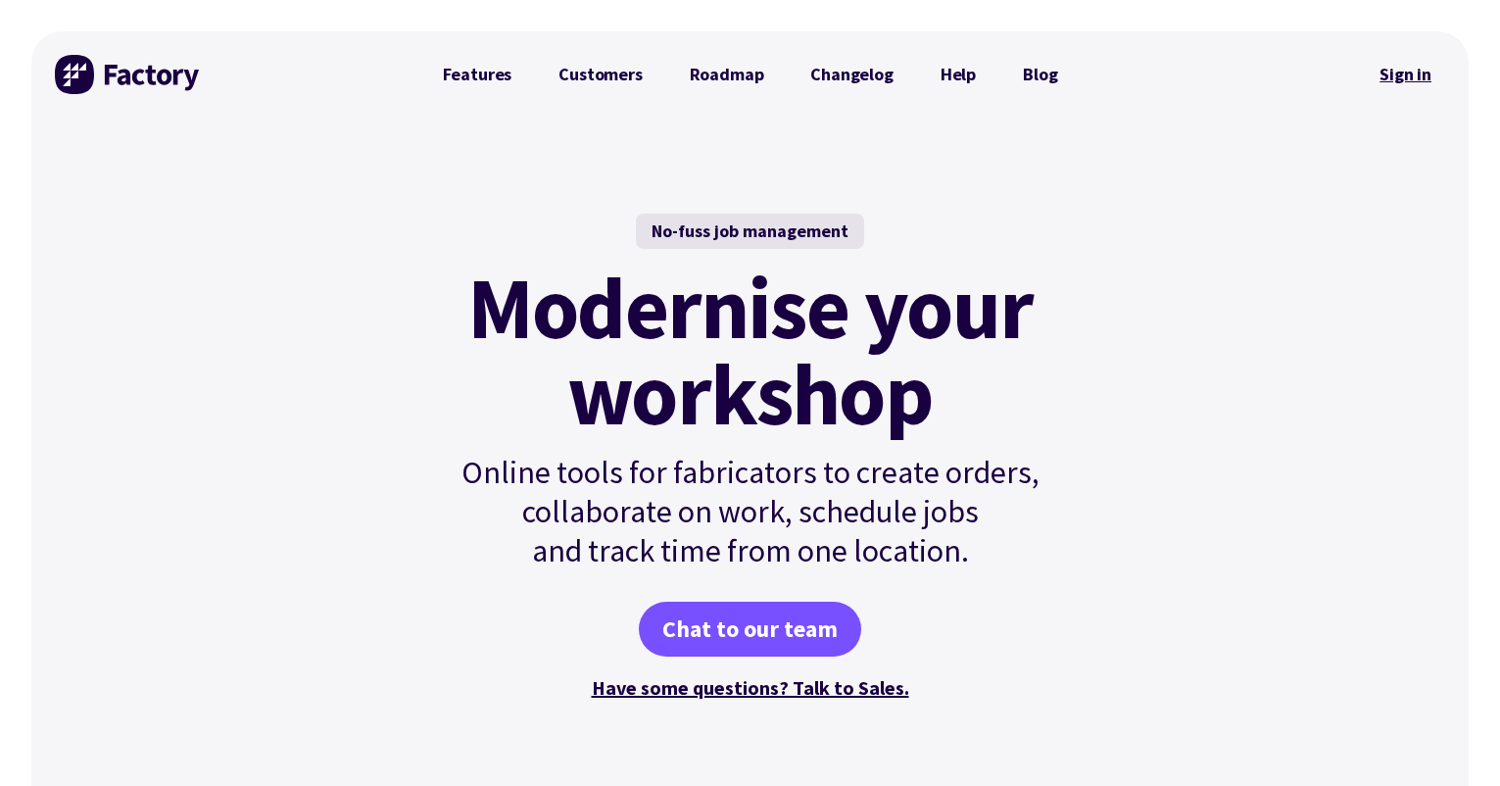
click at [1263, 83] on link "Sign in" at bounding box center [1405, 74] width 79 height 45
click at [1263, 76] on link "Sign in" at bounding box center [1405, 74] width 79 height 45
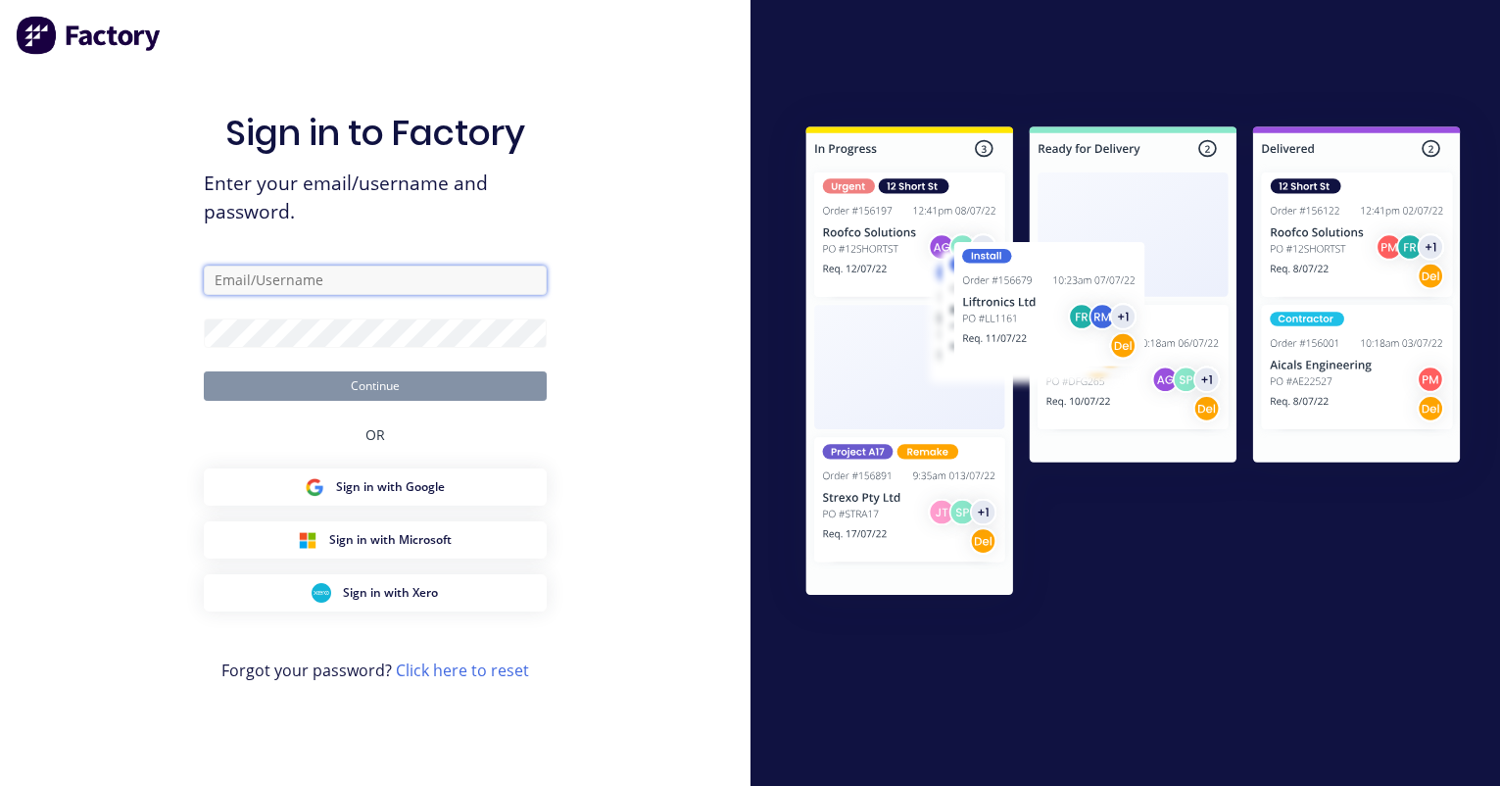
type input "[PERSON_NAME][EMAIL_ADDRESS][DOMAIN_NAME]"
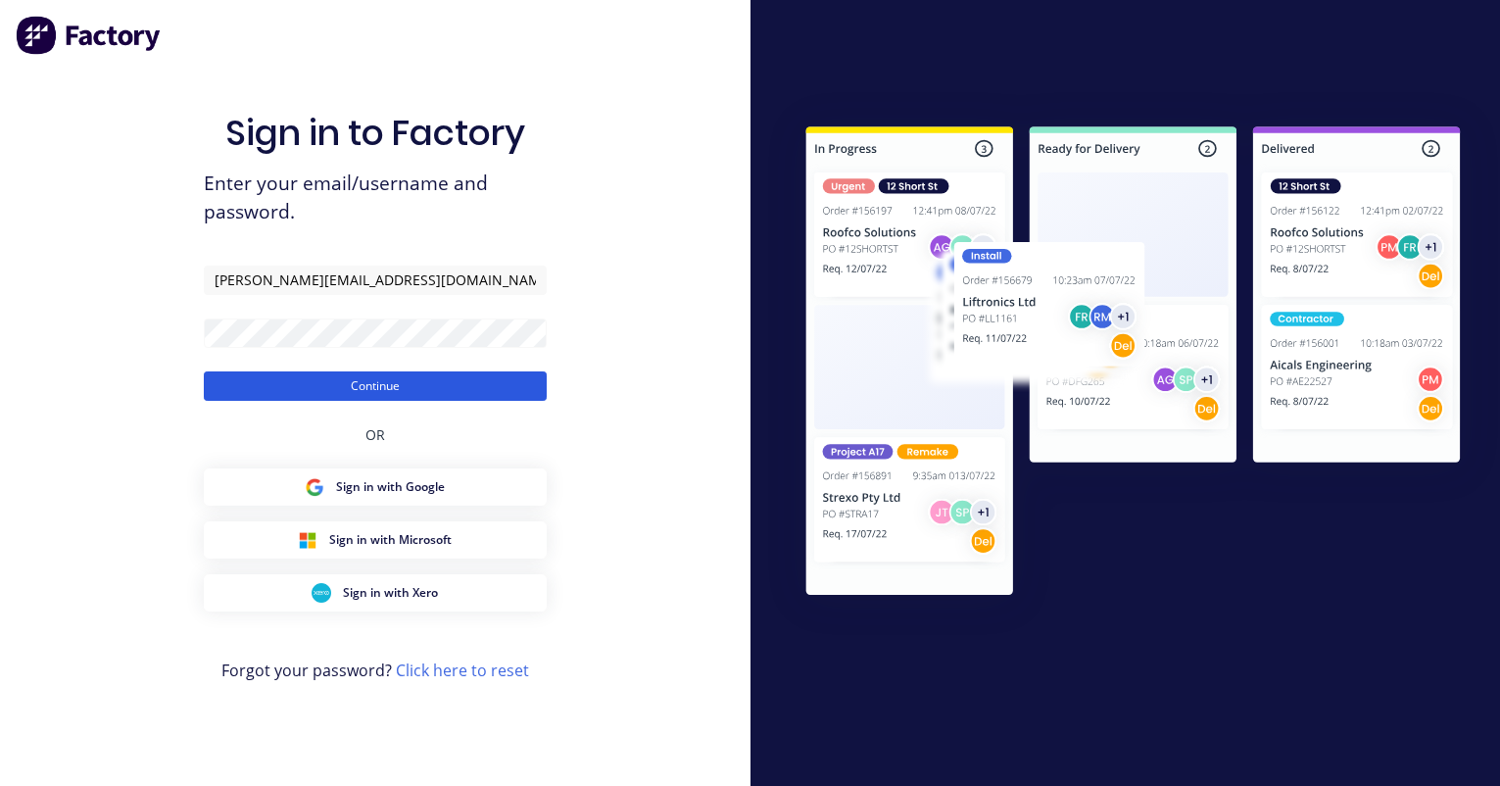
click at [330, 393] on button "Continue" at bounding box center [375, 385] width 343 height 29
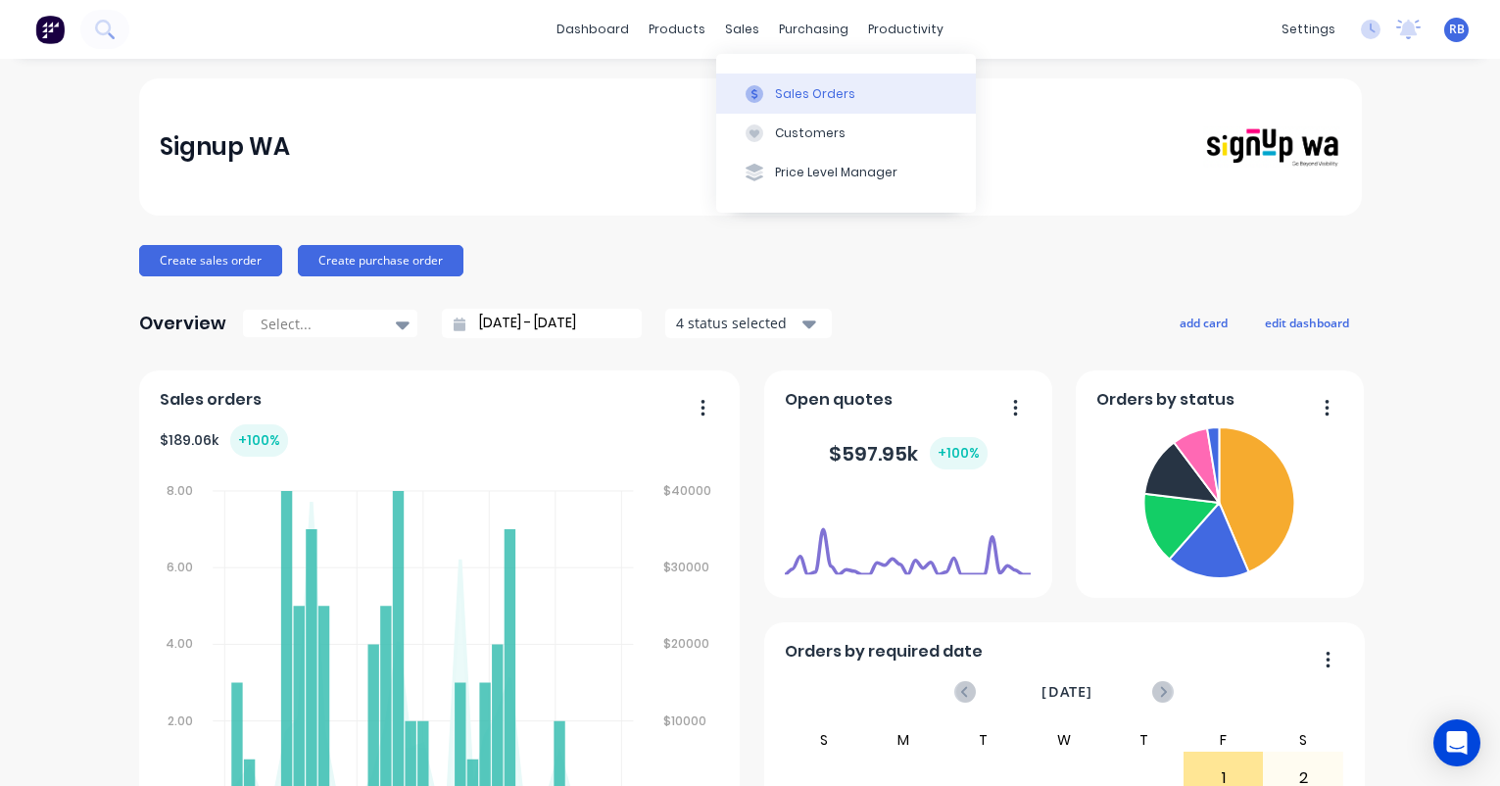
click at [783, 78] on button "Sales Orders" at bounding box center [846, 92] width 260 height 39
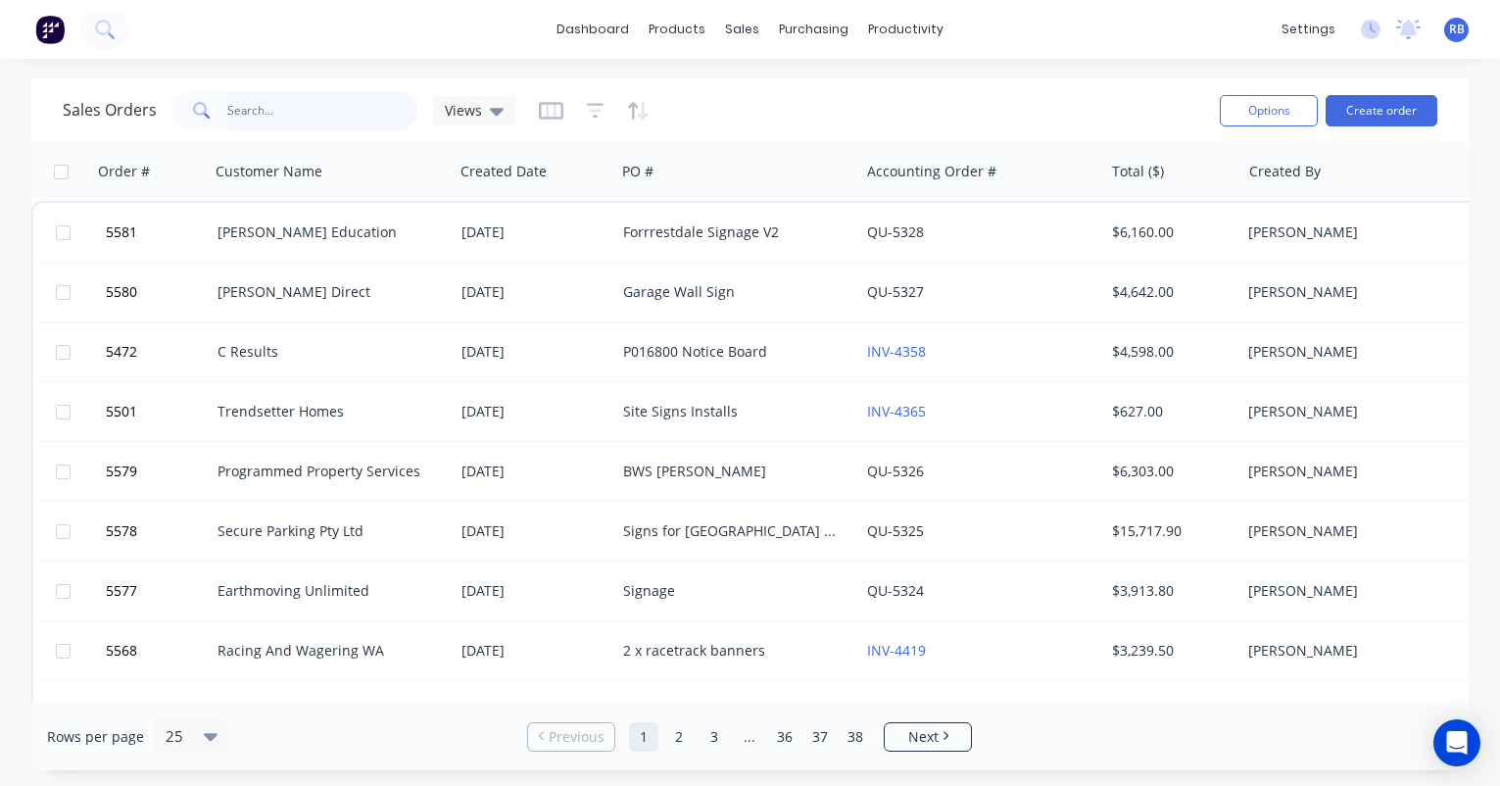
click at [239, 126] on input "text" at bounding box center [322, 110] width 191 height 39
type input "activ"
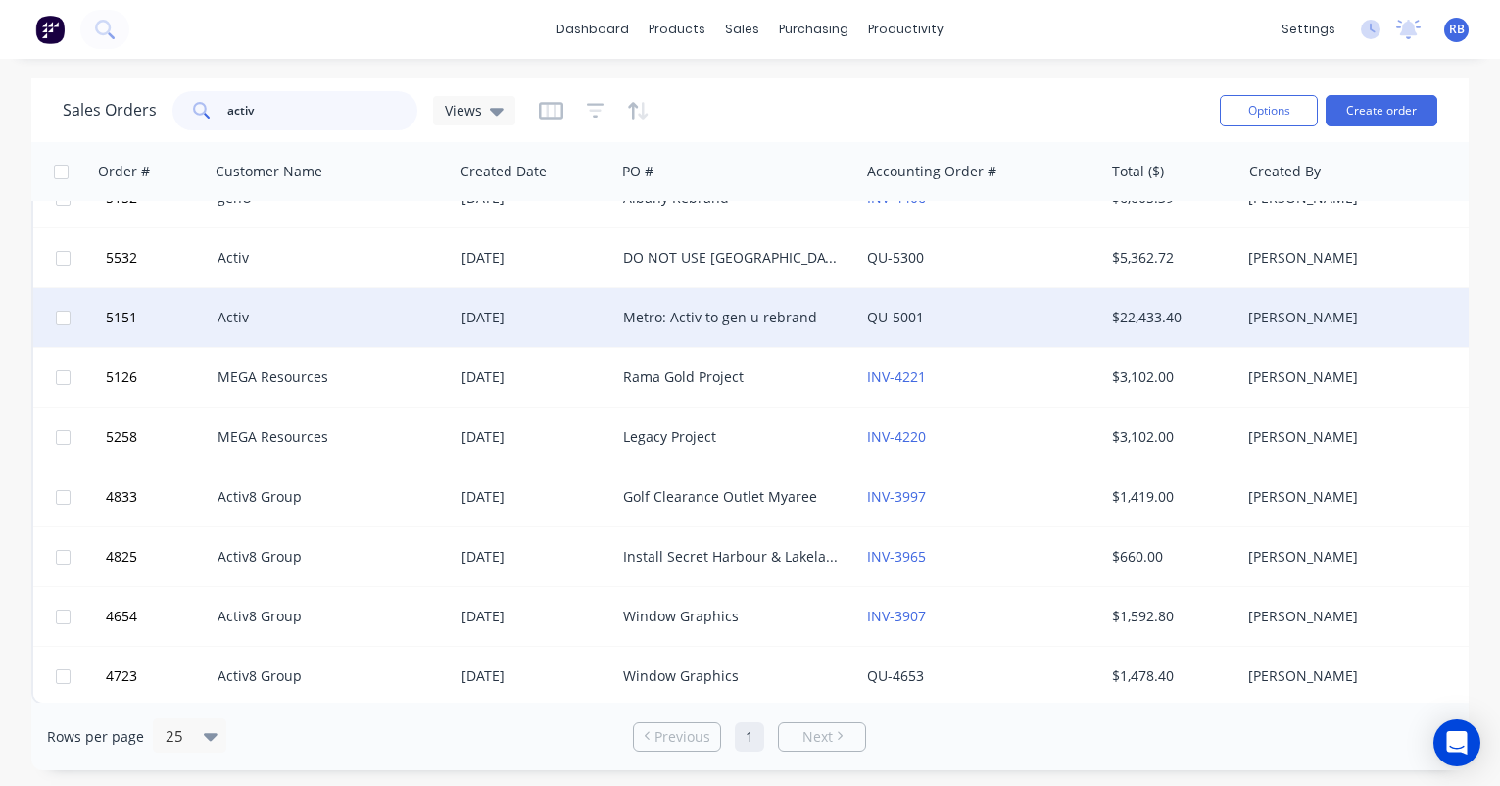
scroll to position [636, 0]
click at [272, 308] on div "Activ" at bounding box center [325, 316] width 217 height 20
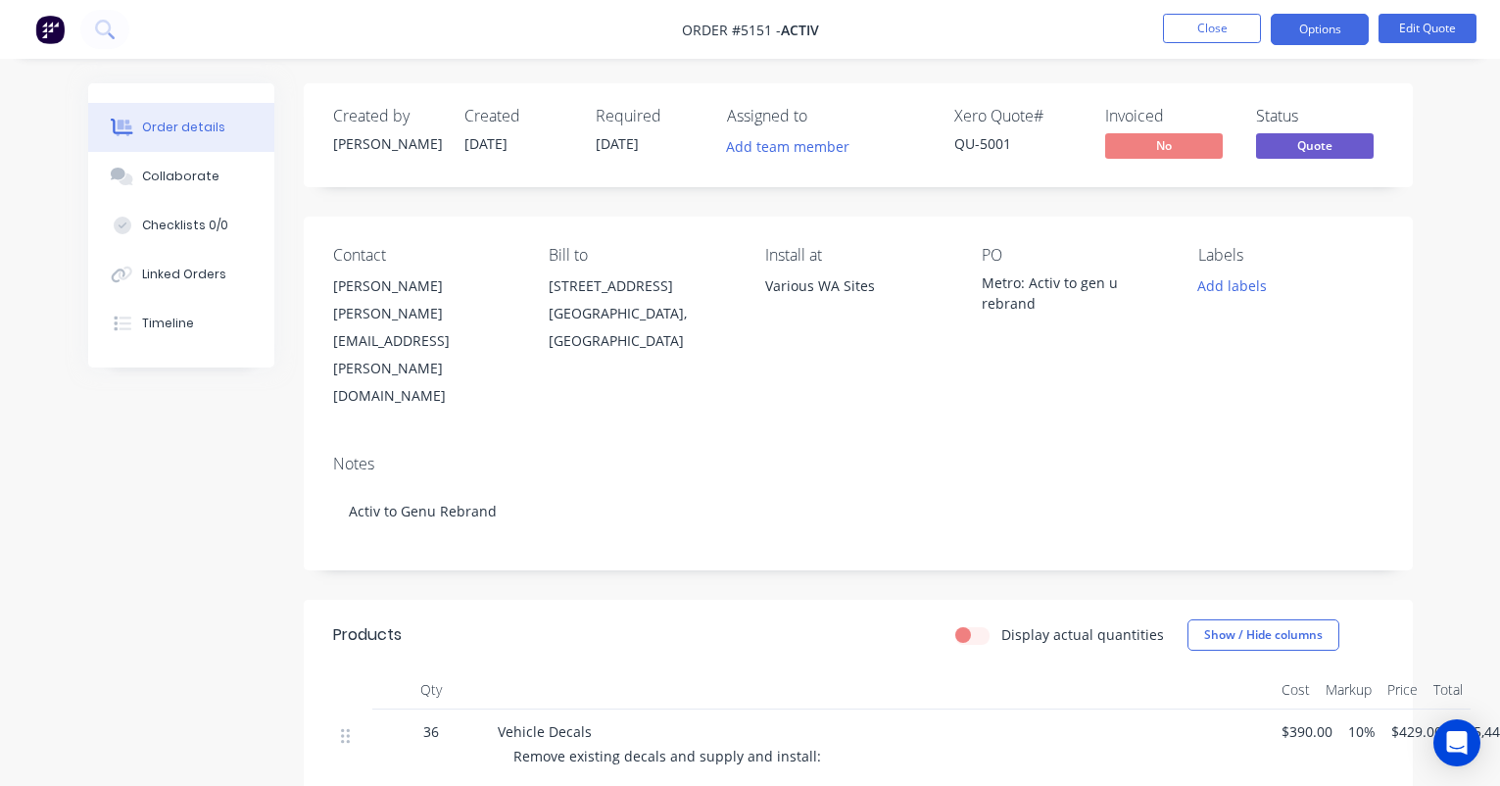
click at [1228, 12] on nav "Order #5151 - Activ Close Options Edit Quote" at bounding box center [750, 29] width 1500 height 59
click at [1212, 19] on button "Close" at bounding box center [1212, 28] width 98 height 29
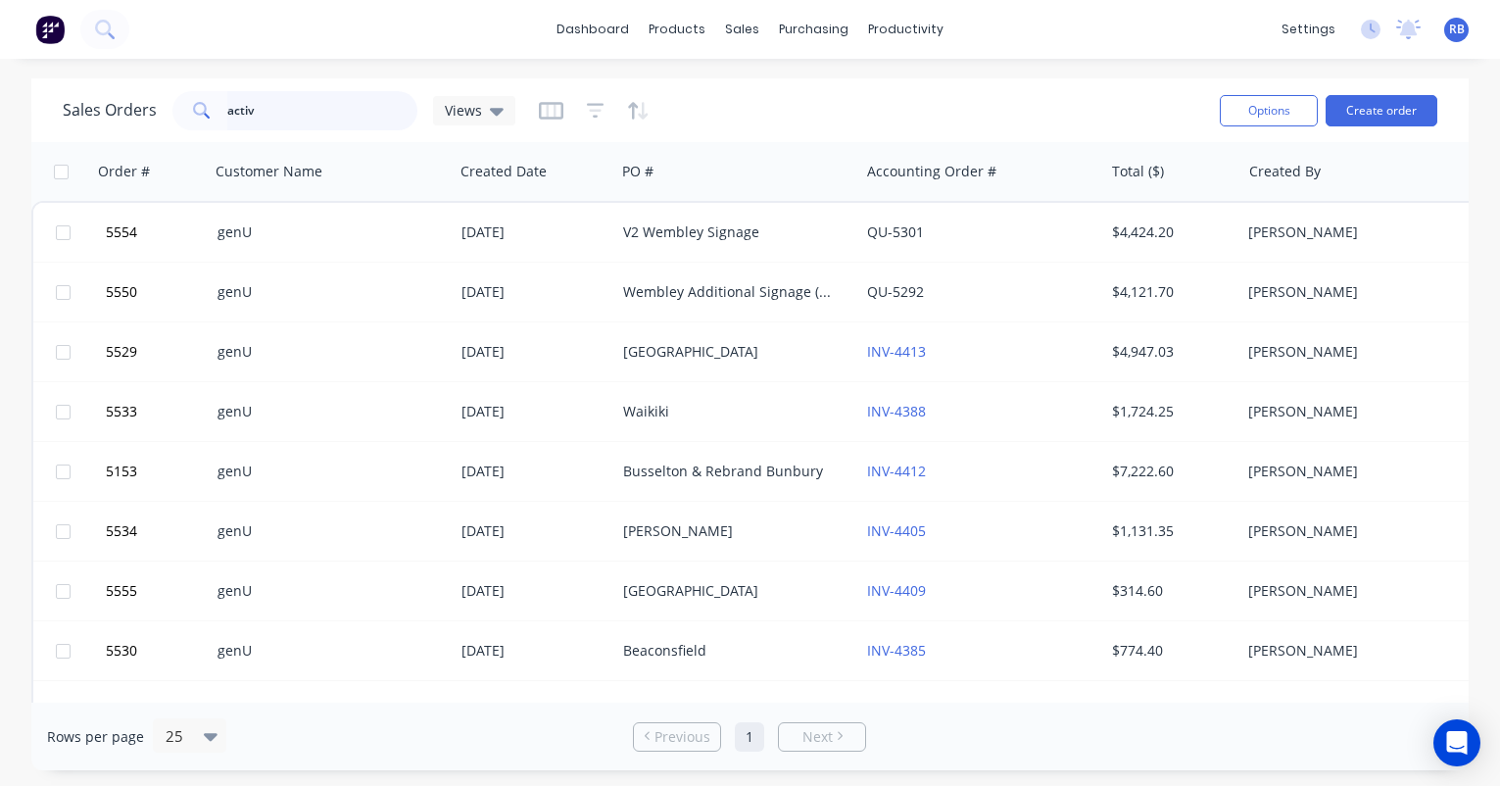
drag, startPoint x: 292, startPoint y: 116, endPoint x: 151, endPoint y: 111, distance: 141.2
click at [151, 111] on div "Sales Orders activ Views" at bounding box center [289, 110] width 453 height 39
type input "waikiki"
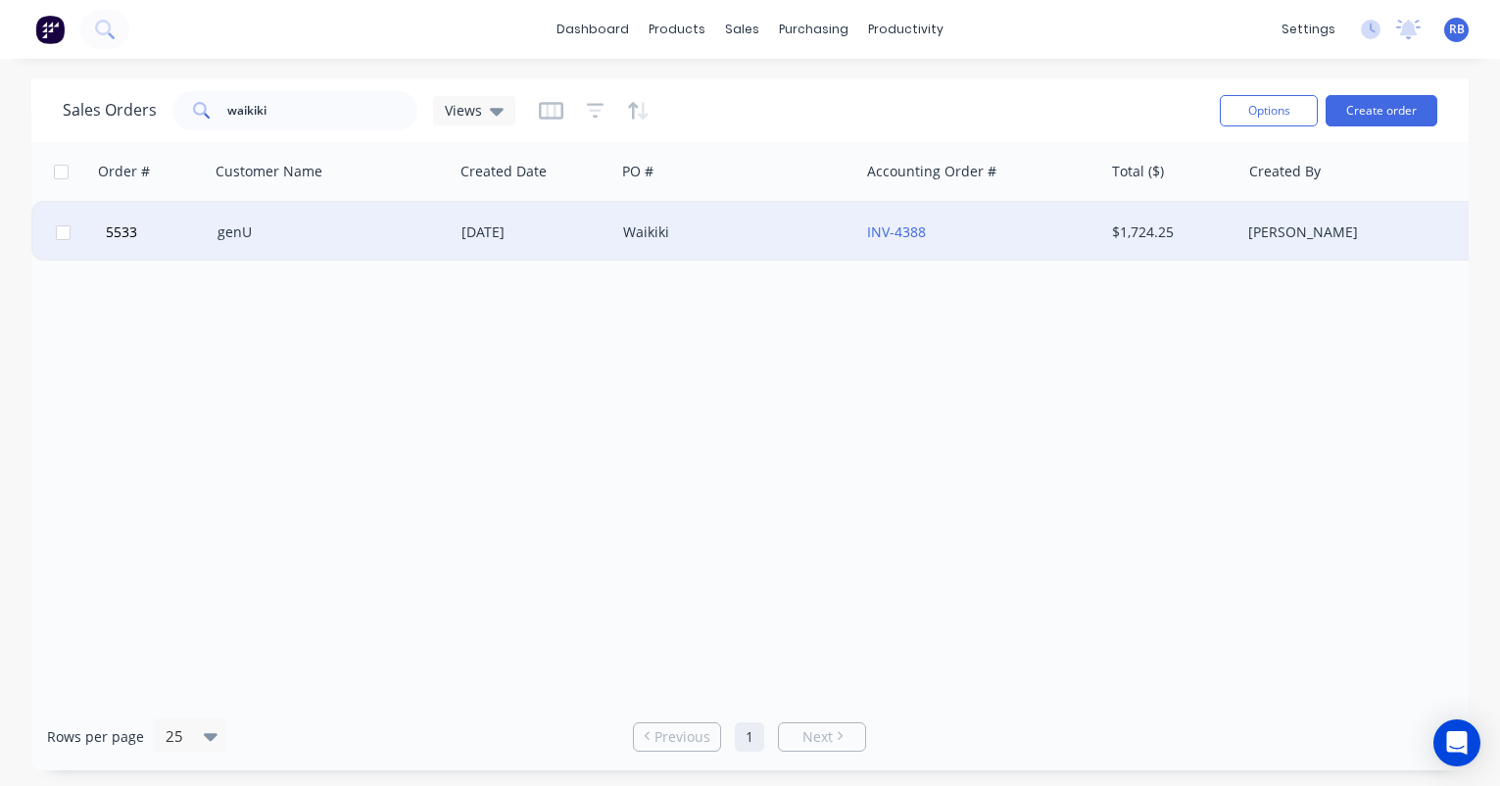
click at [726, 224] on div "Waikiki" at bounding box center [731, 232] width 217 height 20
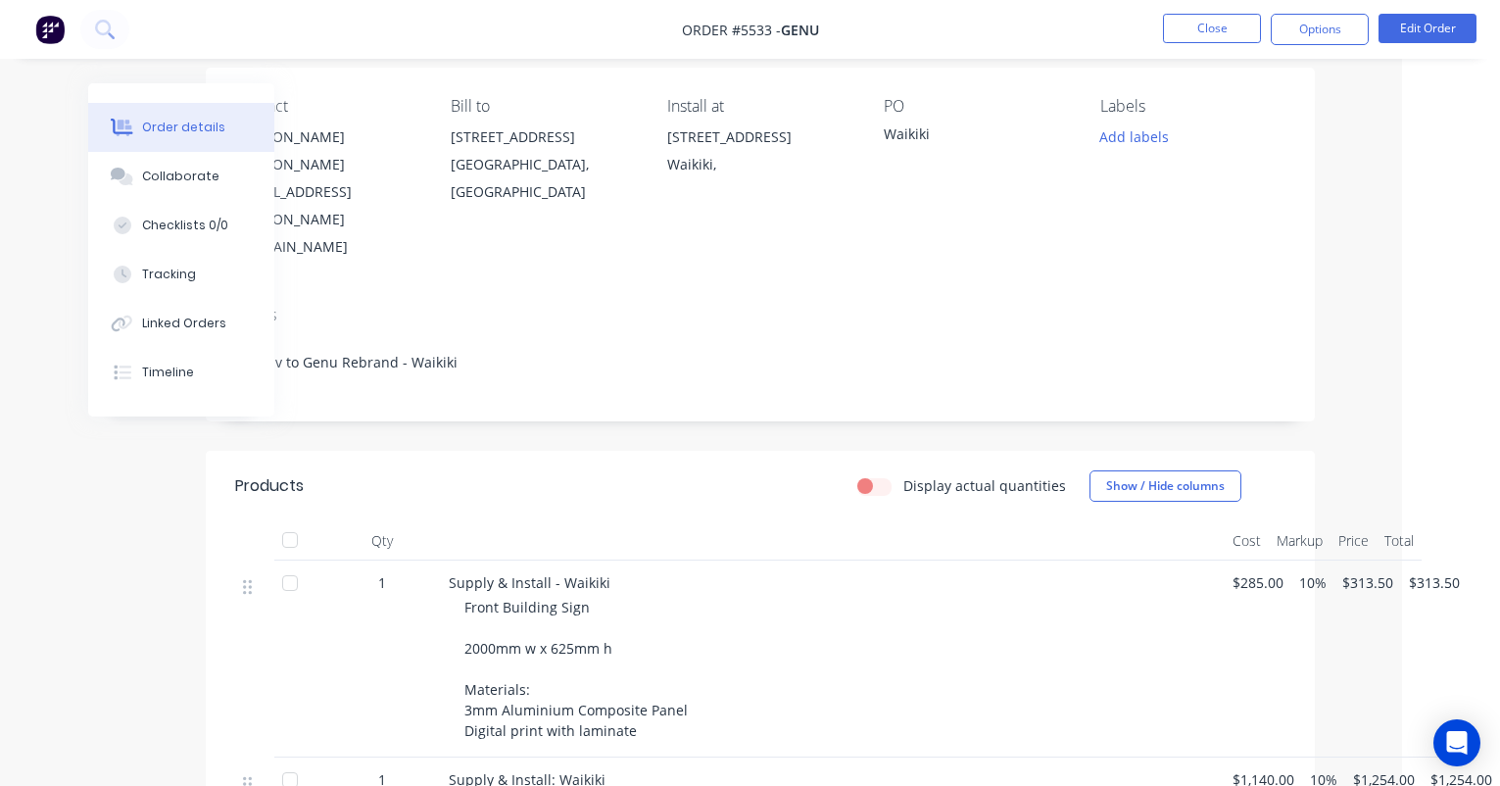
scroll to position [117, 98]
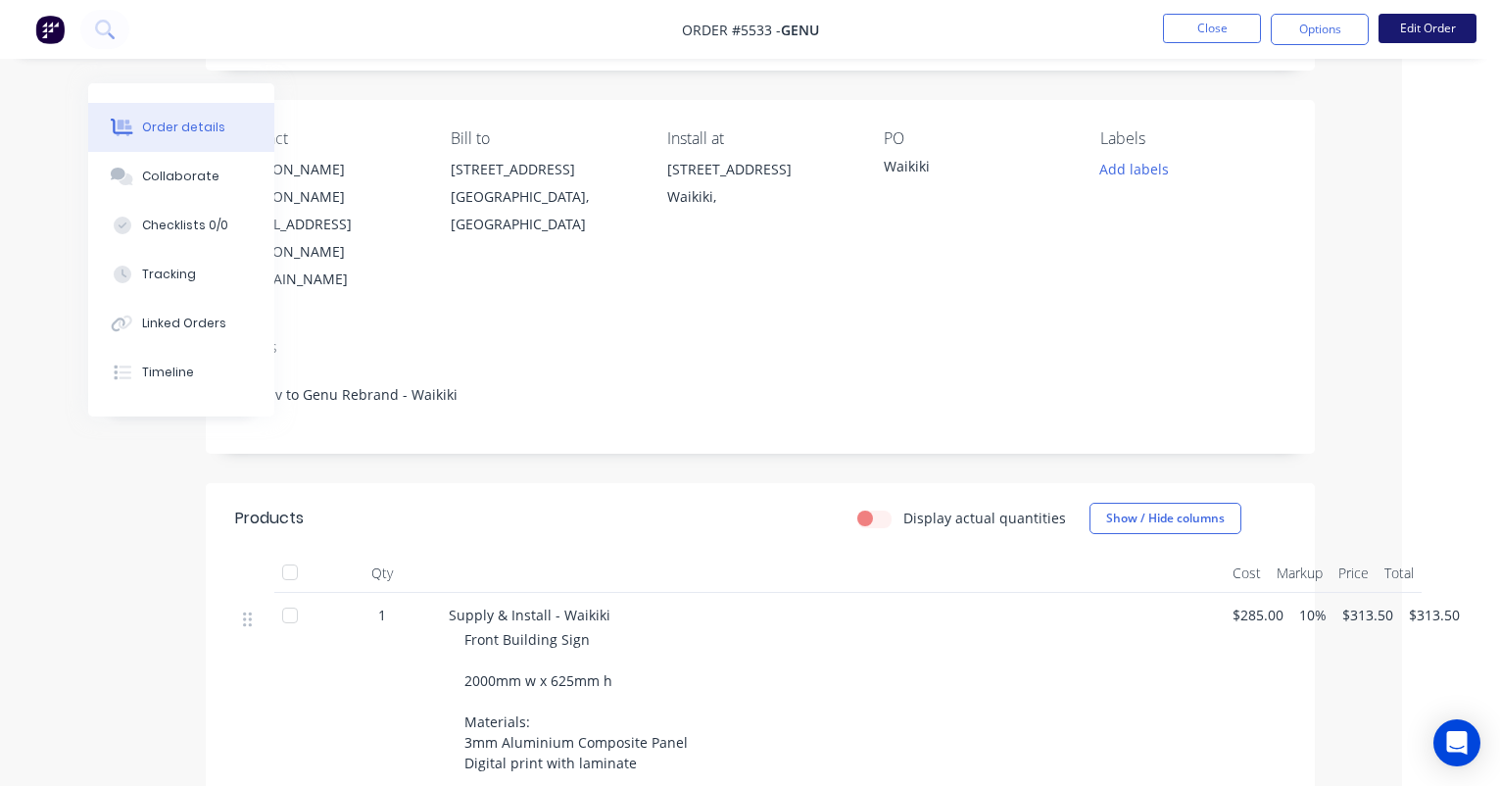
click at [1416, 33] on button "Edit Order" at bounding box center [1427, 28] width 98 height 29
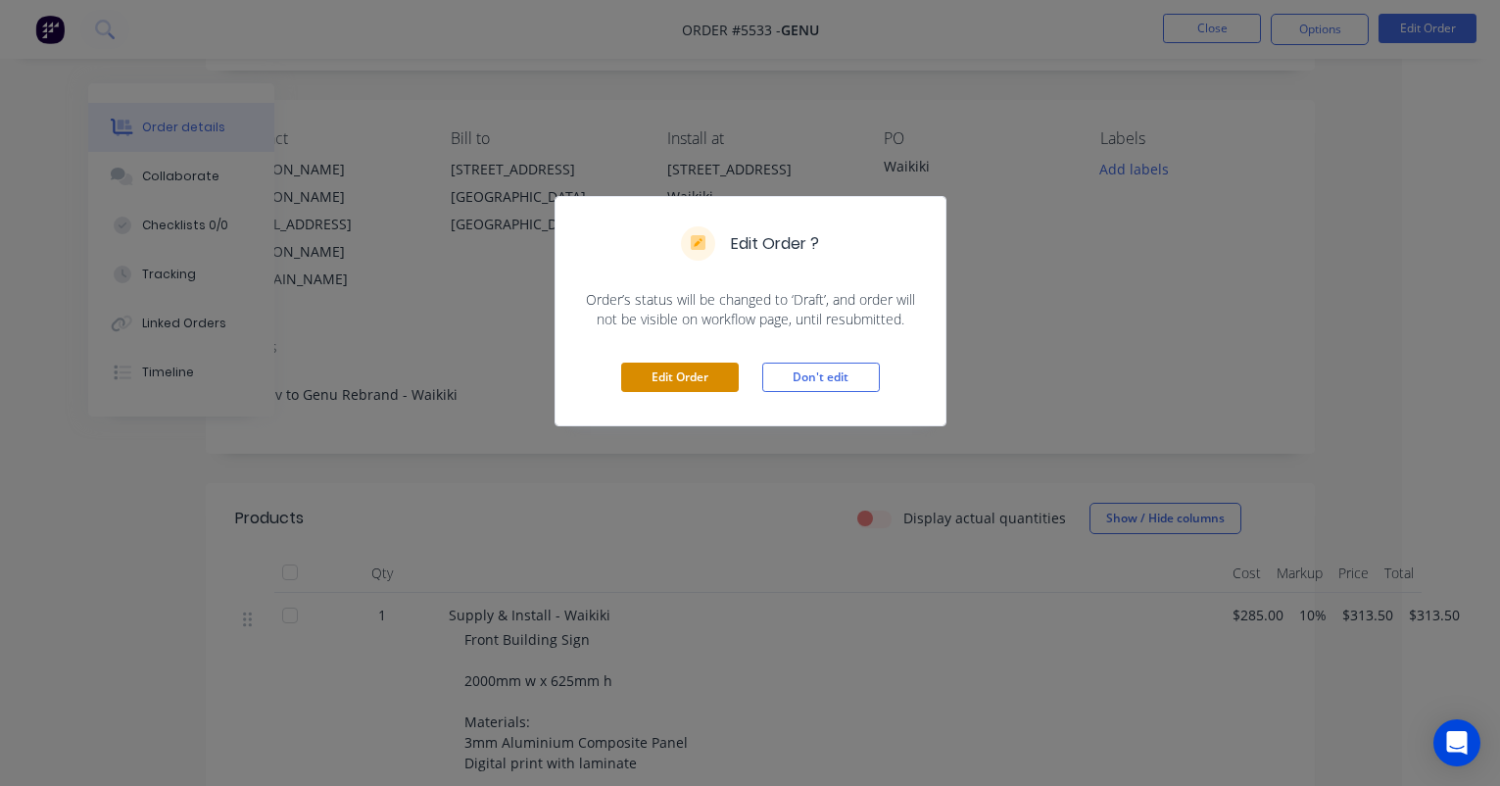
click at [663, 369] on button "Edit Order" at bounding box center [680, 376] width 118 height 29
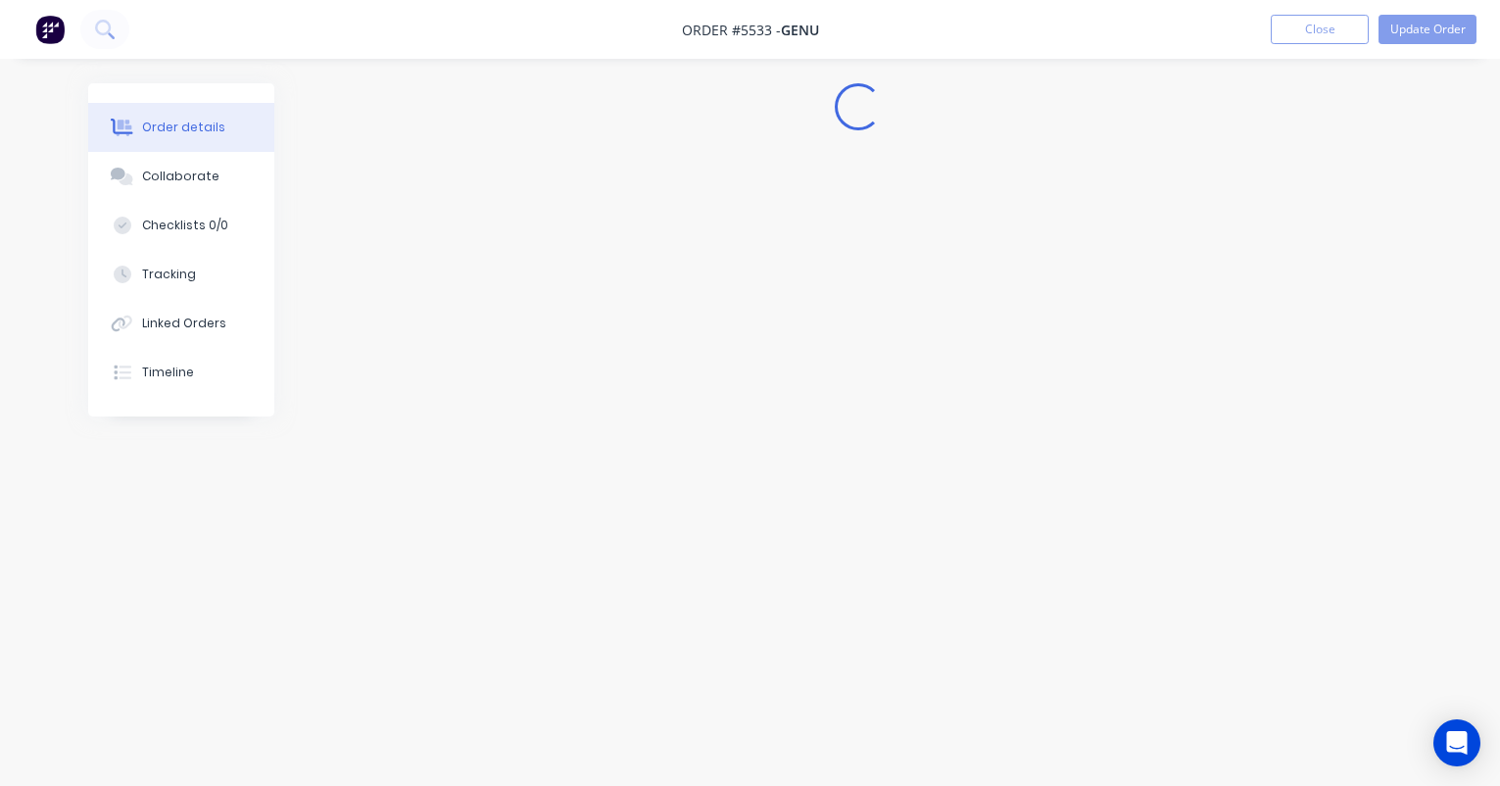
scroll to position [0, 0]
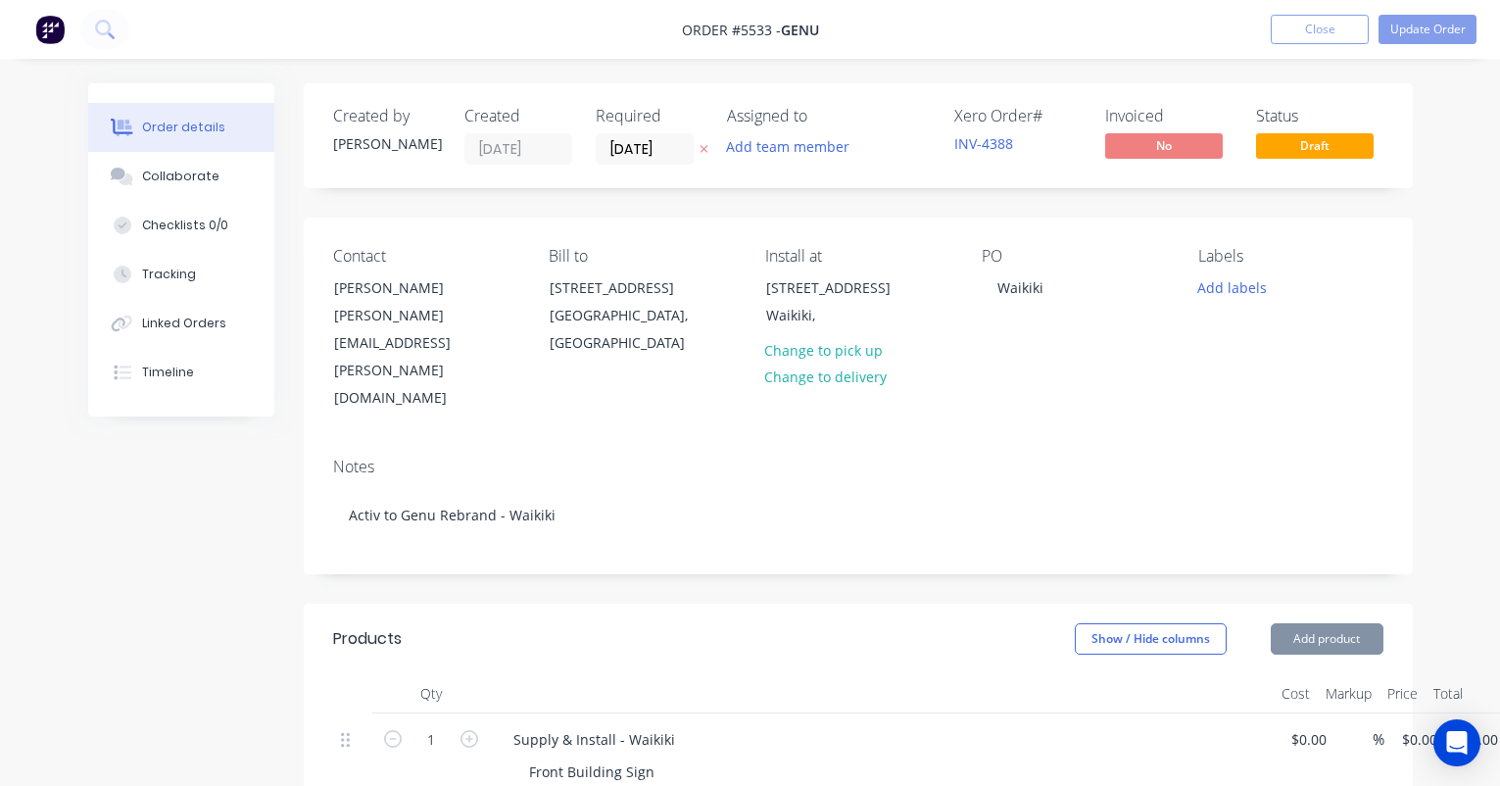
type input "$285.00"
type input "10"
type input "$313.50"
type input "$1,140.00"
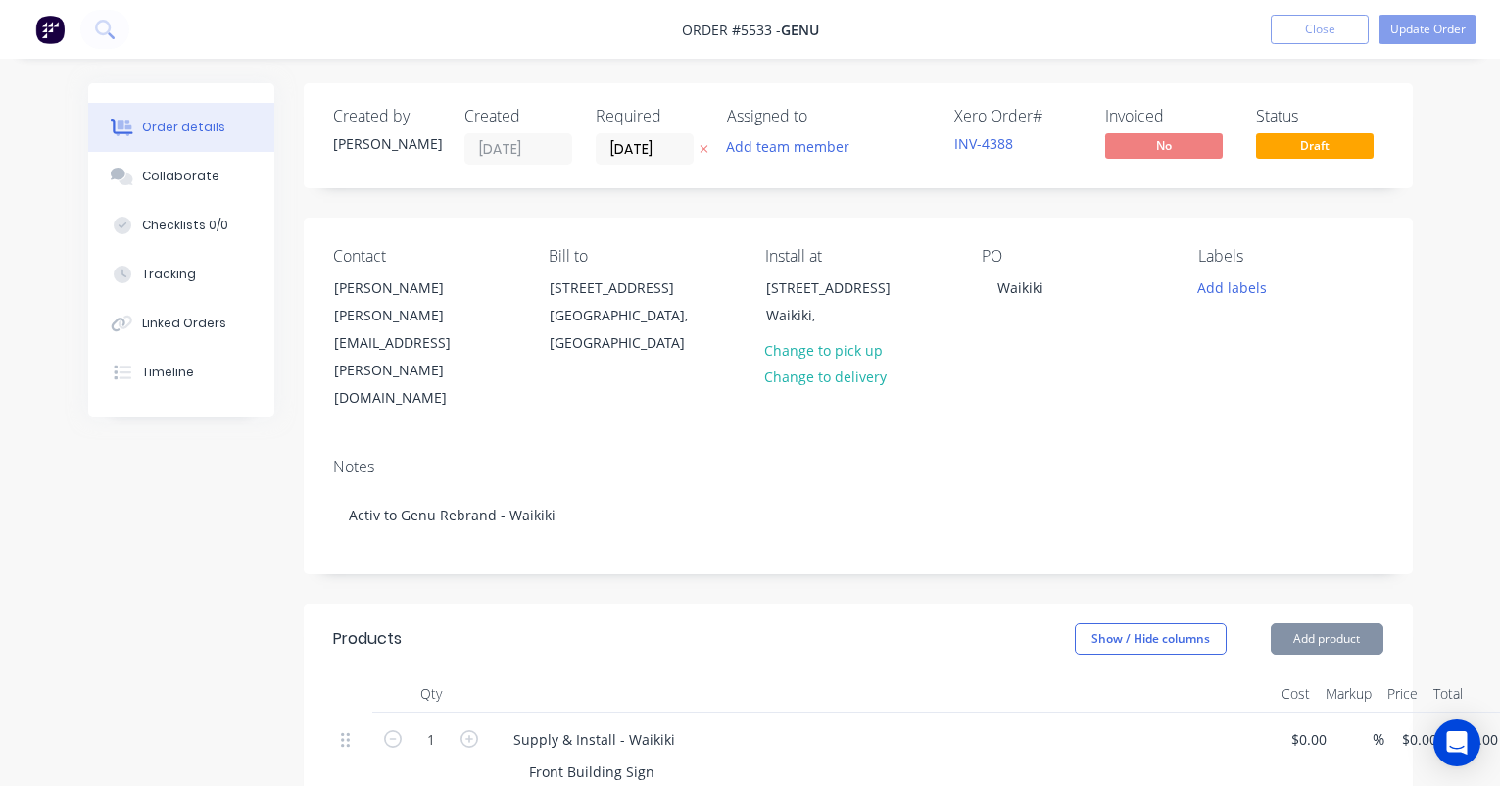
type input "10"
type input "$1,254.00"
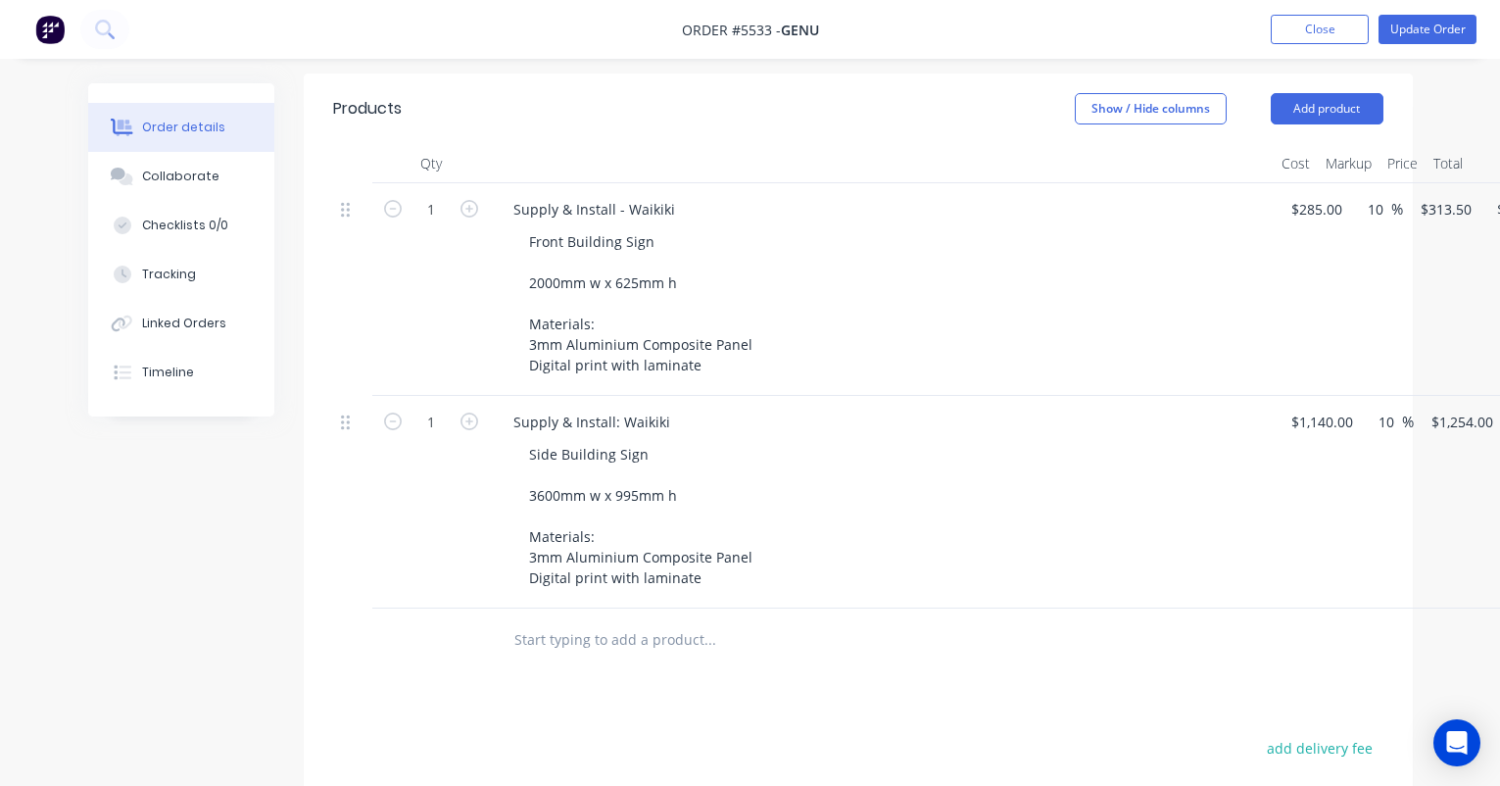
scroll to position [548, 0]
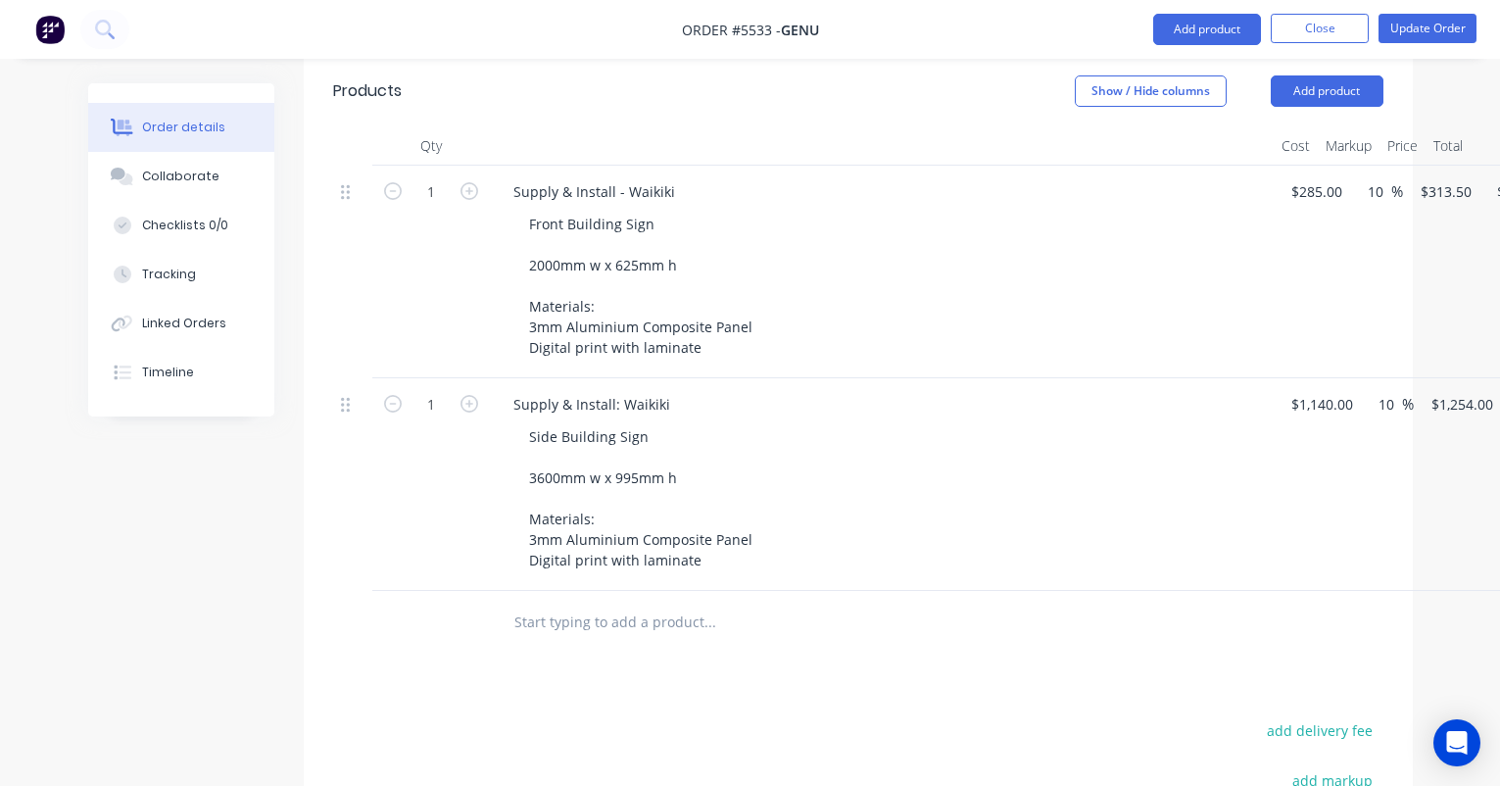
click at [541, 602] on input "text" at bounding box center [709, 621] width 392 height 39
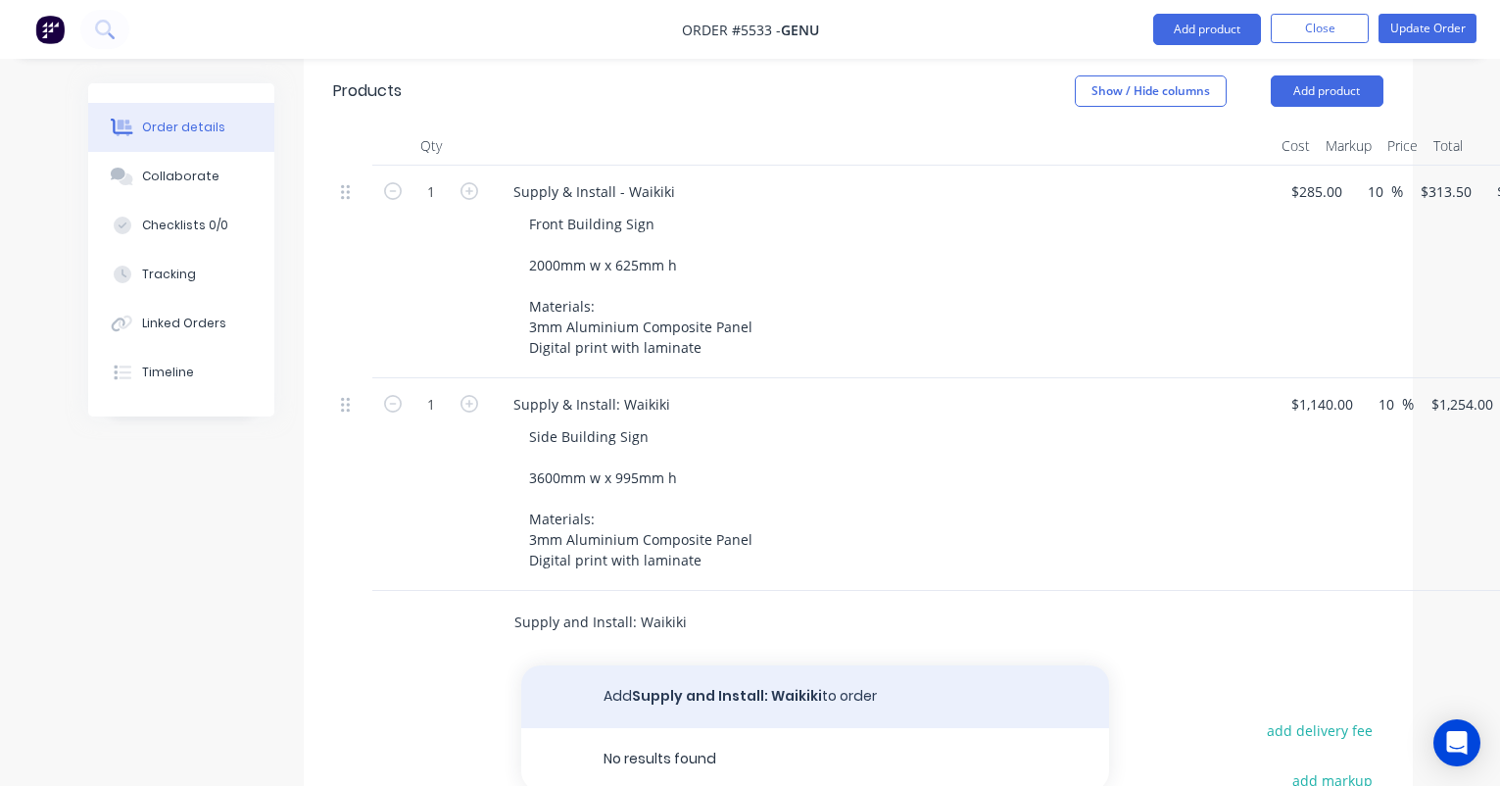
type input "Supply and Install: Waikiki"
click at [672, 665] on button "Add Supply and Install: Waikiki to order" at bounding box center [815, 696] width 588 height 63
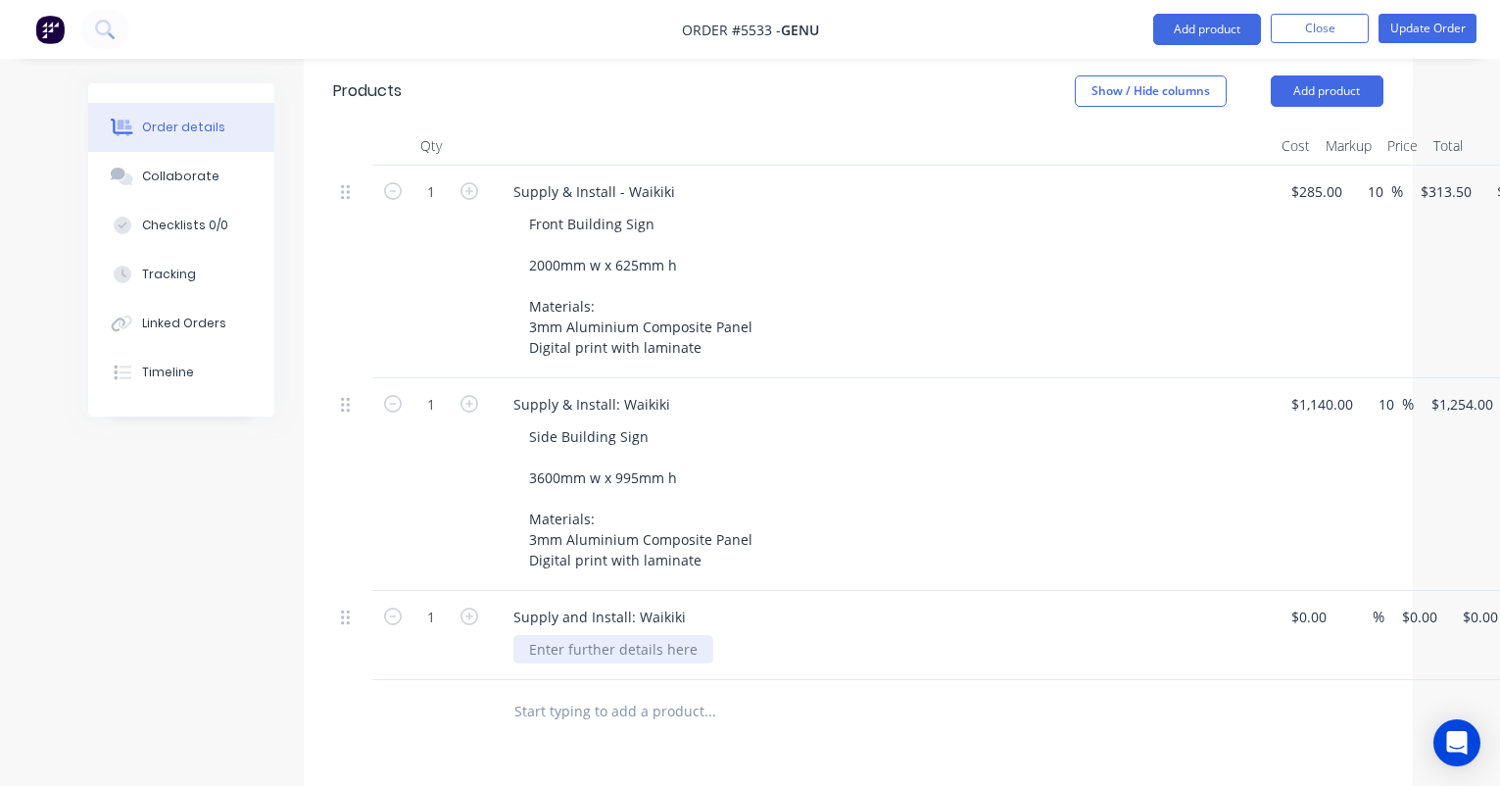
click at [592, 635] on div at bounding box center [613, 649] width 200 height 28
drag, startPoint x: 775, startPoint y: 590, endPoint x: 684, endPoint y: 592, distance: 91.1
click at [684, 635] on div "Front Wall Building Sign (see job folder" at bounding box center [656, 649] width 287 height 28
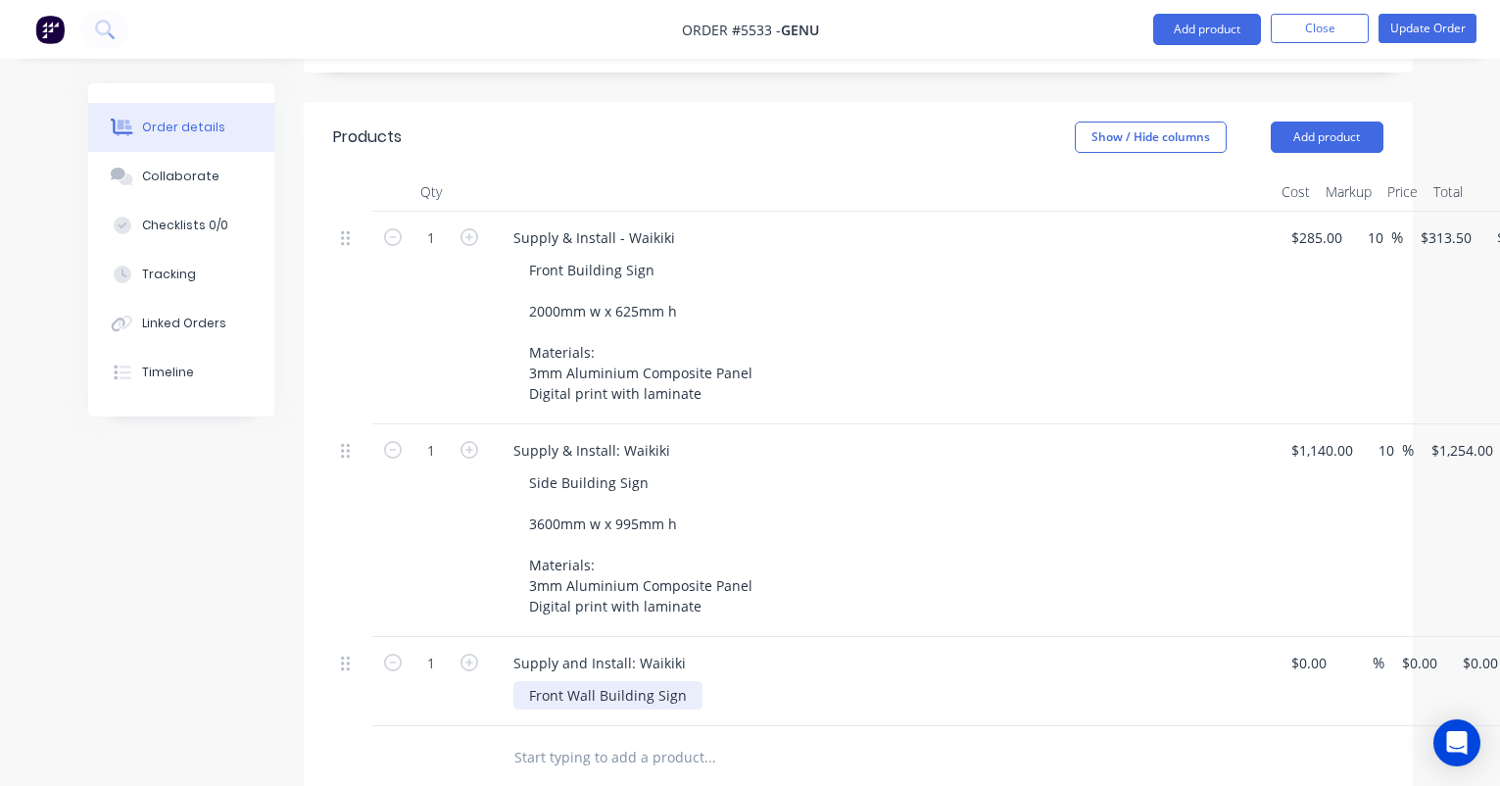
scroll to position [483, 0]
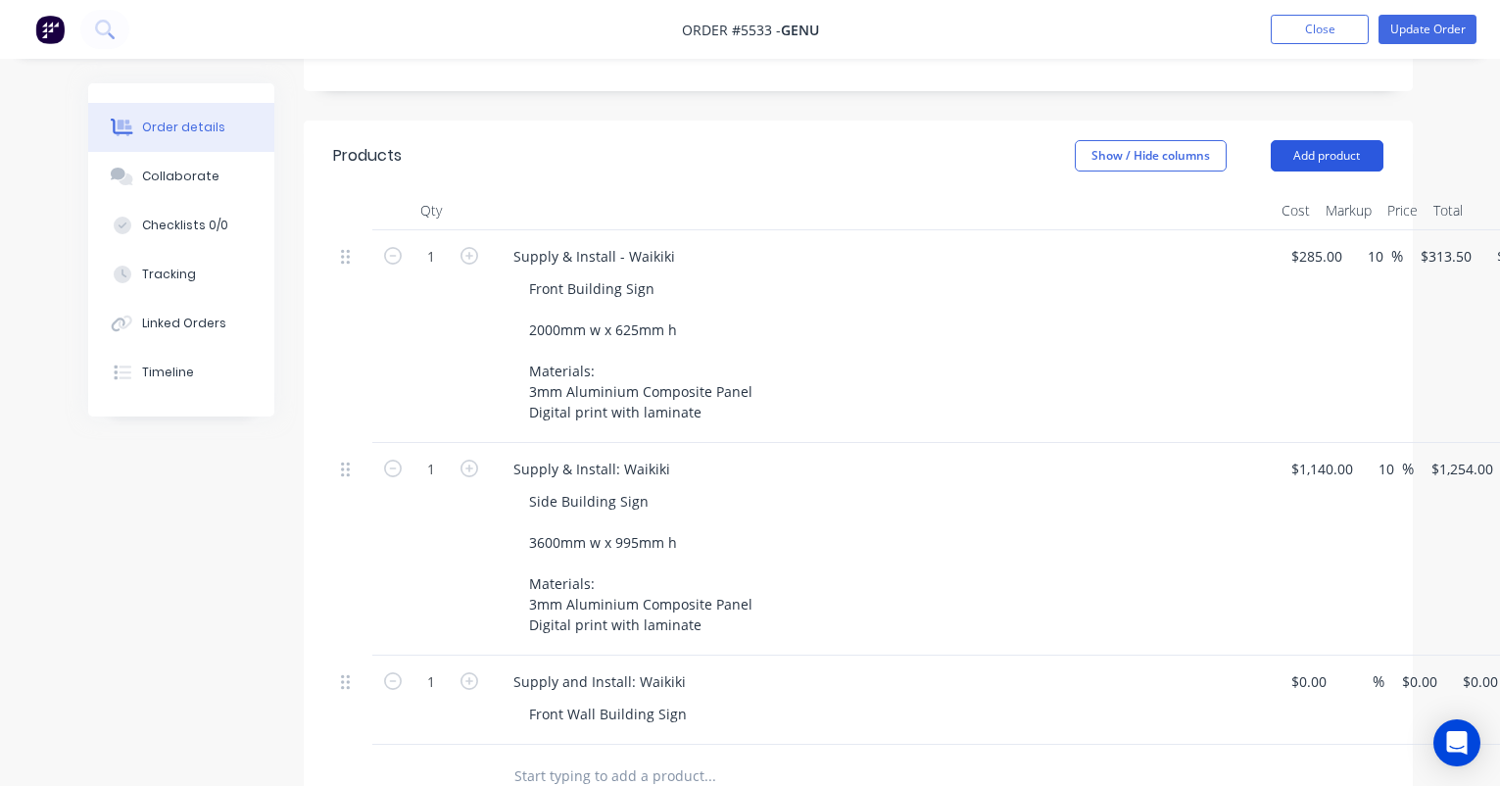
click at [1324, 140] on button "Add product" at bounding box center [1327, 155] width 113 height 31
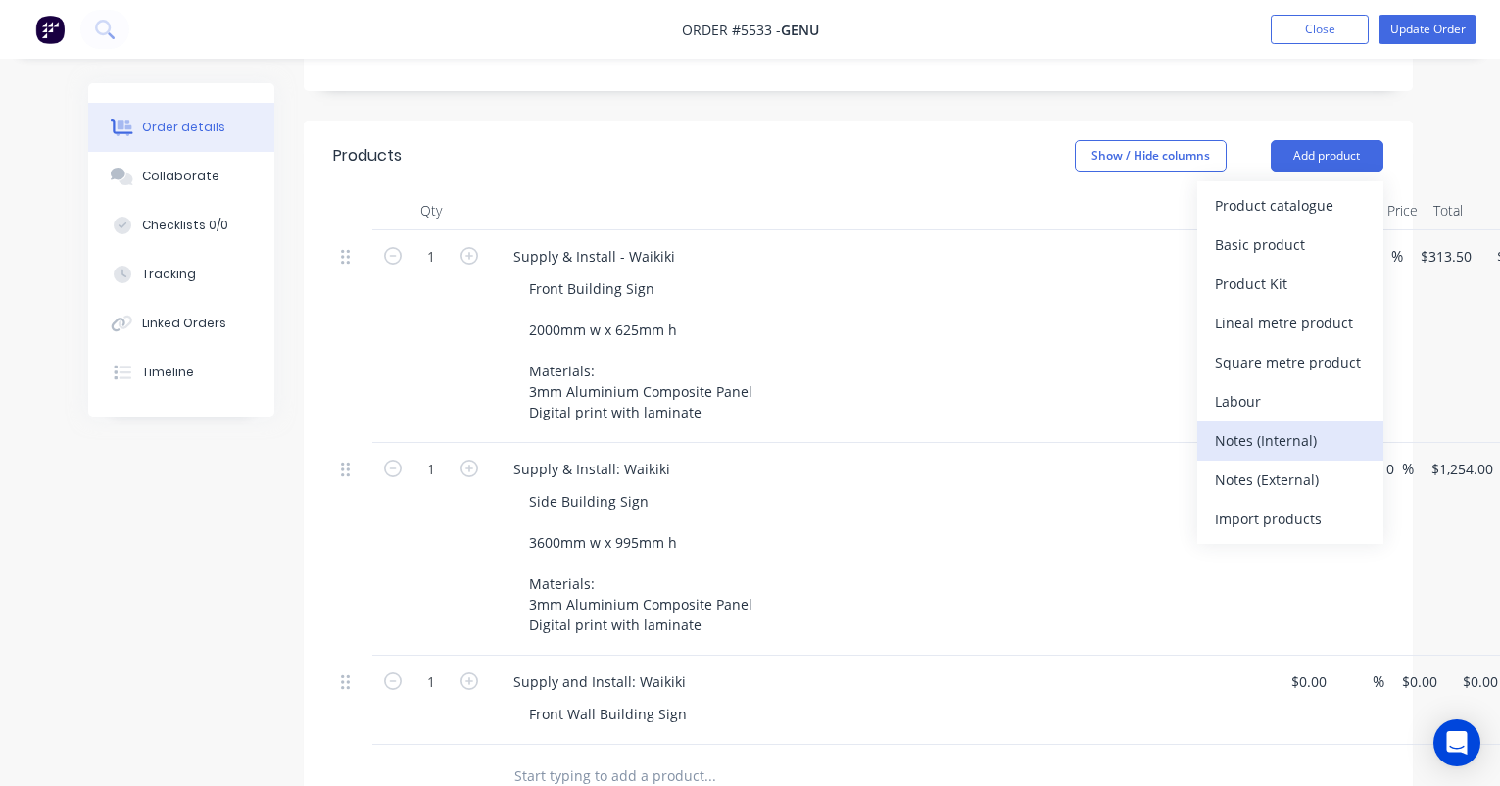
click at [1255, 426] on div "Notes (Internal)" at bounding box center [1290, 440] width 151 height 28
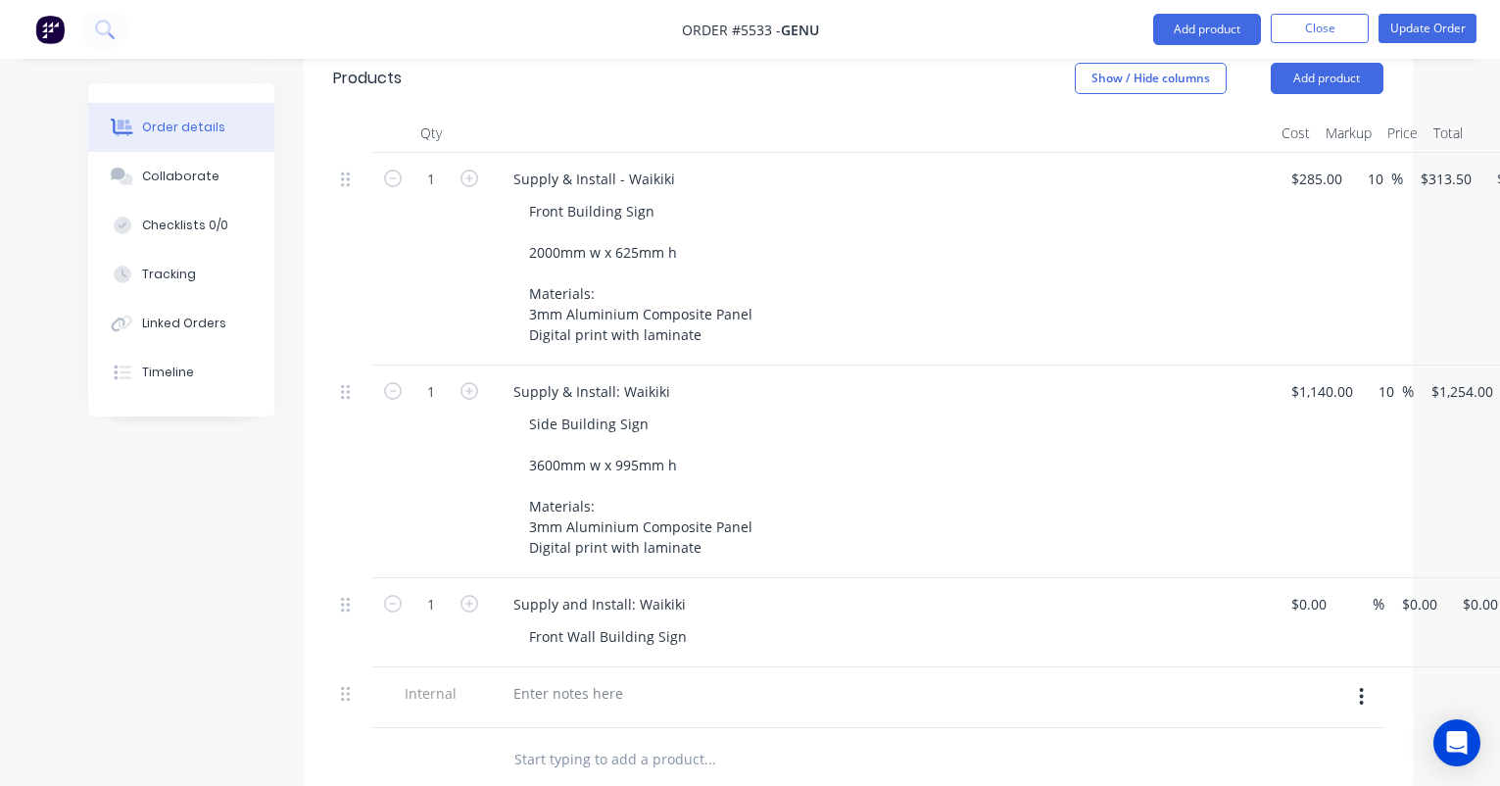
scroll to position [628, 0]
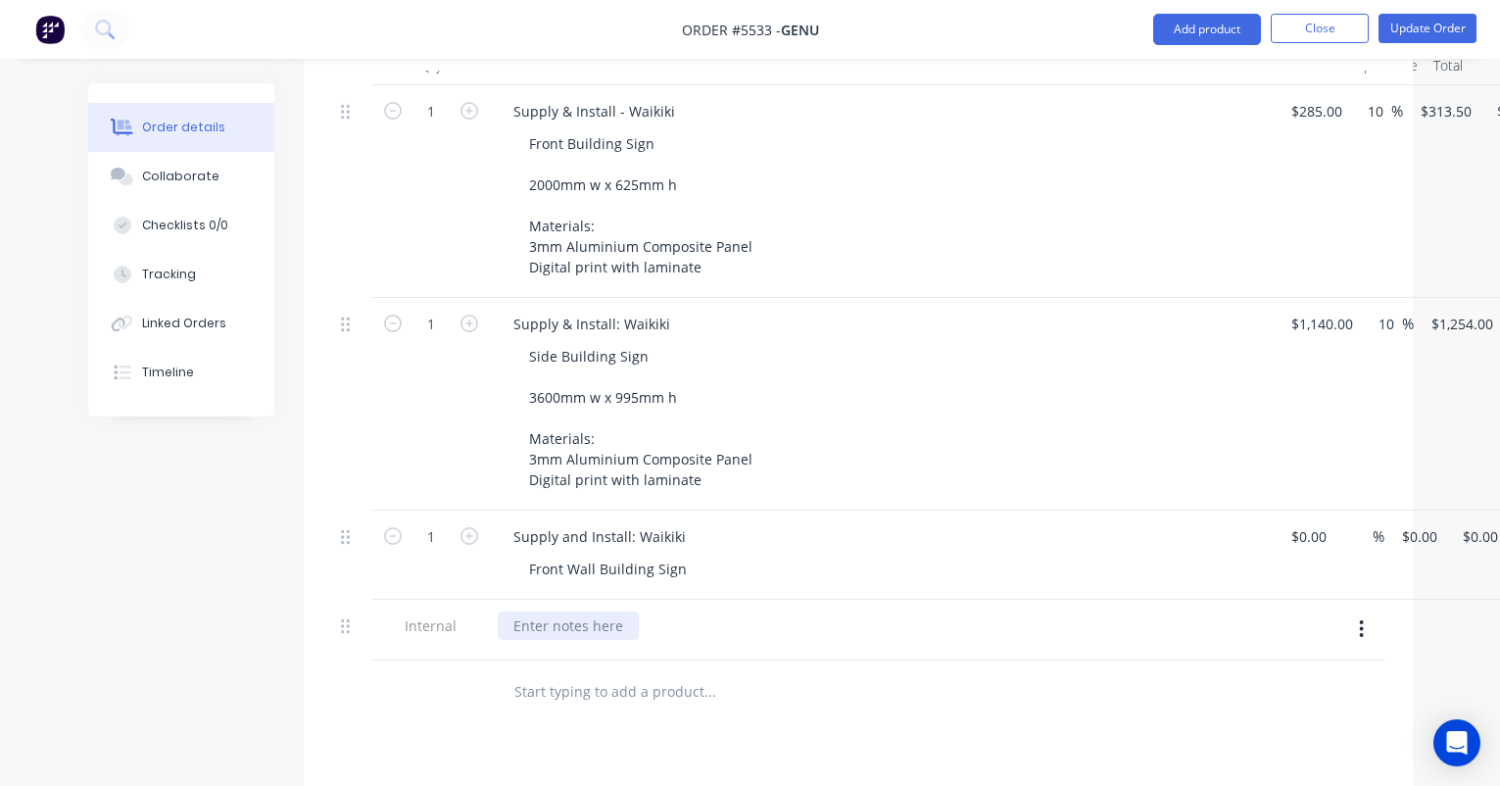
click at [547, 611] on div at bounding box center [568, 625] width 141 height 28
click at [679, 554] on div "Front Wall Building Sign" at bounding box center [607, 568] width 189 height 28
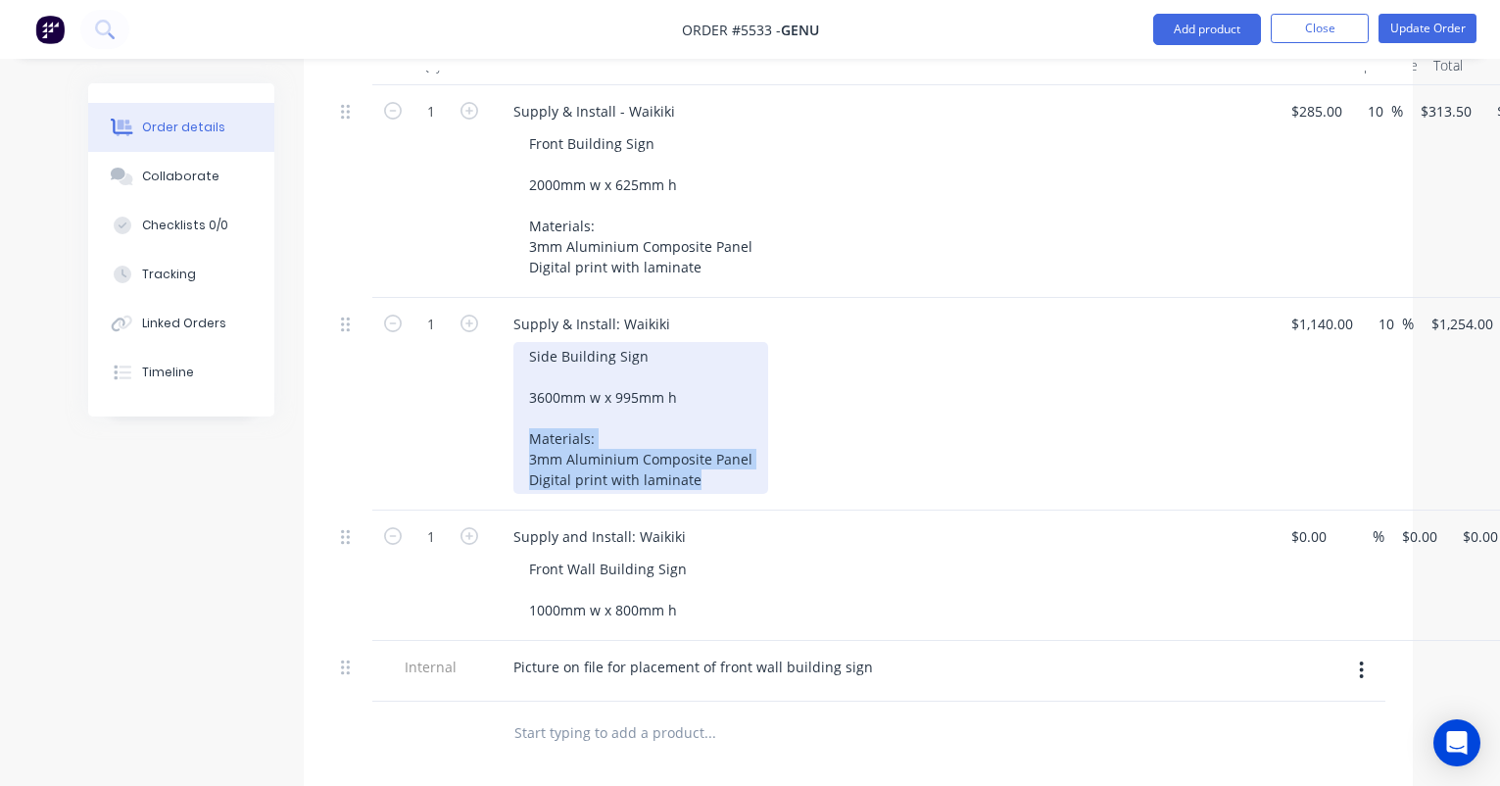
drag, startPoint x: 718, startPoint y: 426, endPoint x: 524, endPoint y: 384, distance: 198.5
click at [524, 384] on div "Side Building Sign 3600mm w x 995mm h Materials: 3mm Aluminium Composite Panel …" at bounding box center [640, 418] width 255 height 152
copy div "Materials: 3mm Aluminium Composite Panel Digital print with laminate"
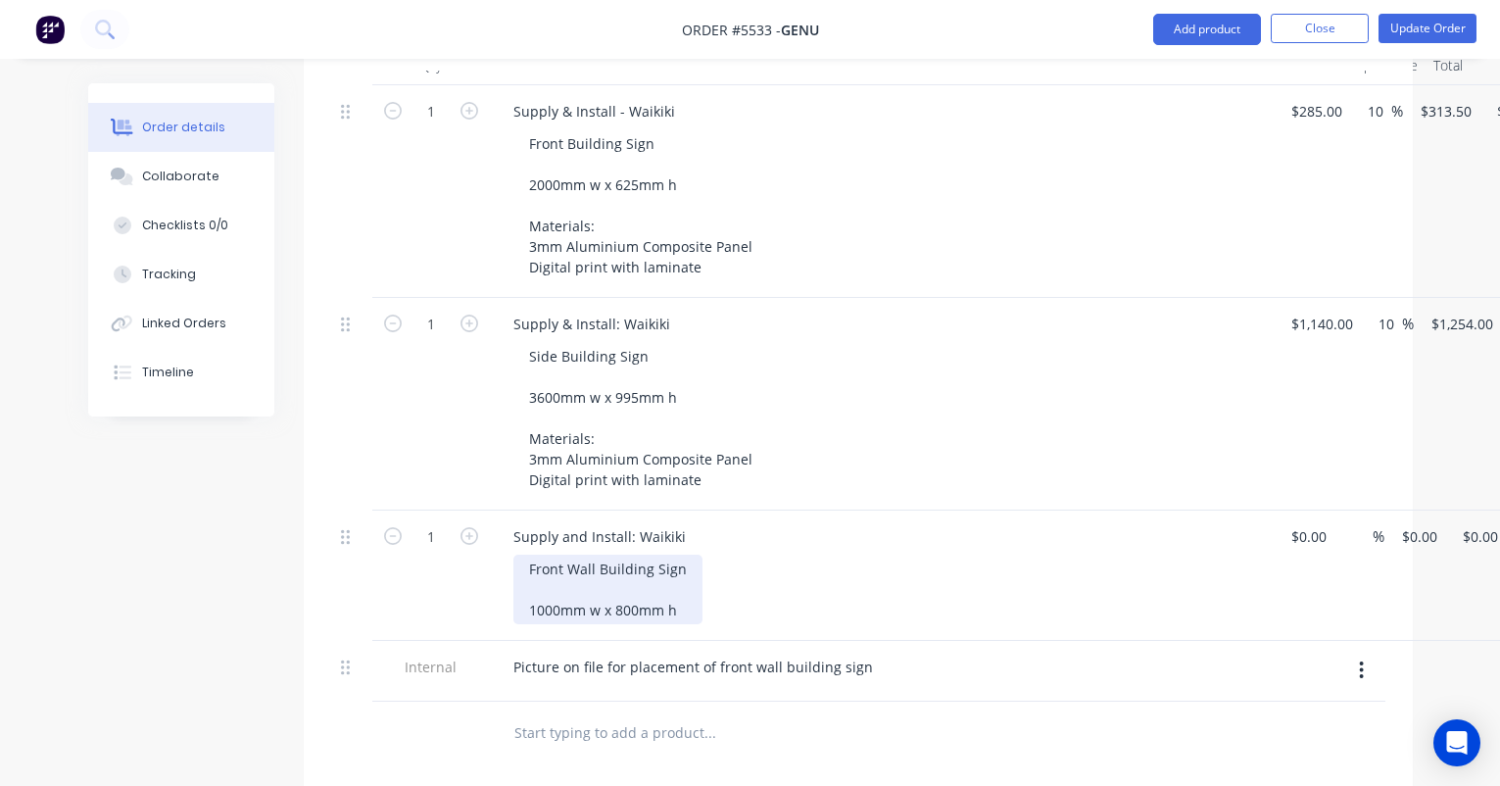
click at [685, 557] on div "Front Wall Building Sign 1000mm w x 800mm h" at bounding box center [607, 589] width 189 height 70
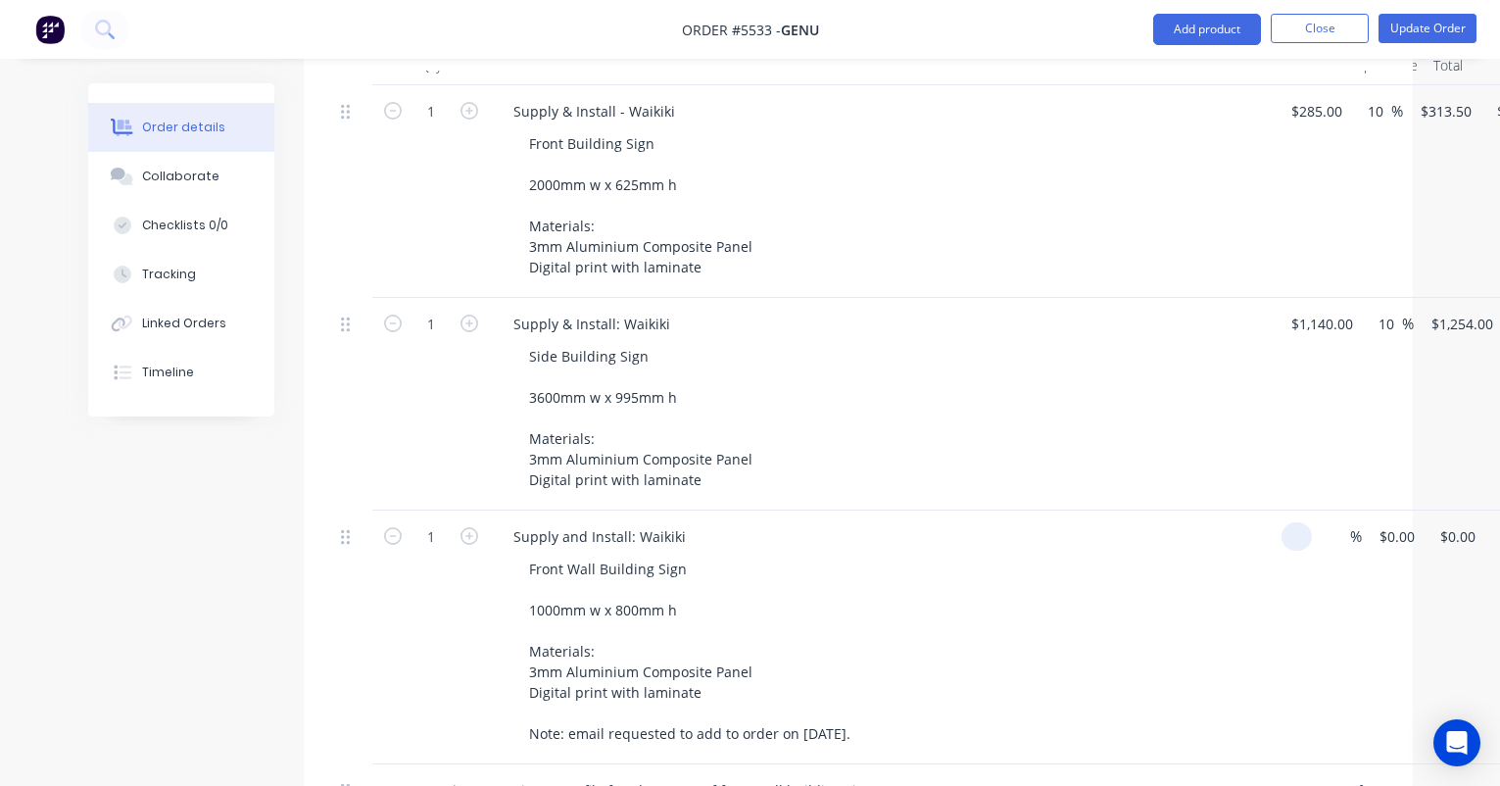
click at [1309, 522] on input at bounding box center [1300, 536] width 23 height 28
type input "$286.00"
click at [1112, 554] on div "Front Wall Building Sign 1000mm w x 800mm h Materials: 3mm Aluminium Composite …" at bounding box center [889, 650] width 752 height 193
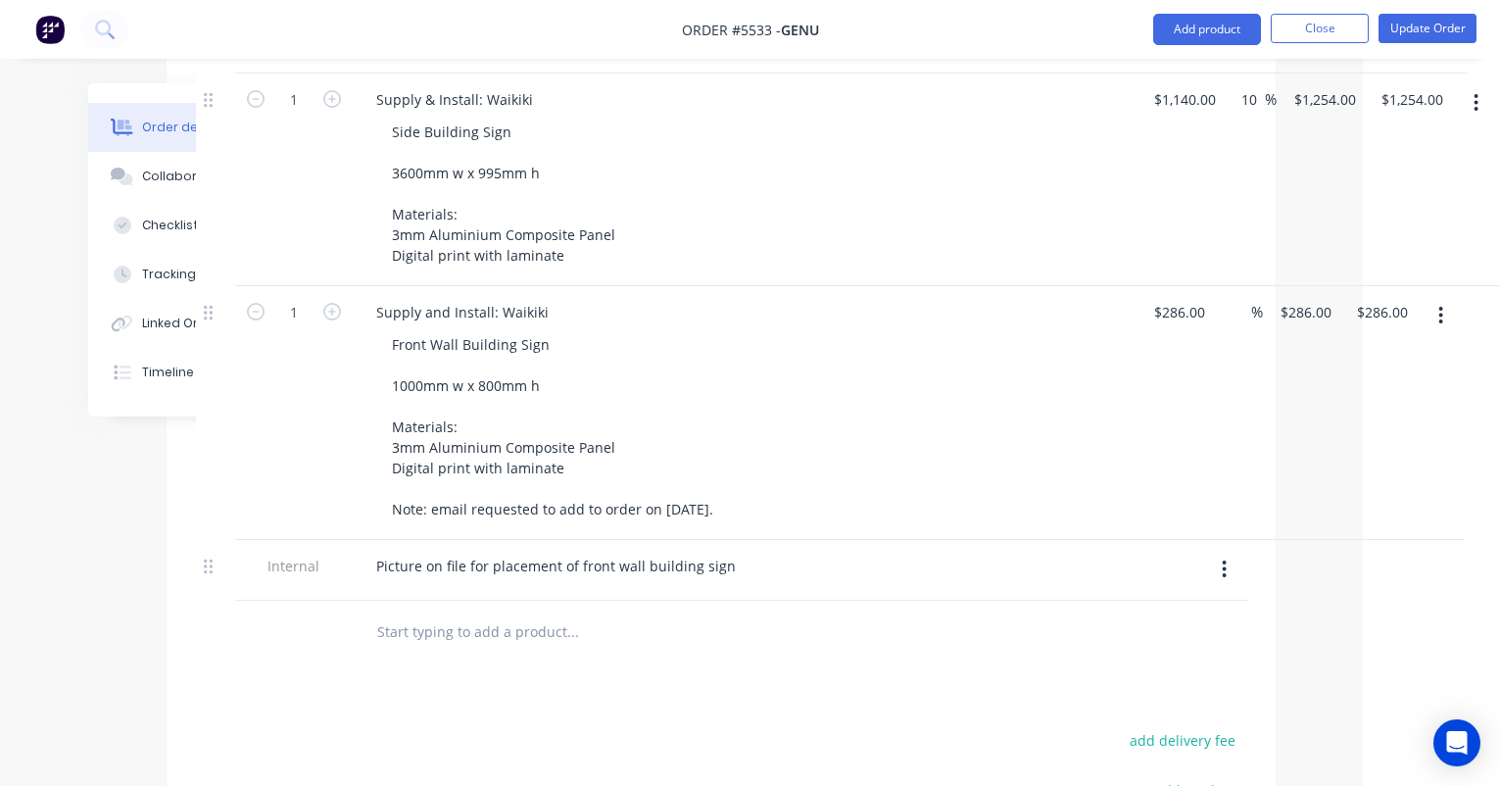
scroll to position [850, 137]
click at [436, 554] on div "Picture on file for placement of front wall building sign" at bounding box center [556, 568] width 391 height 28
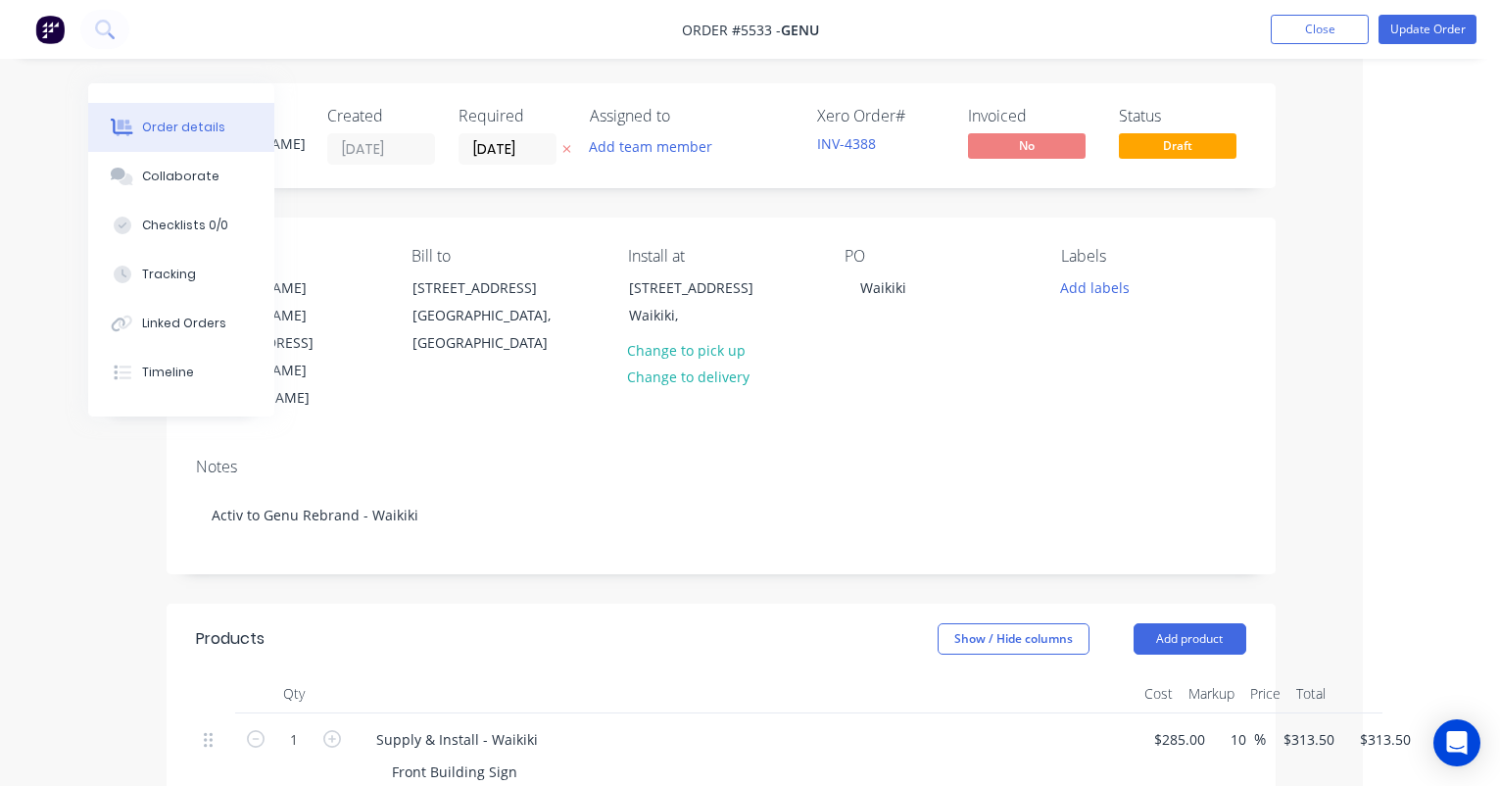
scroll to position [0, 137]
click at [1426, 24] on button "Update Order" at bounding box center [1427, 29] width 98 height 29
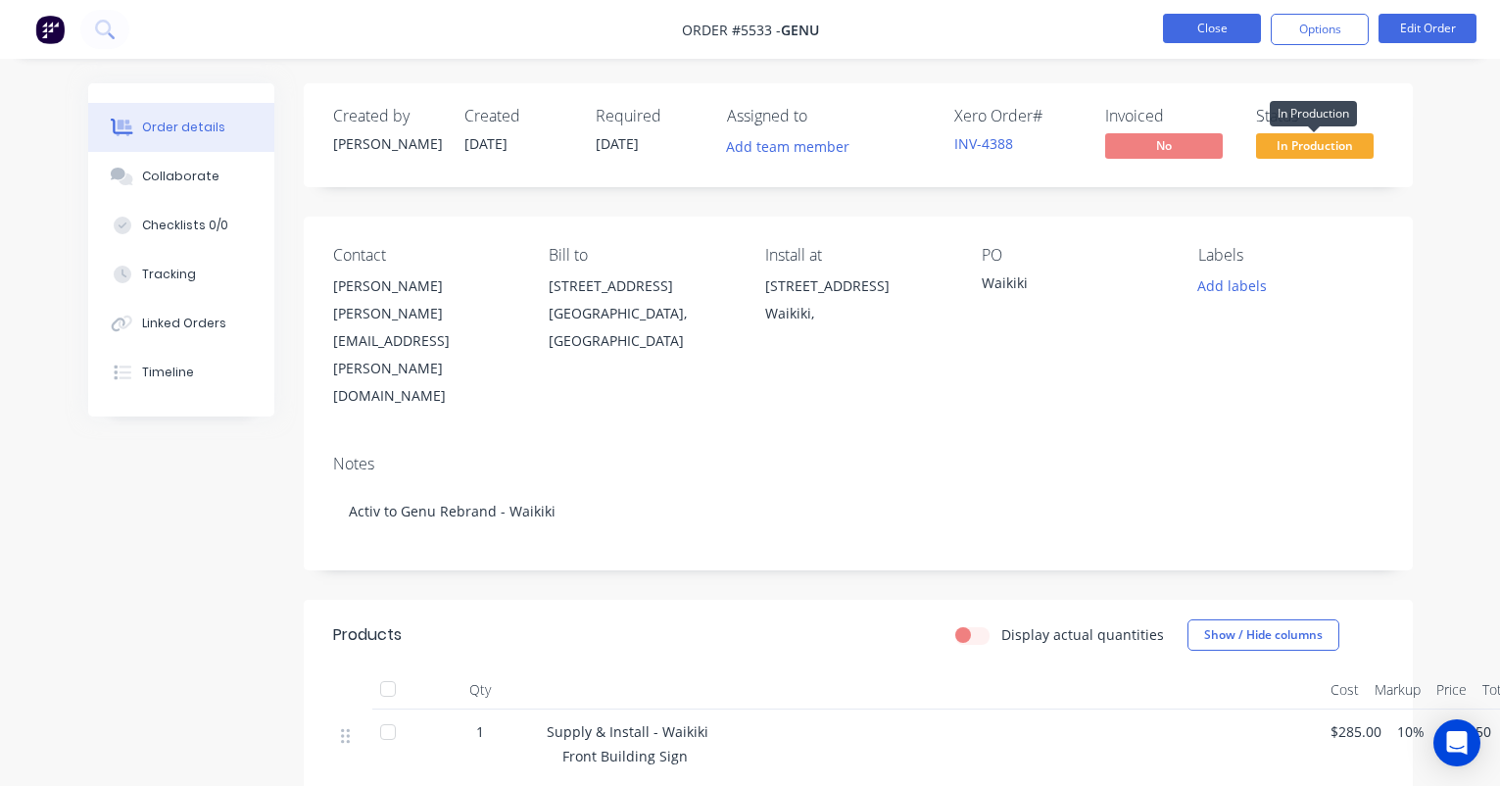
scroll to position [0, 0]
click at [1205, 29] on button "Close" at bounding box center [1212, 28] width 98 height 29
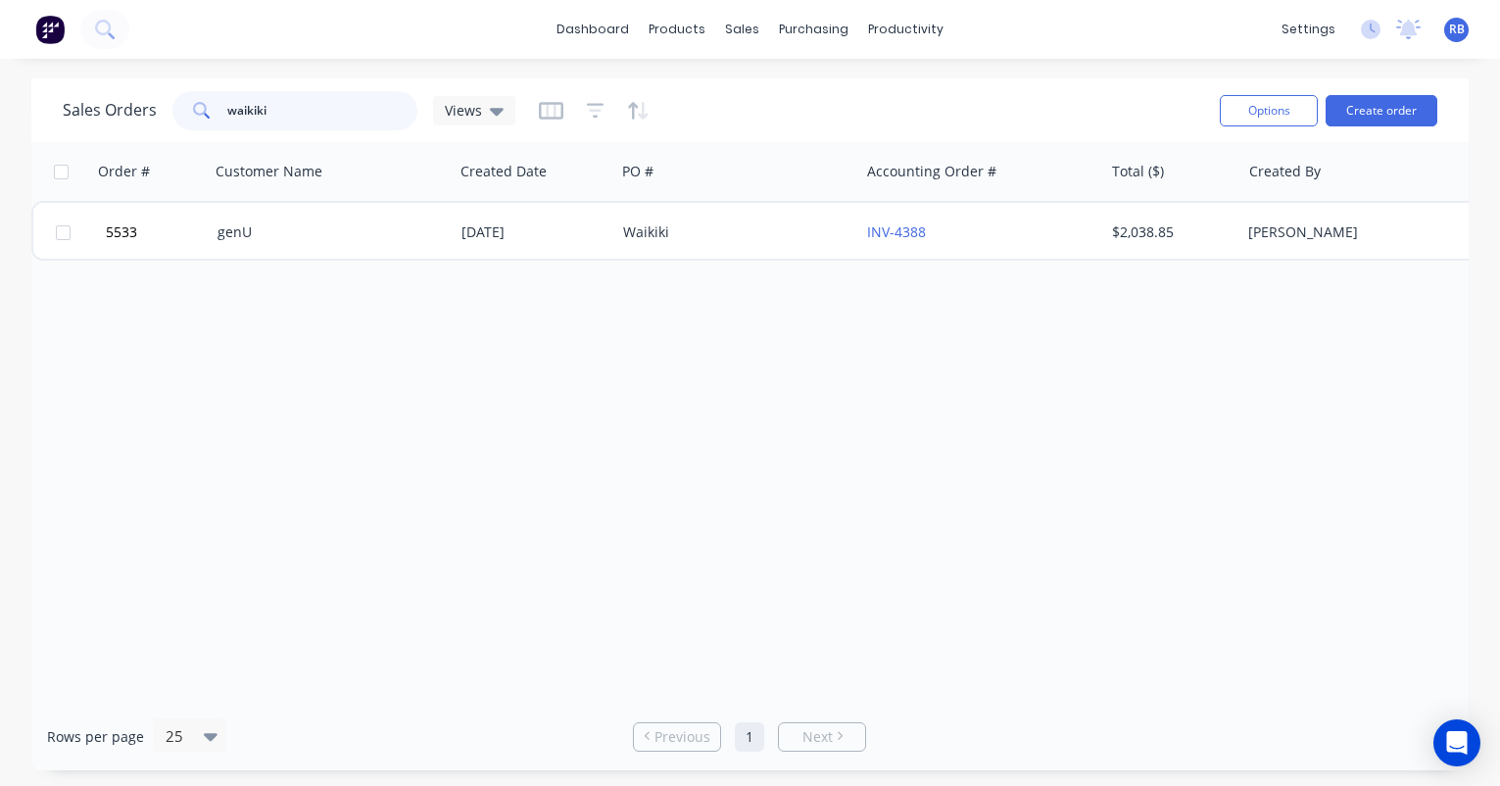
drag, startPoint x: 361, startPoint y: 113, endPoint x: 182, endPoint y: 103, distance: 179.5
click at [182, 103] on div "waikiki" at bounding box center [294, 110] width 245 height 39
type input "[PERSON_NAME]"
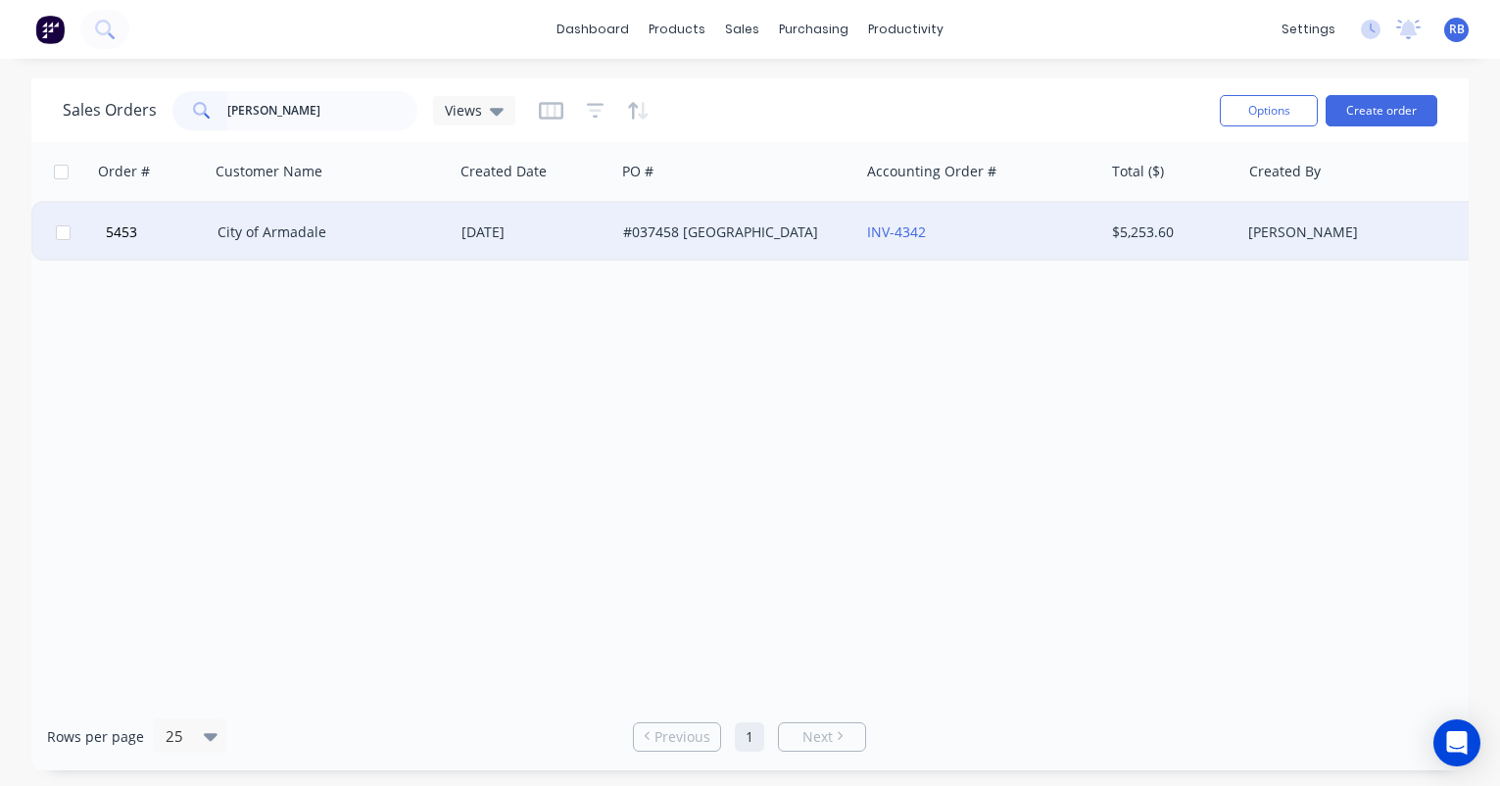
click at [1028, 223] on div "INV-4342" at bounding box center [975, 232] width 217 height 20
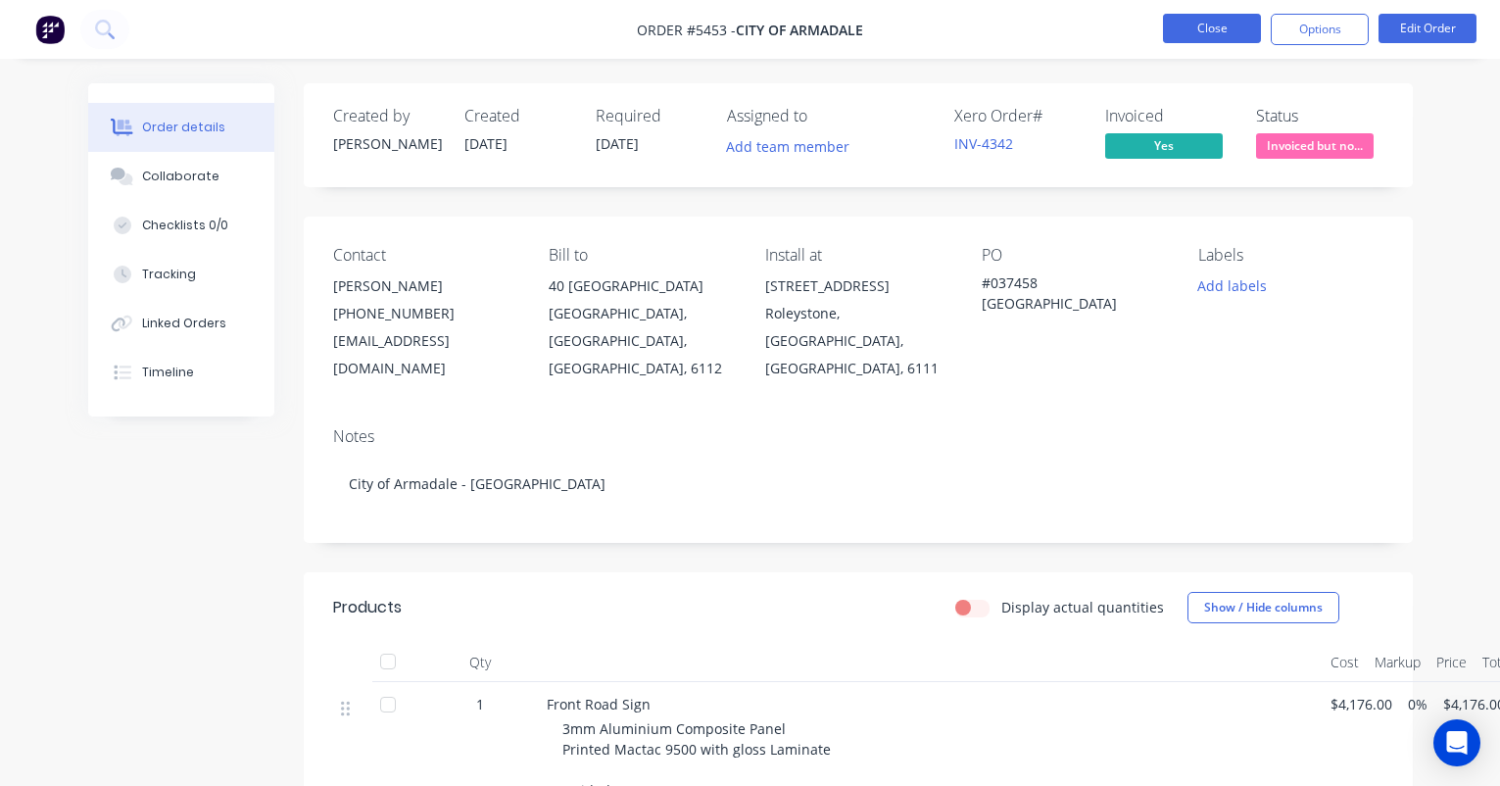
click at [1200, 25] on button "Close" at bounding box center [1212, 28] width 98 height 29
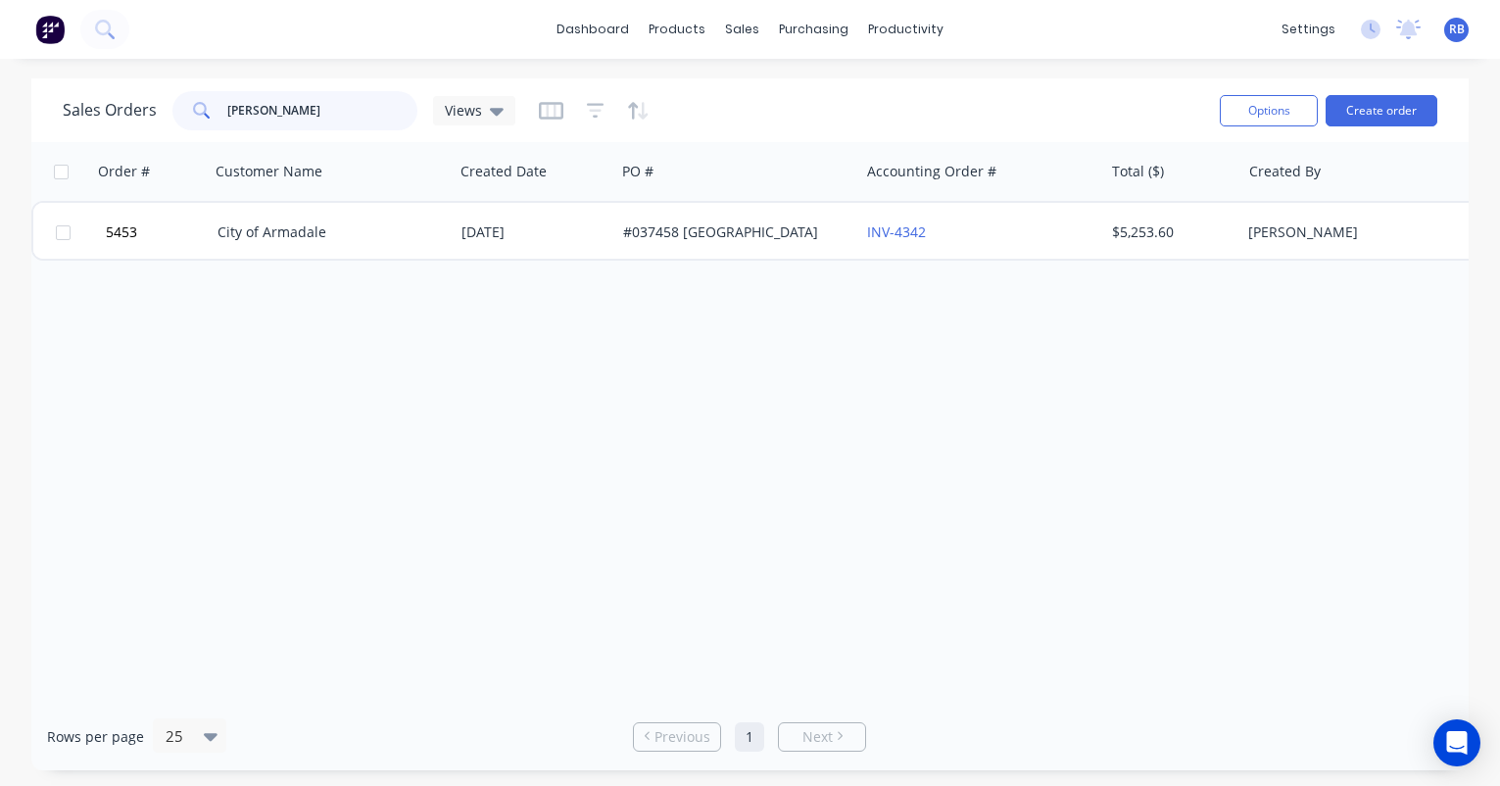
drag, startPoint x: 267, startPoint y: 112, endPoint x: 160, endPoint y: 109, distance: 107.8
click at [160, 109] on div "Sales Orders [PERSON_NAME] Views" at bounding box center [289, 110] width 453 height 39
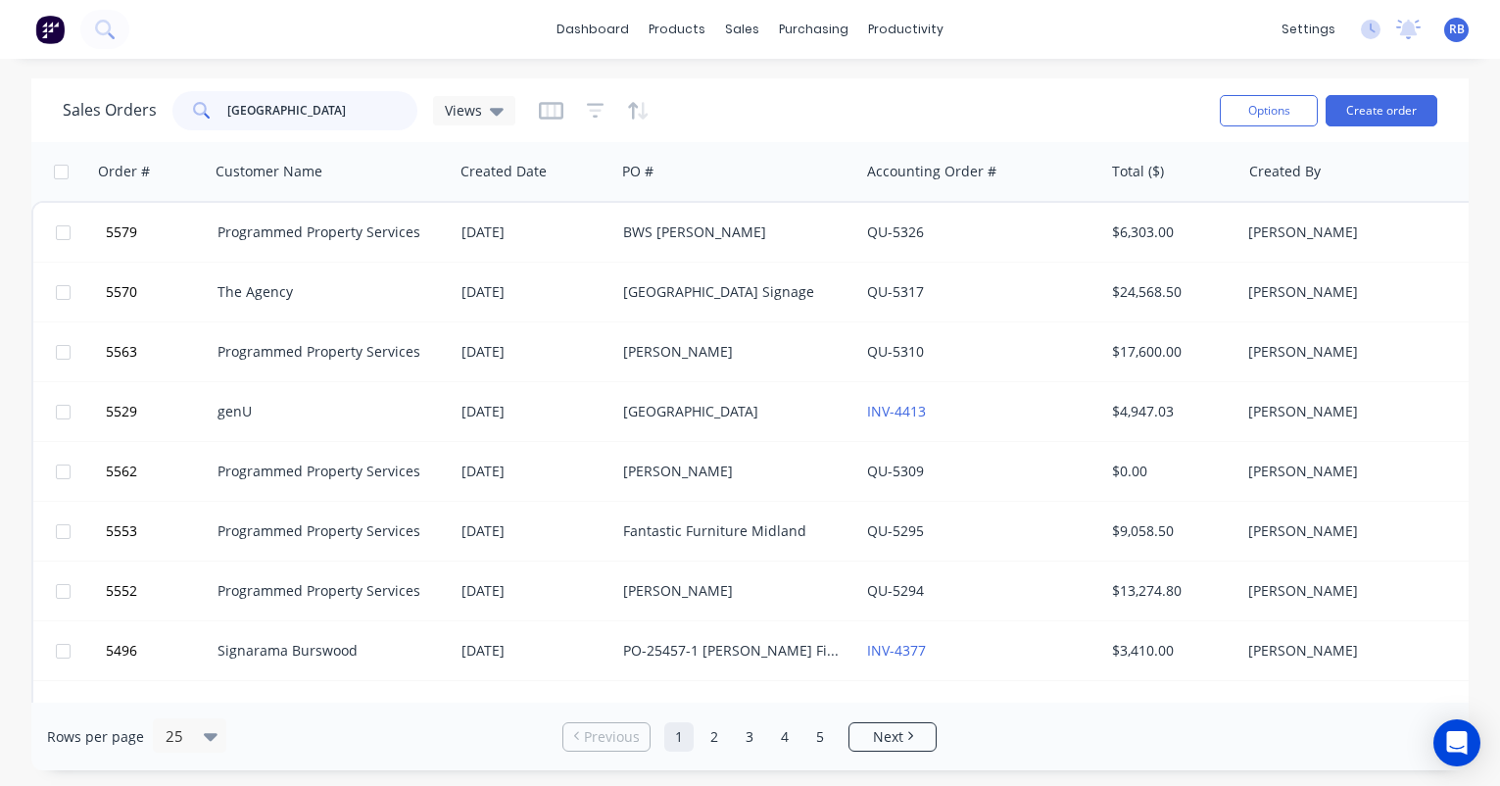
type input "[GEOGRAPHIC_DATA]"
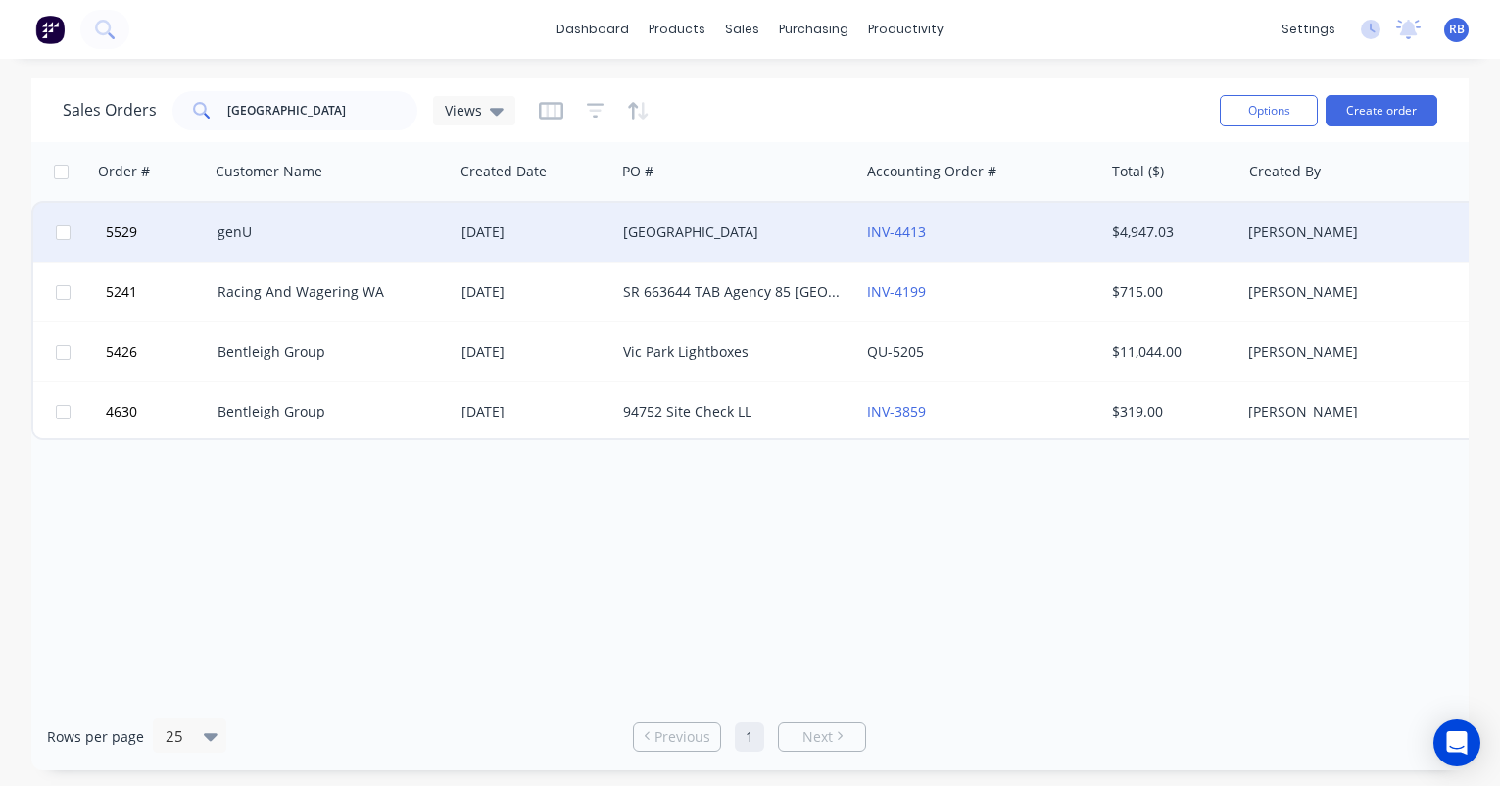
click at [743, 234] on div "[GEOGRAPHIC_DATA]" at bounding box center [731, 232] width 217 height 20
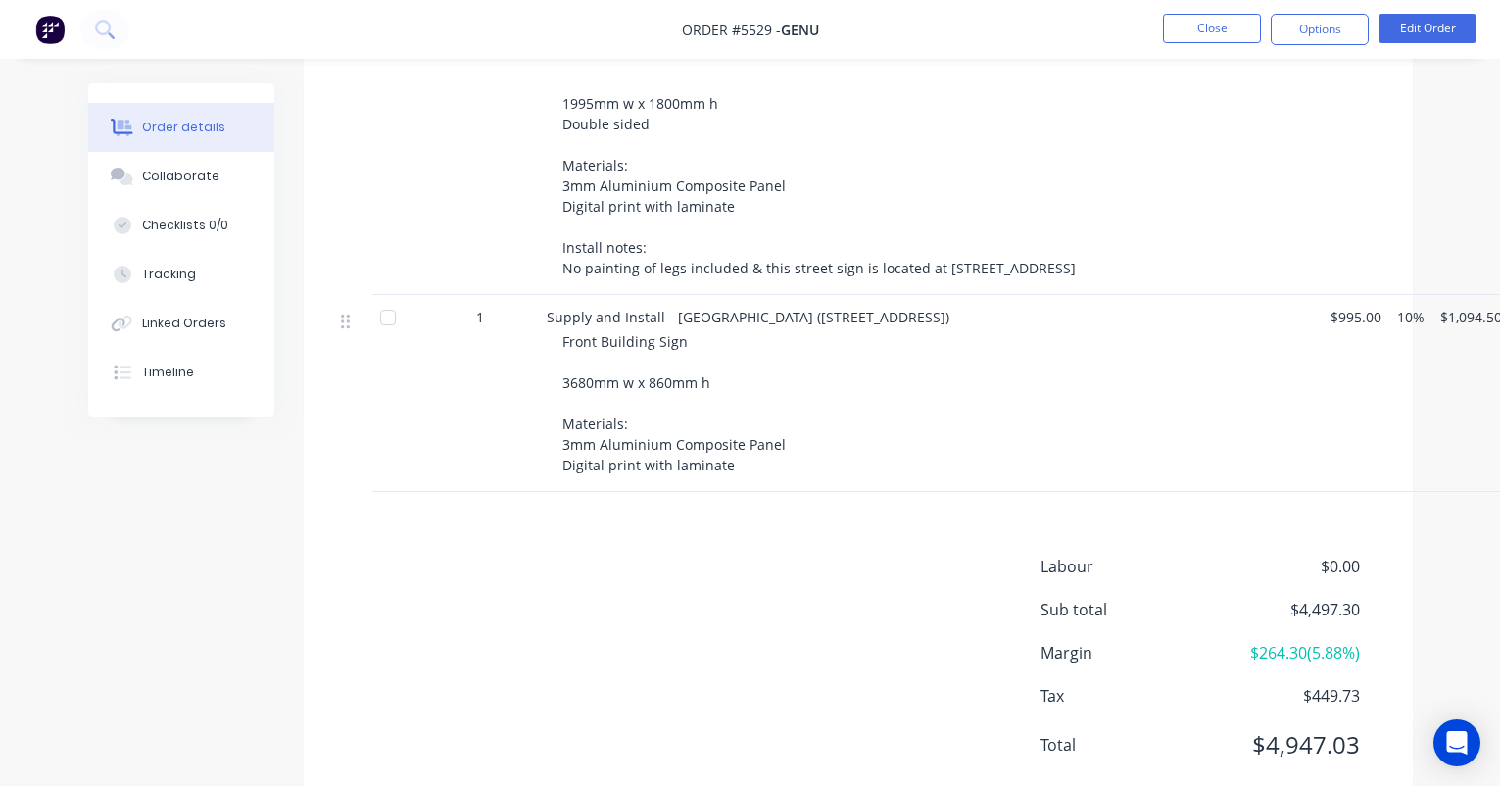
scroll to position [1107, 0]
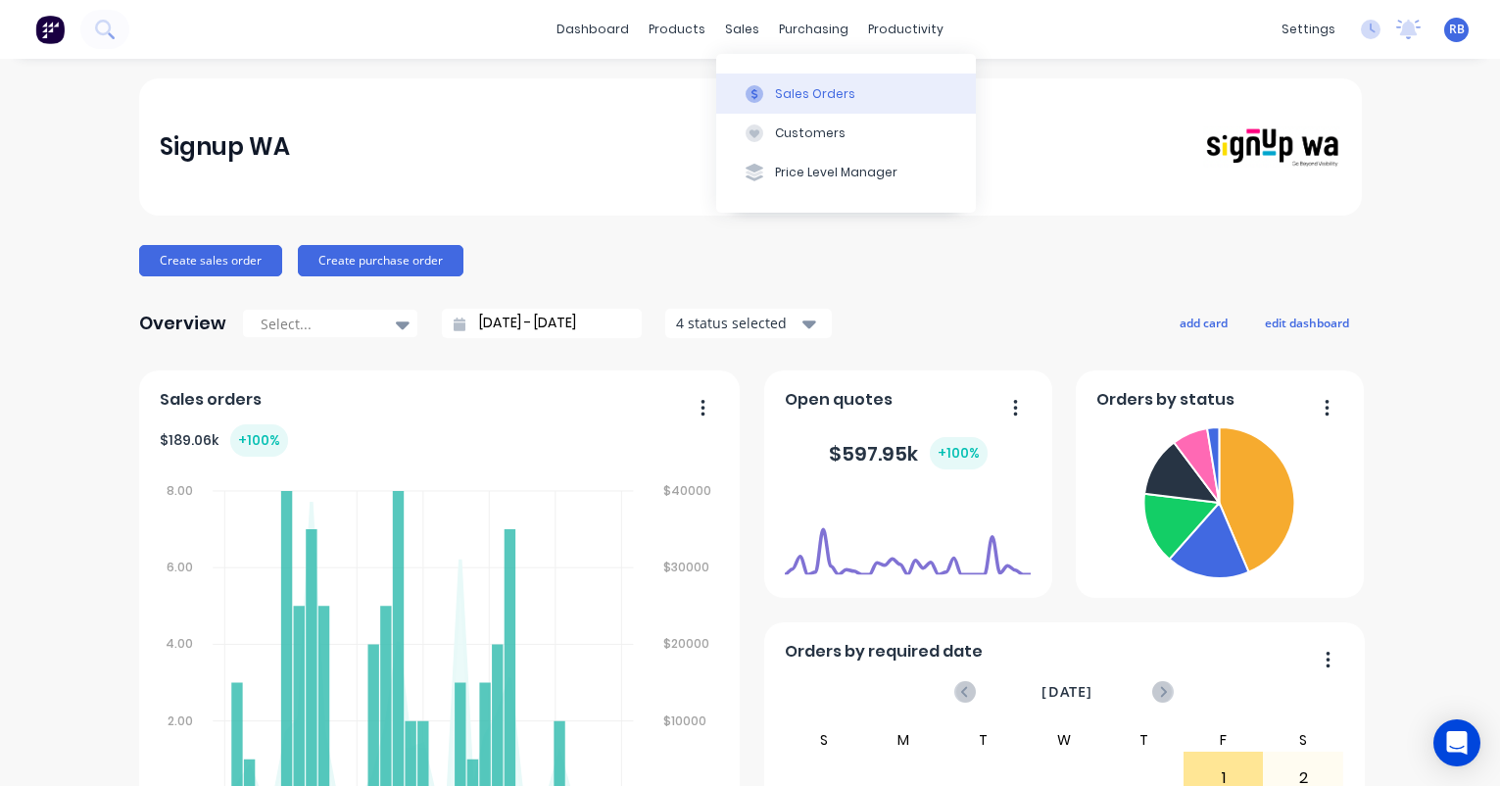
click at [803, 106] on button "Sales Orders" at bounding box center [846, 92] width 260 height 39
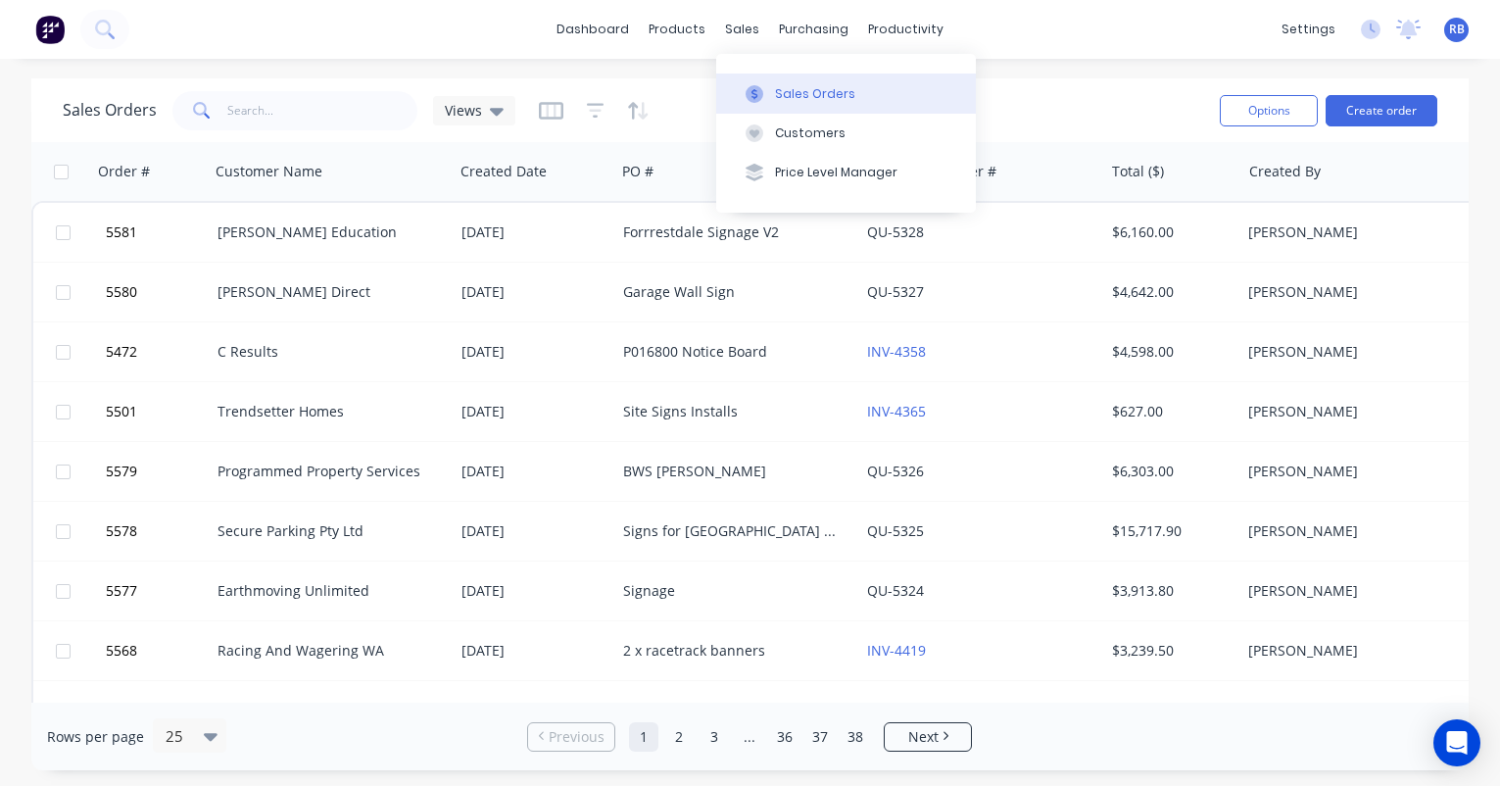
click at [790, 93] on div "Sales Orders" at bounding box center [815, 94] width 80 height 18
click at [309, 113] on input "text" at bounding box center [322, 110] width 191 height 39
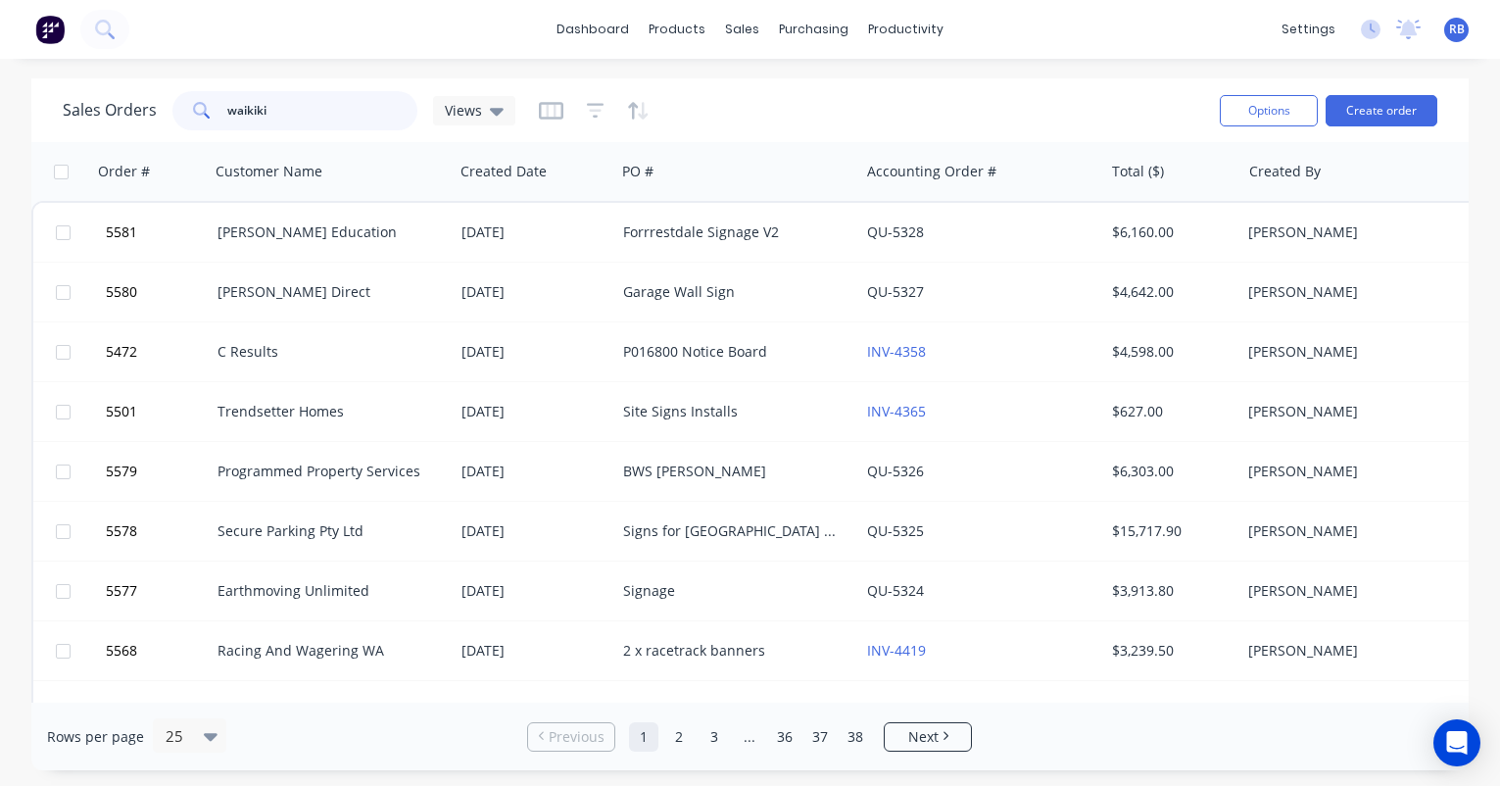
type input "waikiki"
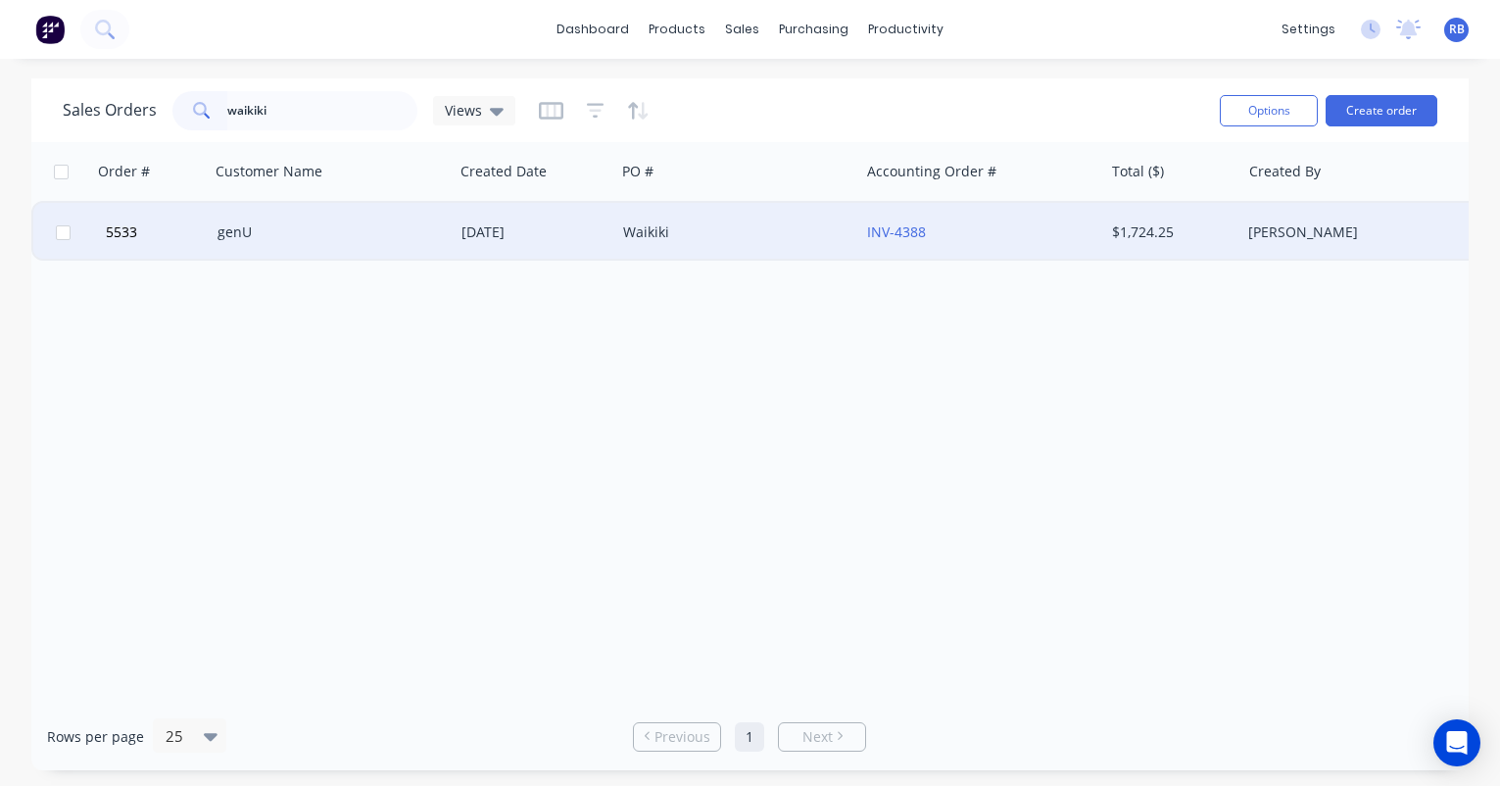
click at [759, 234] on div "Waikiki" at bounding box center [731, 232] width 217 height 20
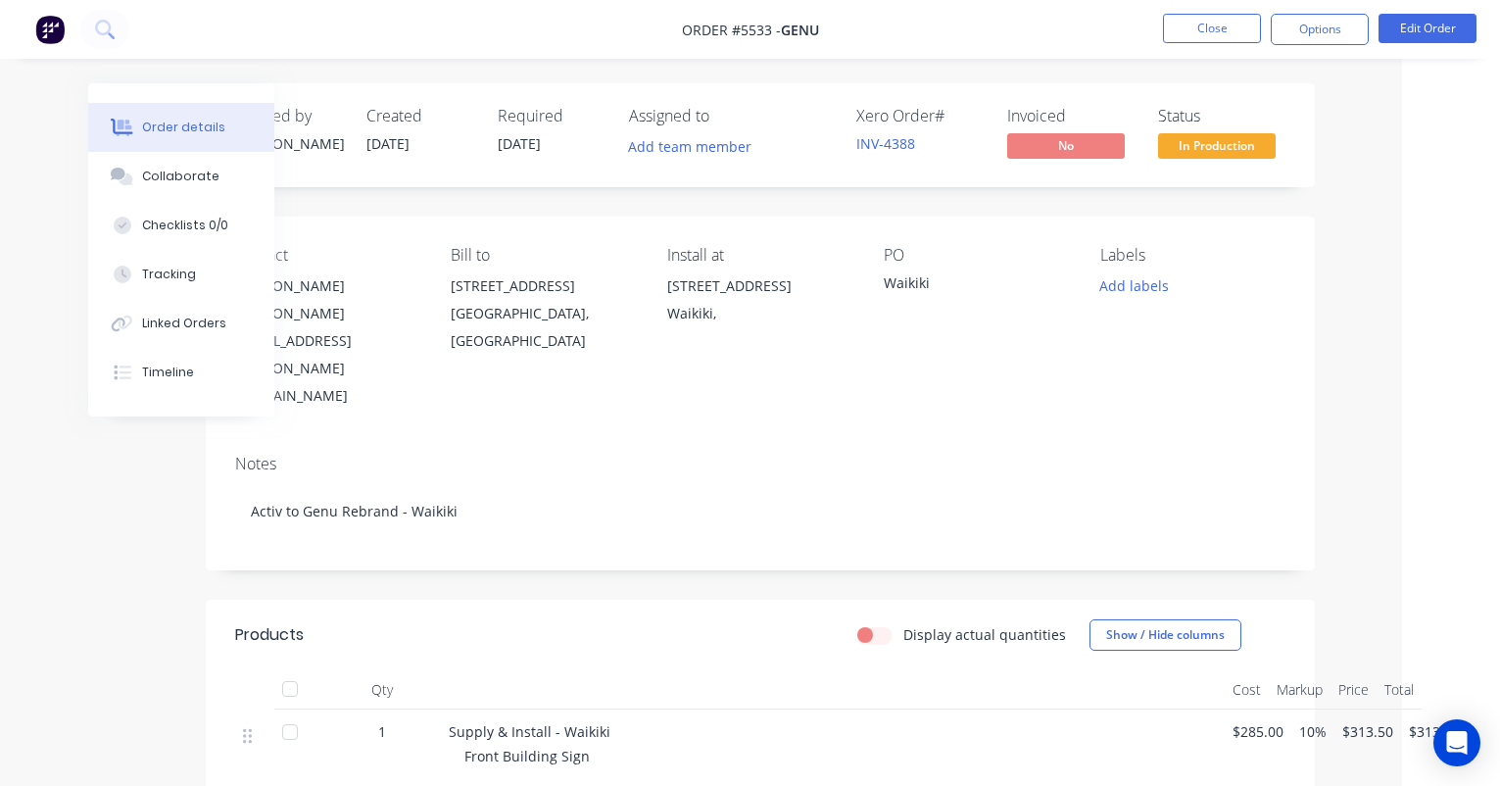
scroll to position [0, 98]
click at [1211, 37] on button "Close" at bounding box center [1212, 28] width 98 height 29
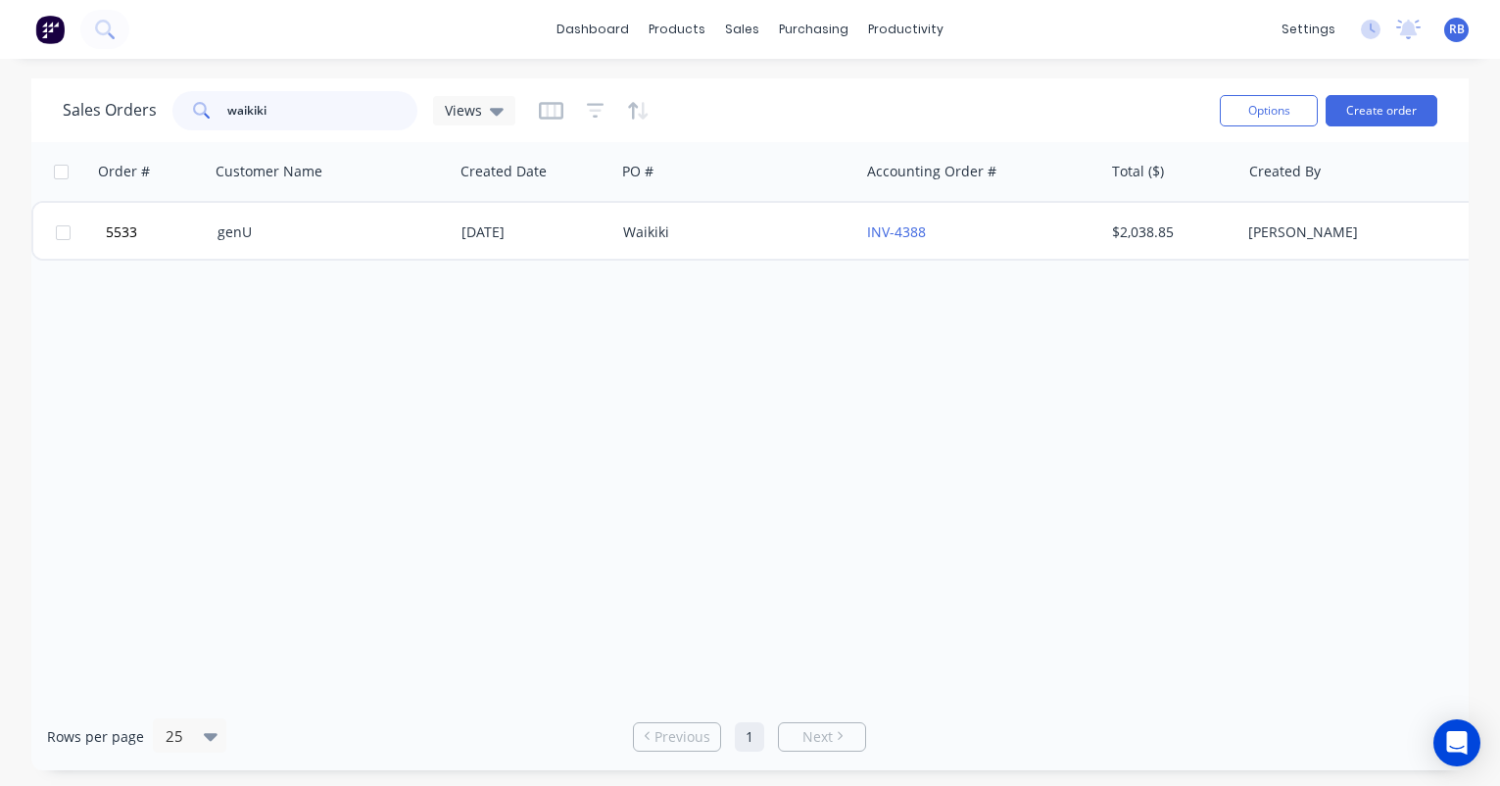
drag, startPoint x: 264, startPoint y: 111, endPoint x: 78, endPoint y: 111, distance: 185.2
click at [78, 111] on div "Sales Orders waikiki Views" at bounding box center [289, 110] width 453 height 39
type input "trailer"
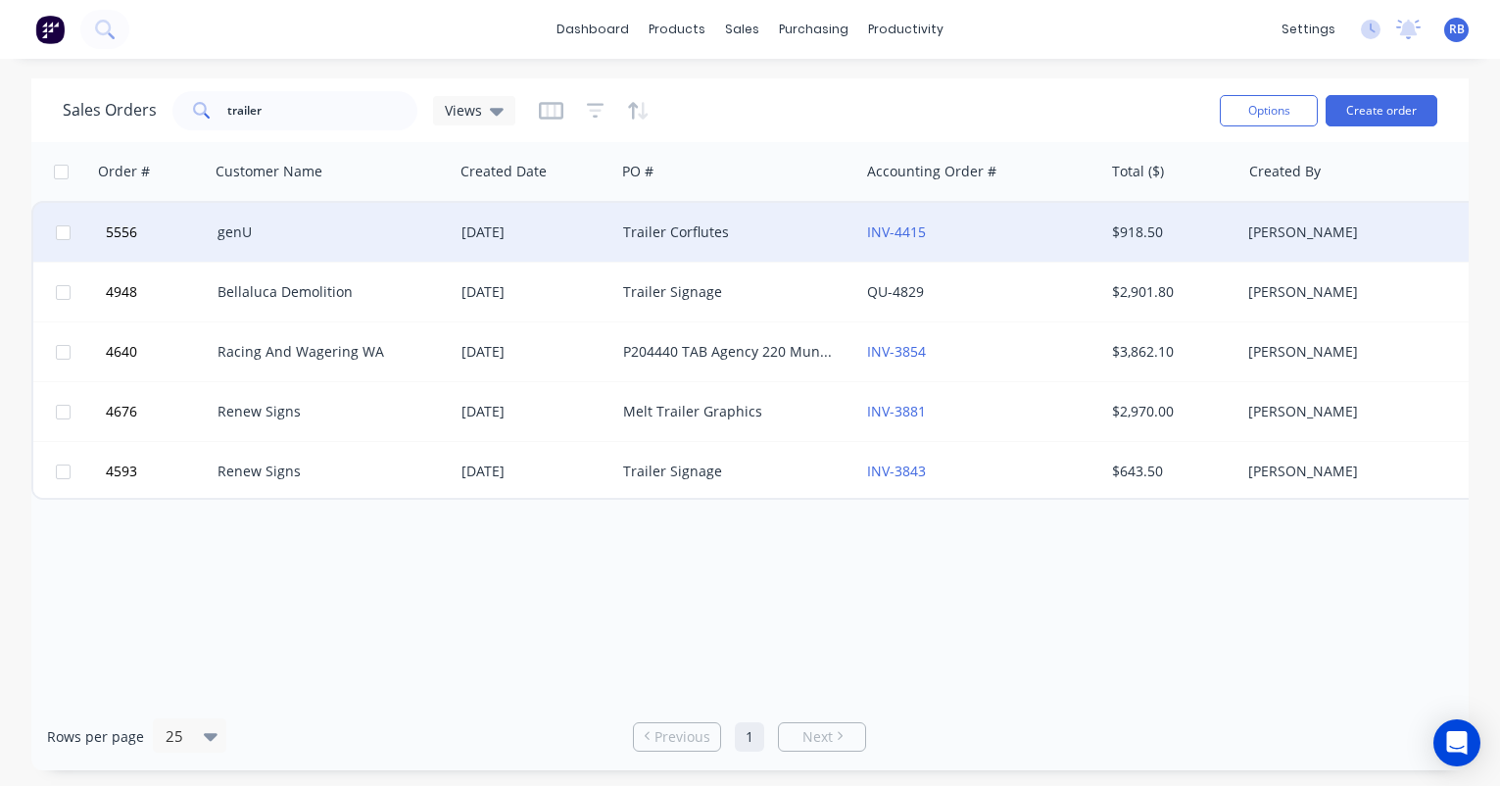
click at [287, 239] on div "genU" at bounding box center [325, 232] width 217 height 20
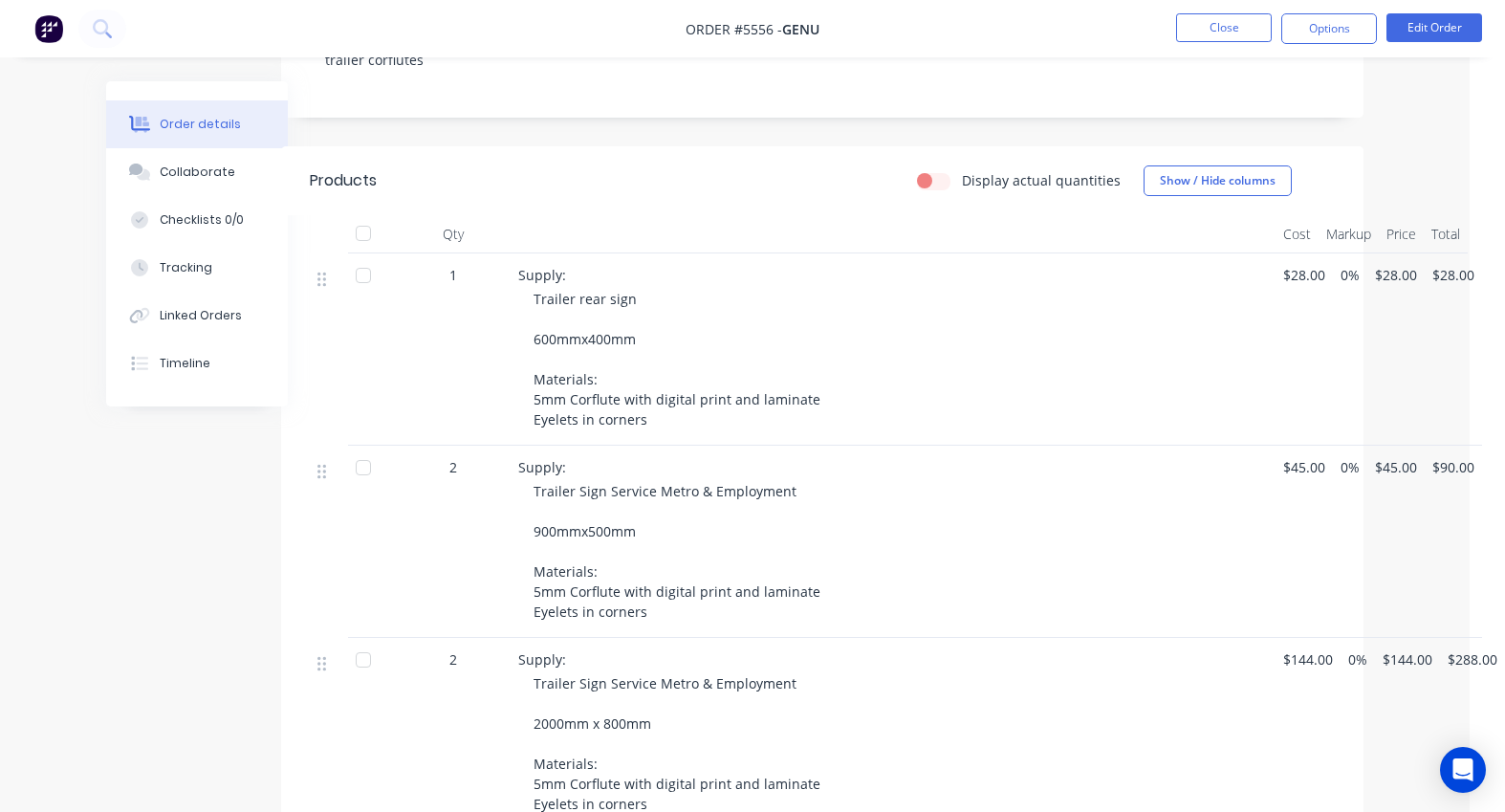
scroll to position [466, 34]
click at [1434, 24] on button "Edit Order" at bounding box center [1434, 27] width 96 height 28
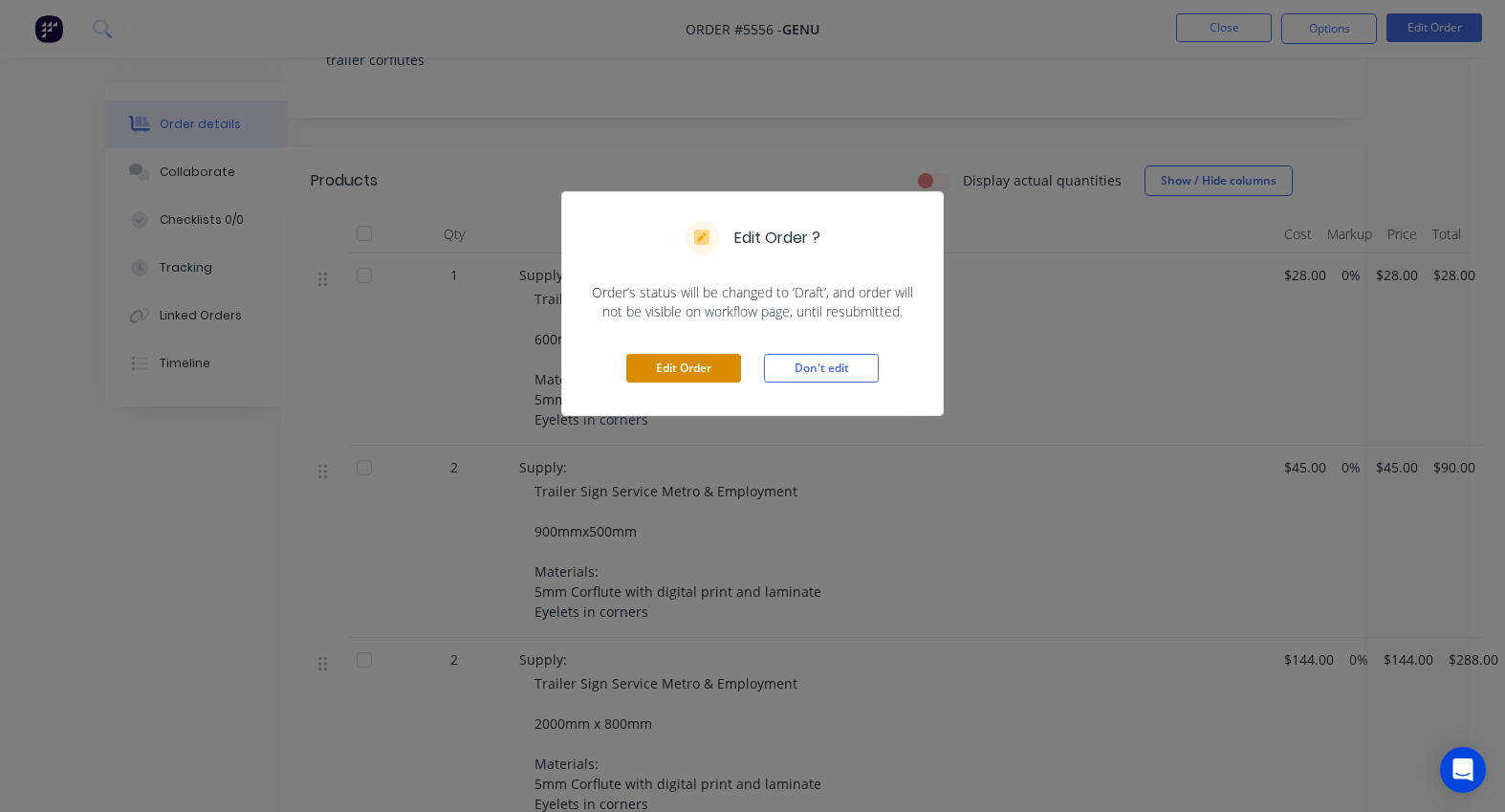
click at [659, 369] on button "Edit Order" at bounding box center [684, 367] width 115 height 28
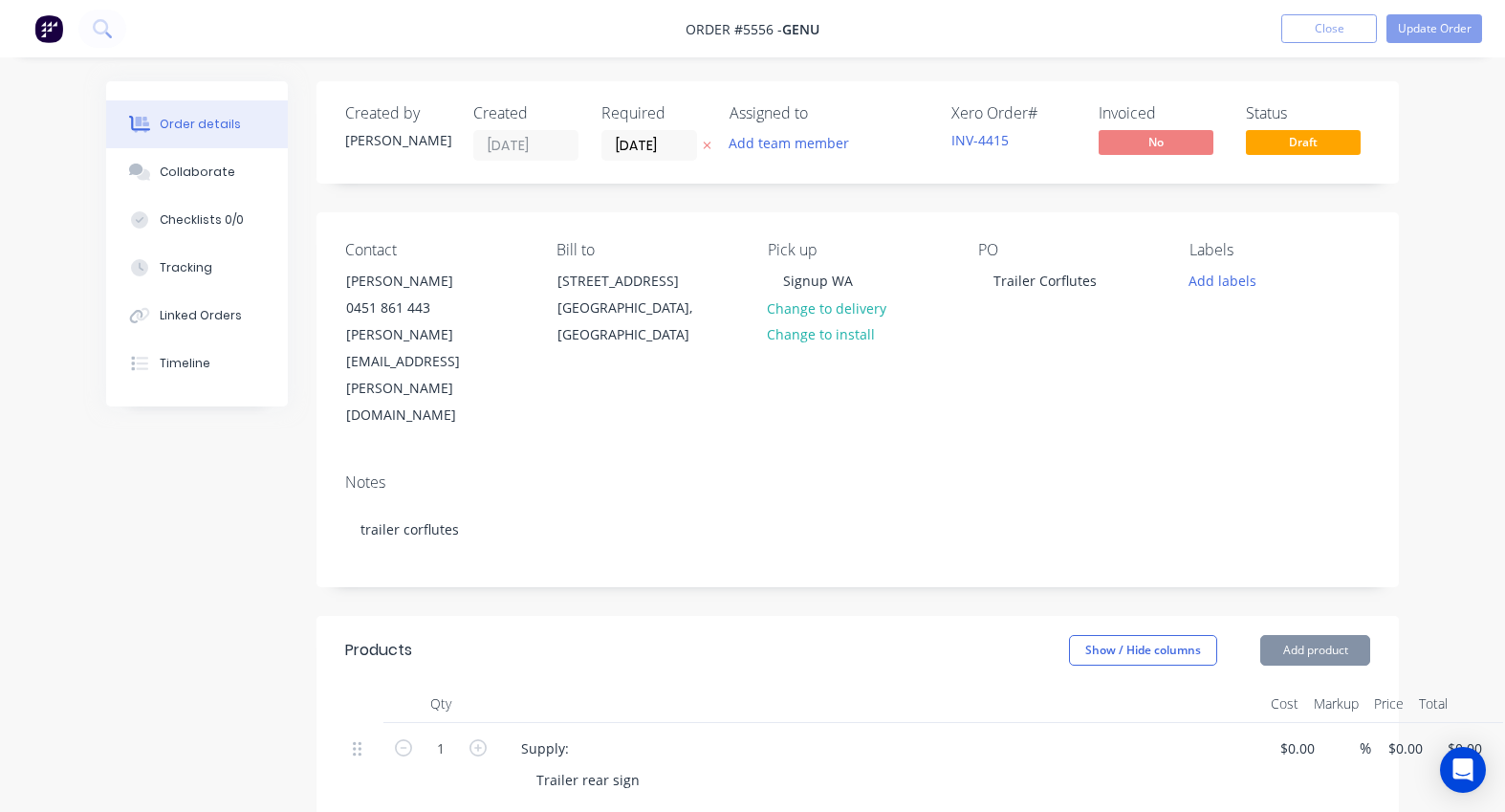
type input "$28.00"
type input "$45.00"
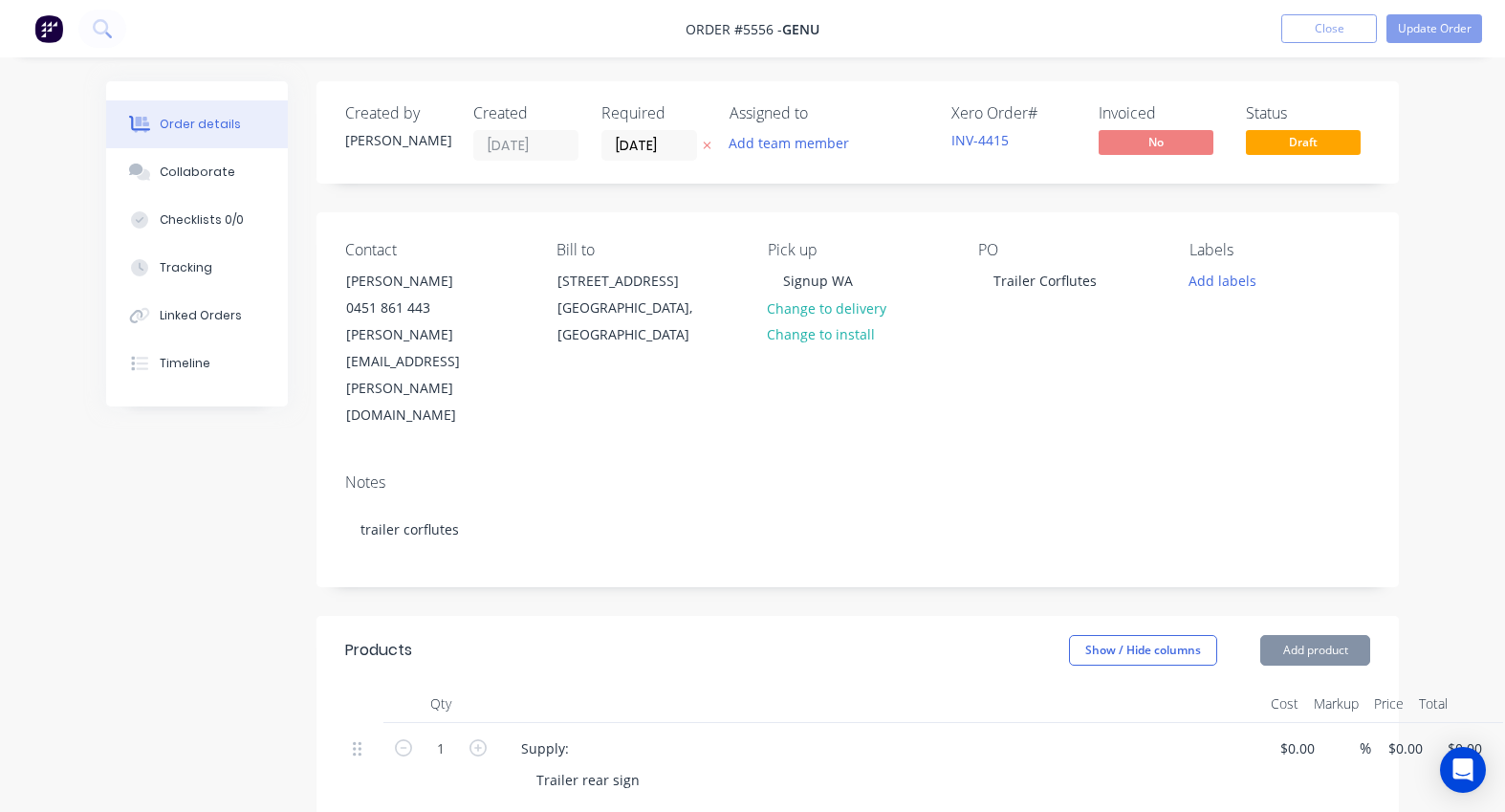
type input "$90.00"
type input "$144.00"
type input "$288.00"
type input "$45.00"
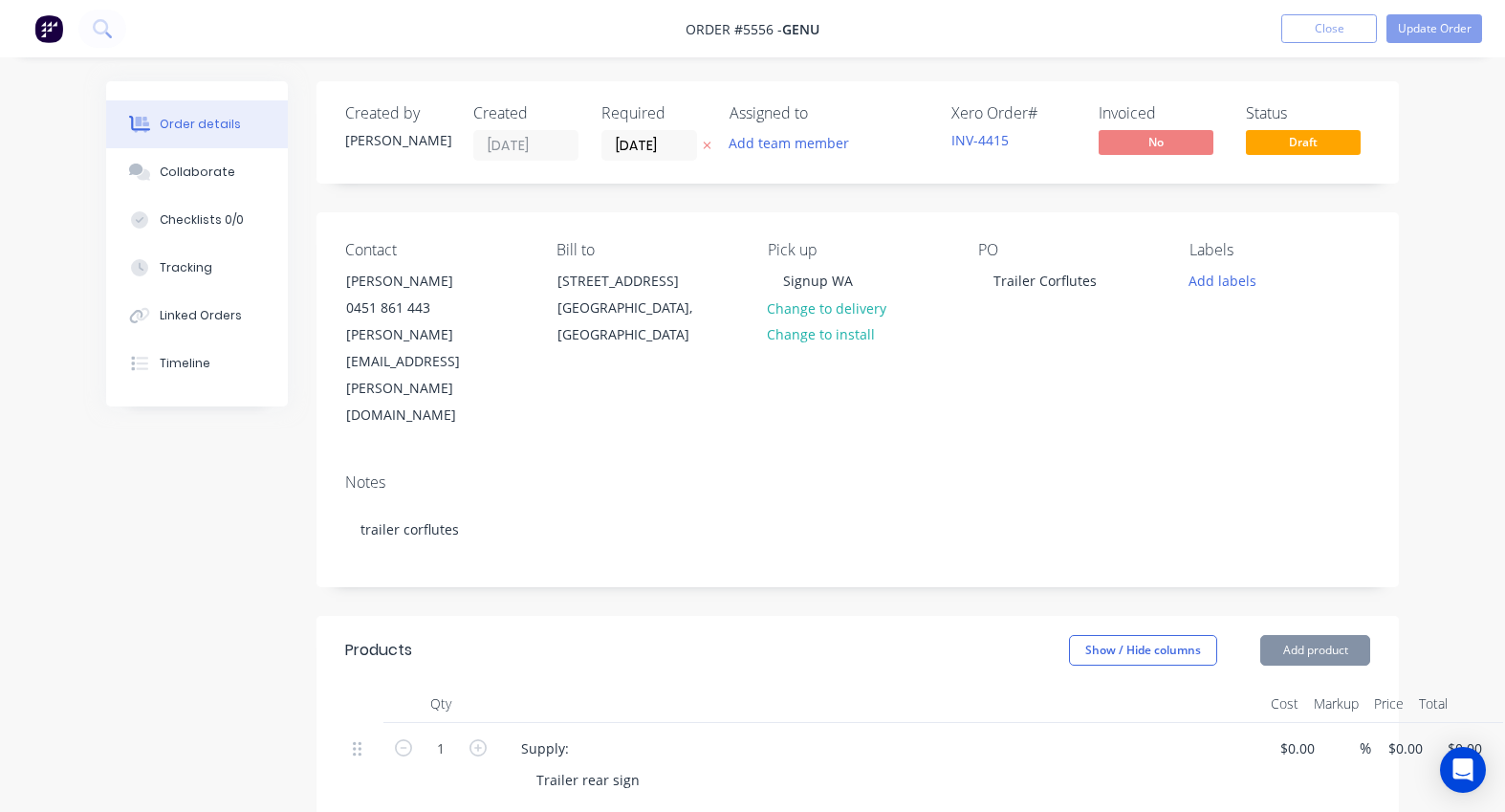
type input "$45.00"
type input "$72.00"
type input "$144.00"
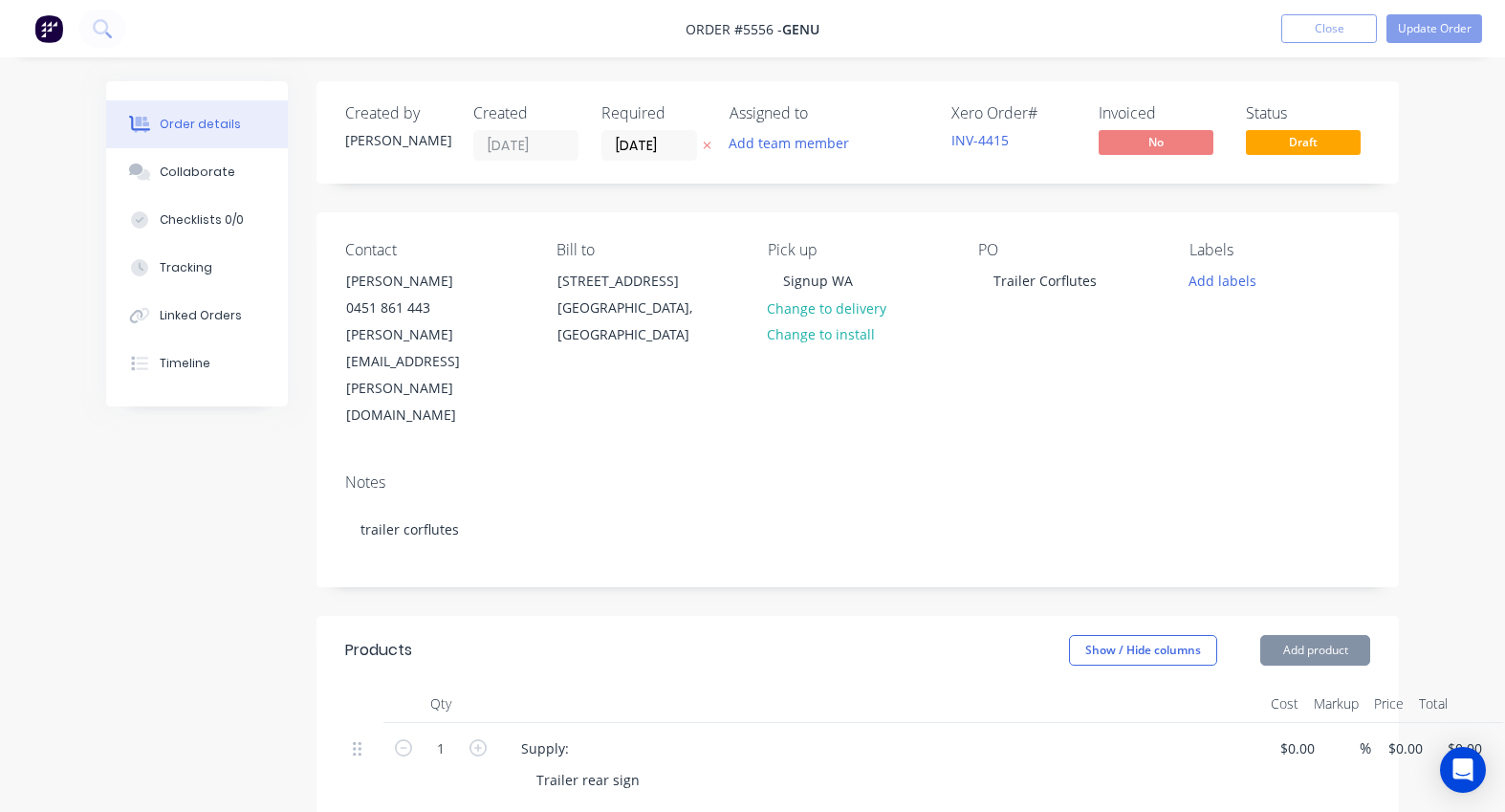
type input "$120.00"
type input "$240.00"
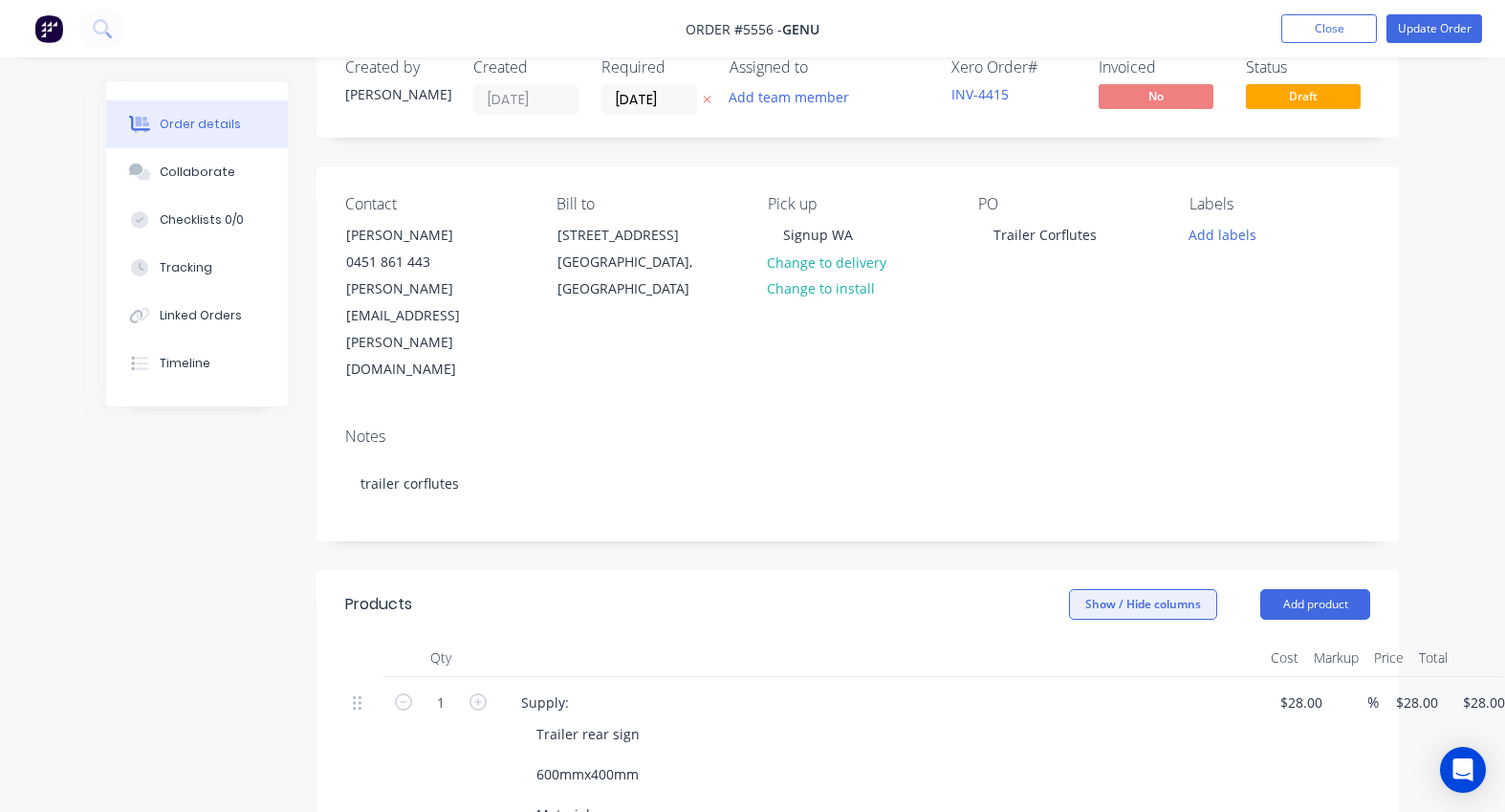
scroll to position [53, 0]
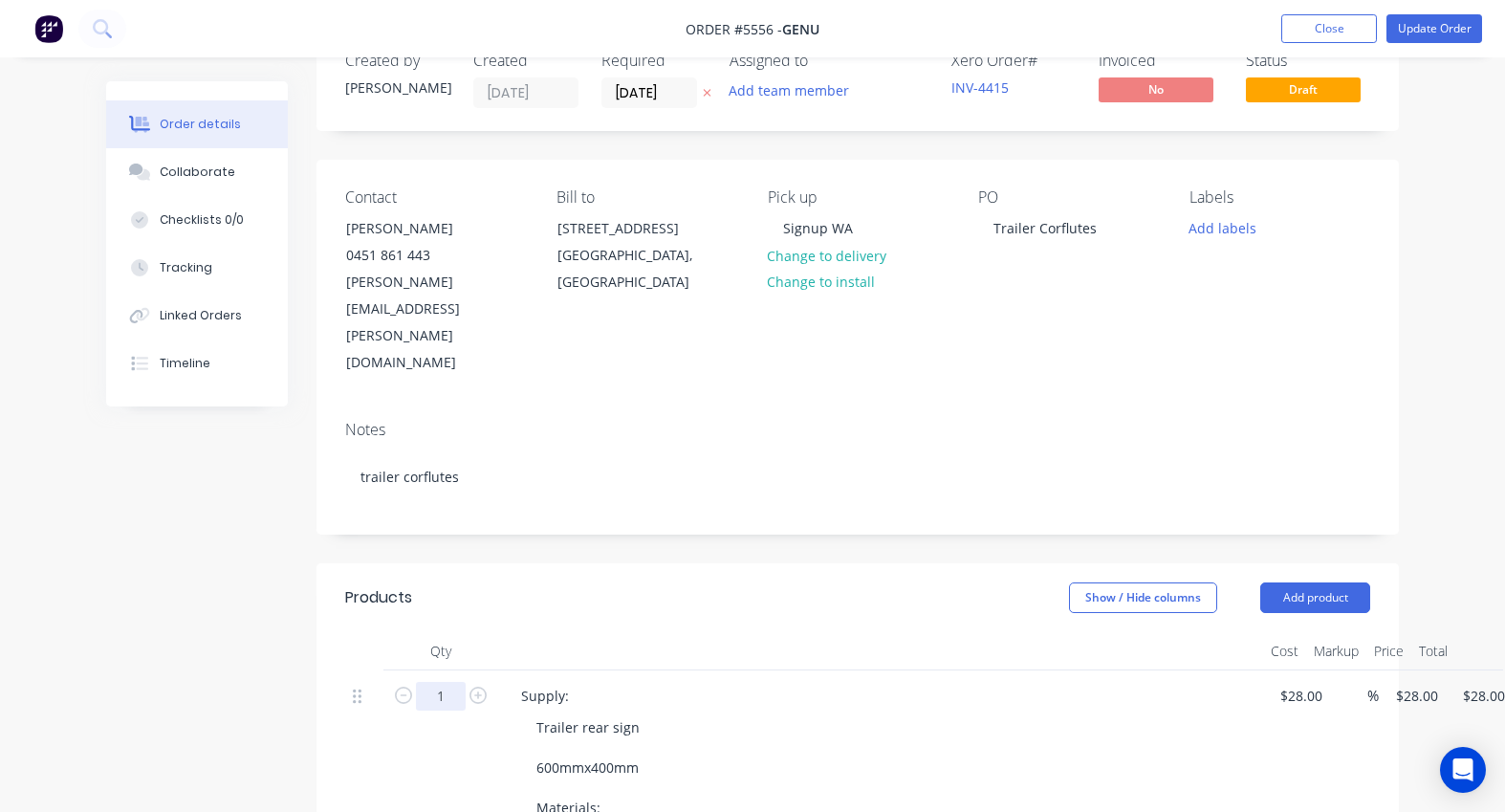
drag, startPoint x: 453, startPoint y: 611, endPoint x: 414, endPoint y: 611, distance: 39.0
click at [414, 680] on form "1" at bounding box center [441, 694] width 100 height 28
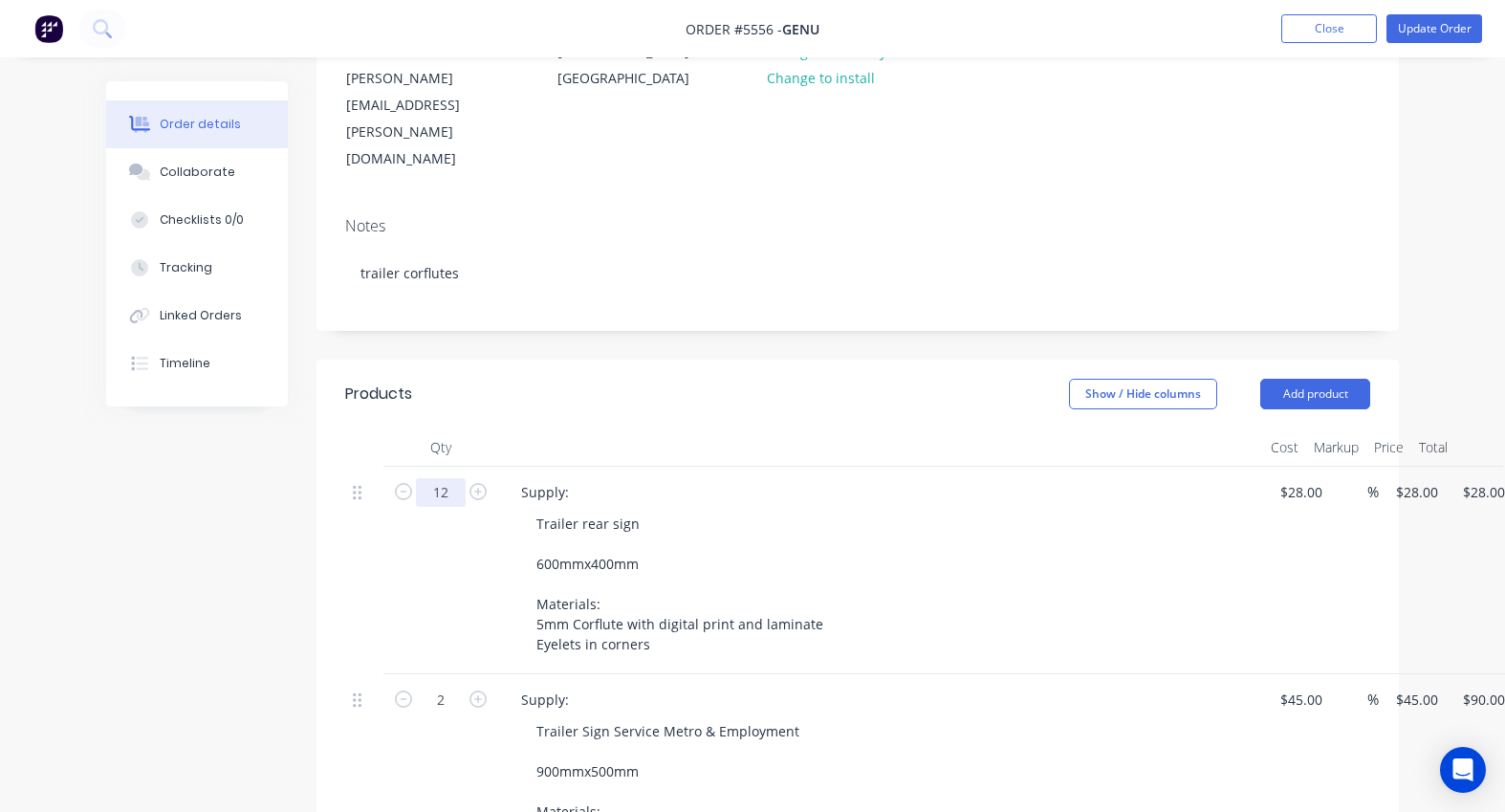
scroll to position [299, 1]
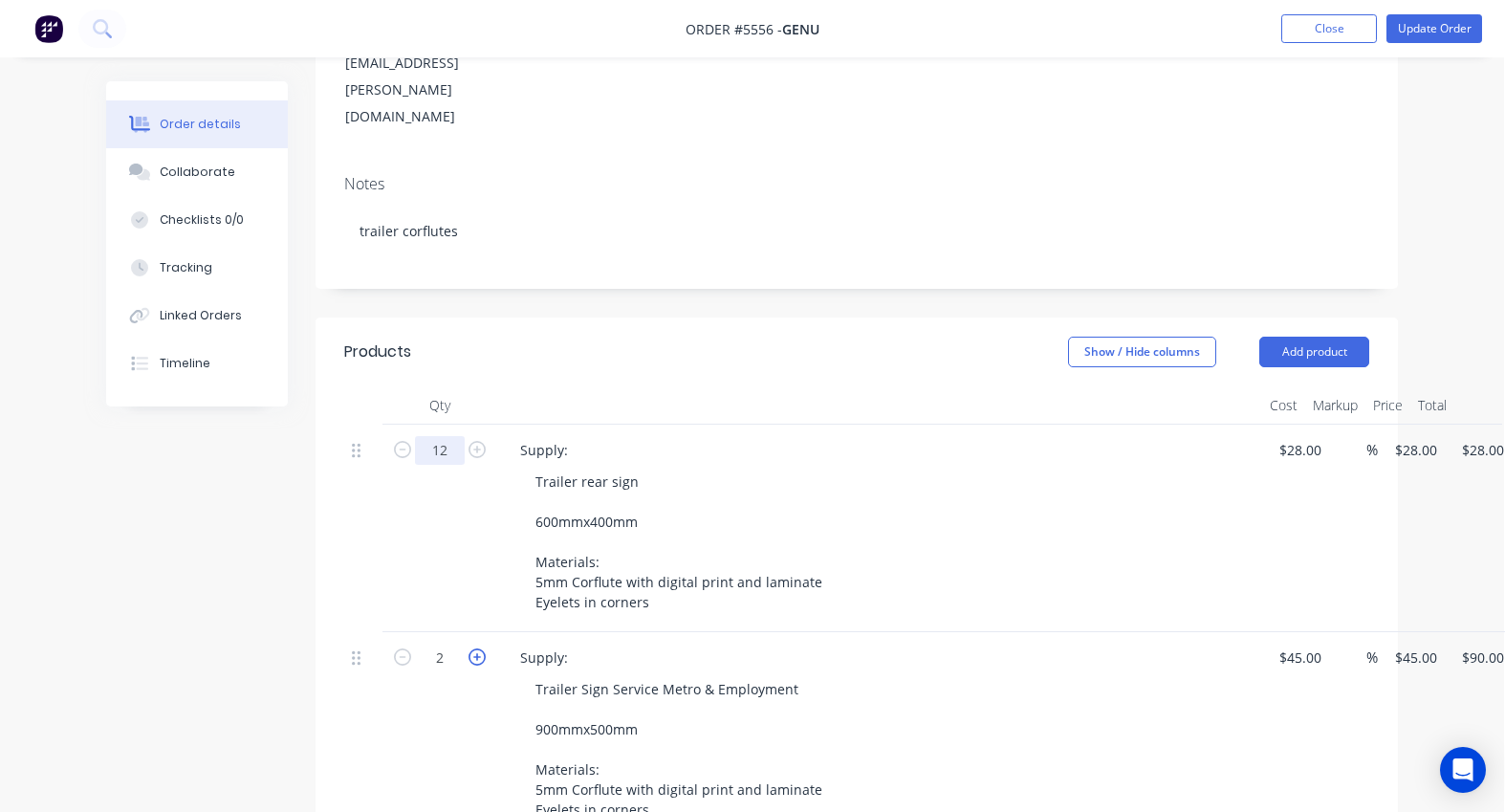
type input "12"
type input "$336.00"
click at [477, 648] on icon "button" at bounding box center [477, 657] width 18 height 18
type input "3"
type input "$135.00"
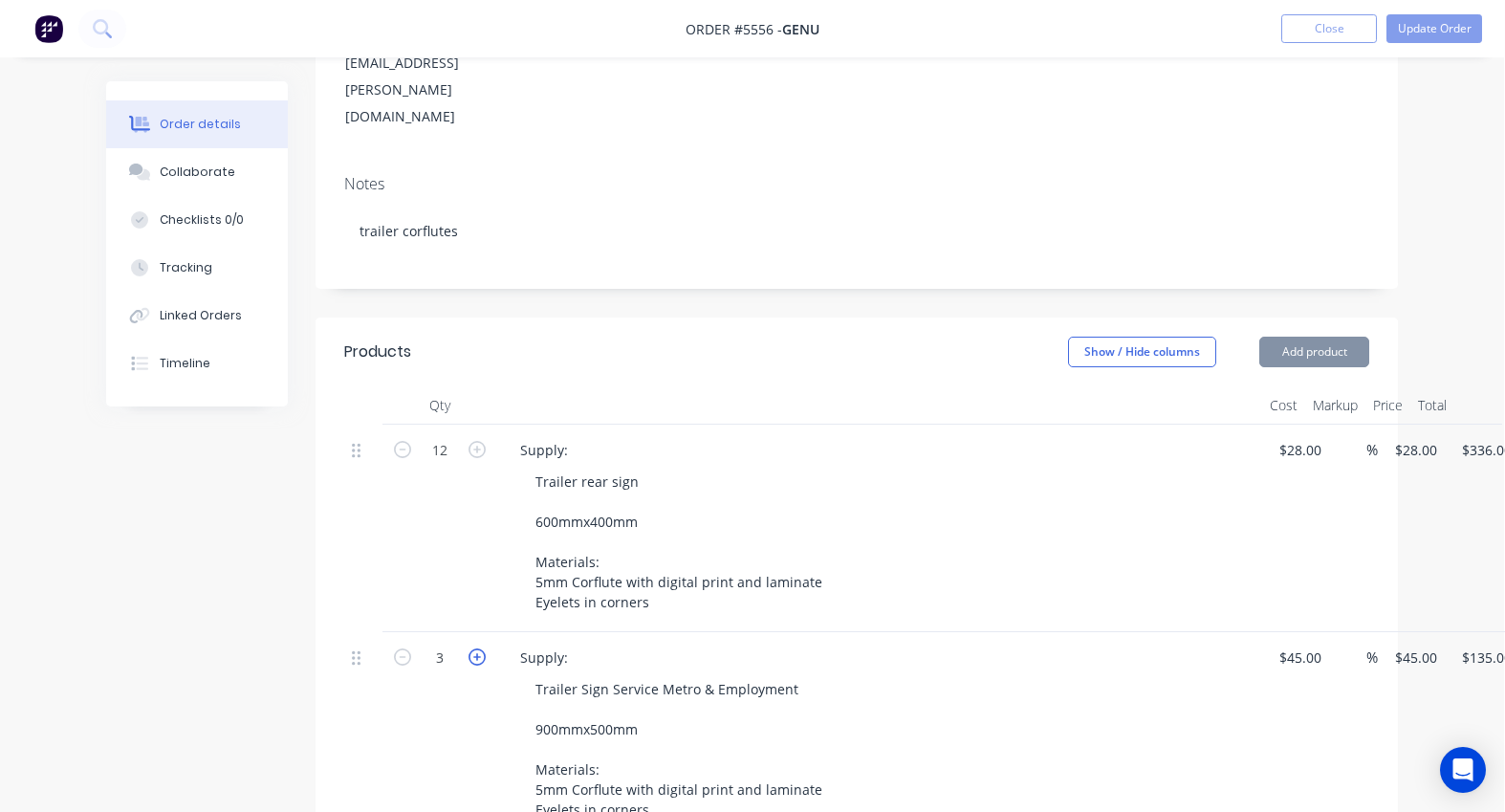
click at [477, 648] on icon "button" at bounding box center [477, 657] width 18 height 18
type input "4"
type input "$180.00"
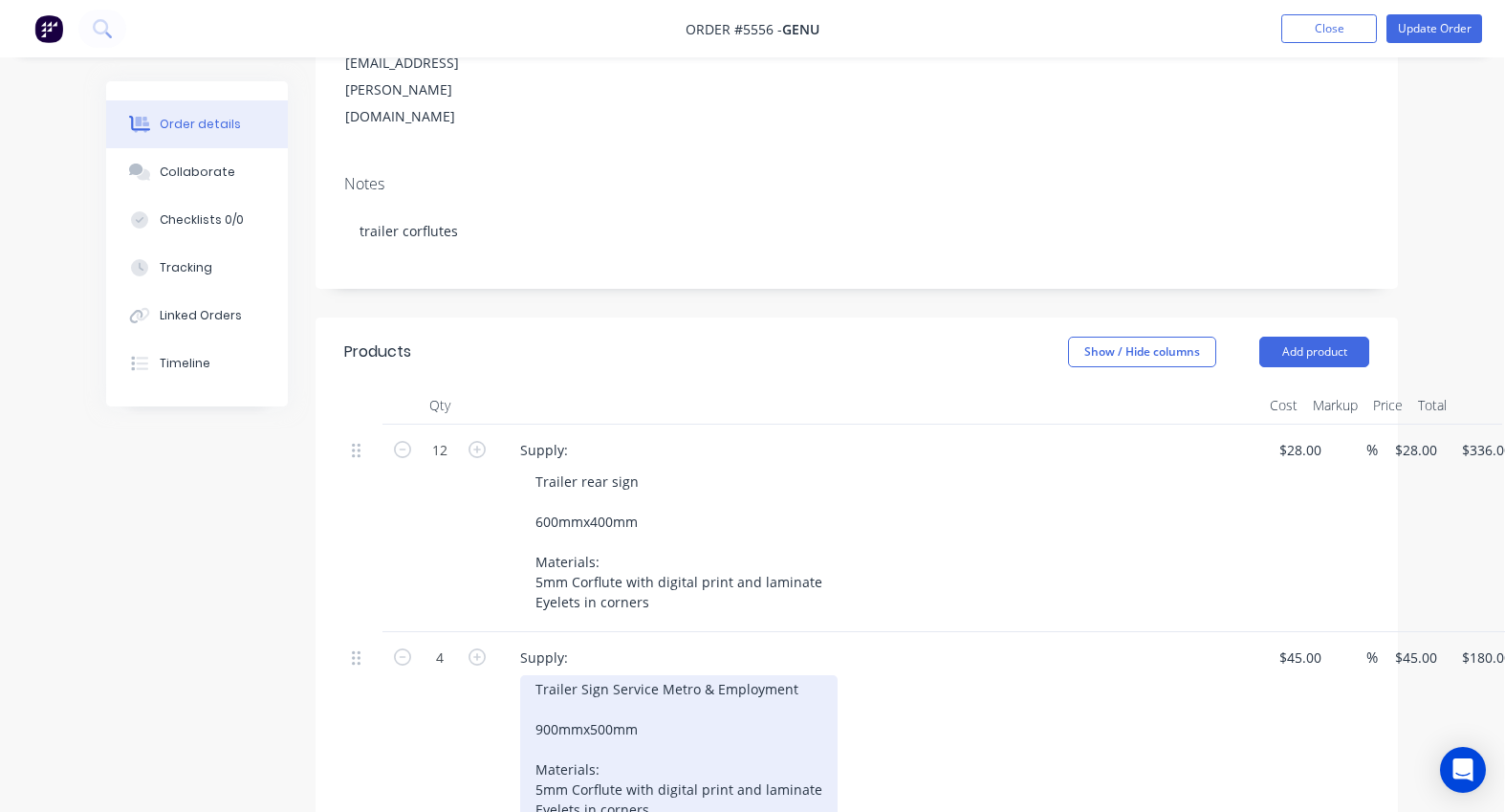
click at [535, 675] on div "Trailer Sign Service Metro & Employment 900mmx500mm Materials: 5mm Corflute wit…" at bounding box center [678, 750] width 317 height 148
click at [720, 675] on div "2 x Trailer Sign Service Metro & Employment 900mmx500mm Materials: 5mm Corflute…" at bounding box center [678, 750] width 317 height 148
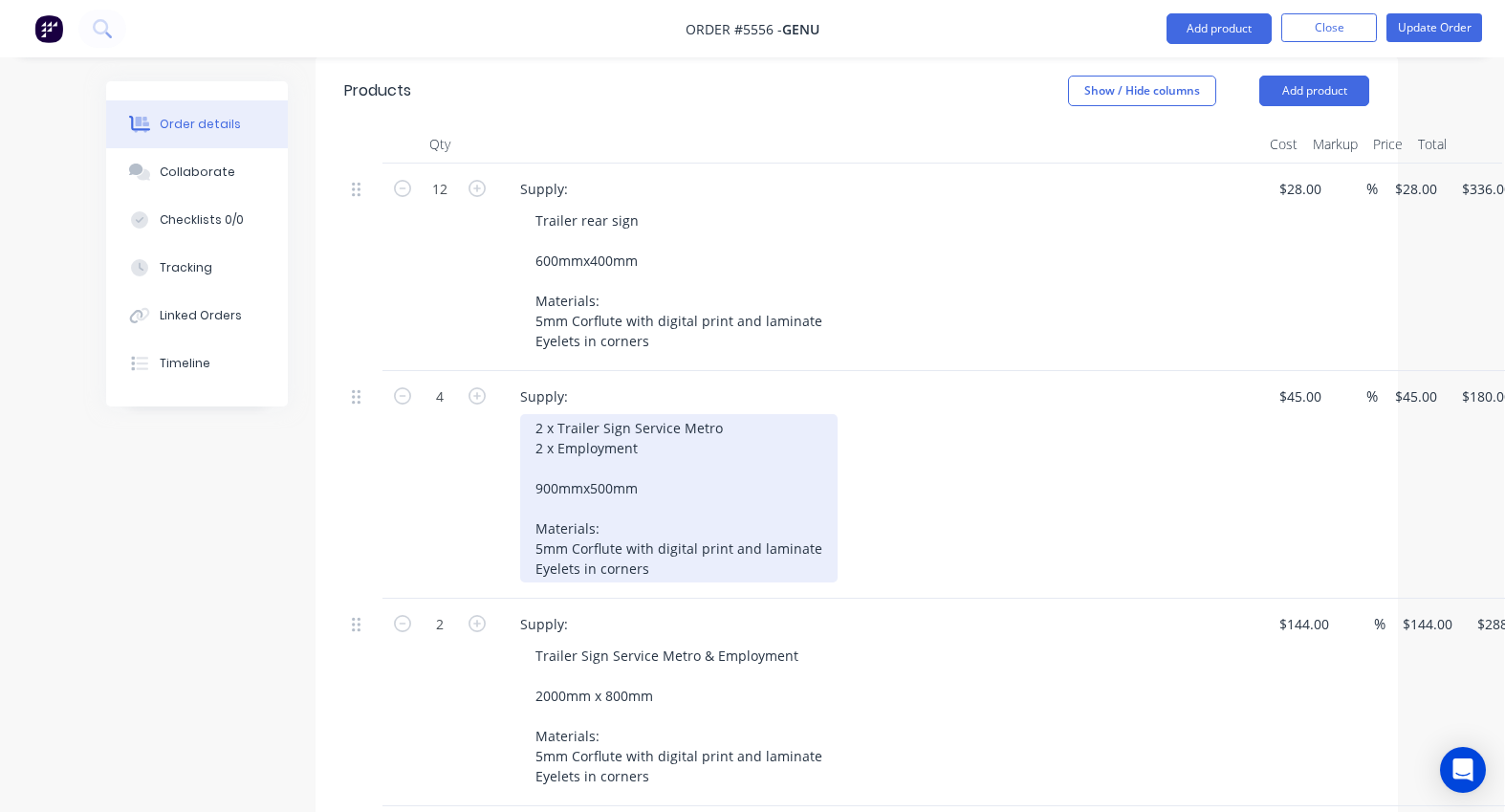
scroll to position [588, 1]
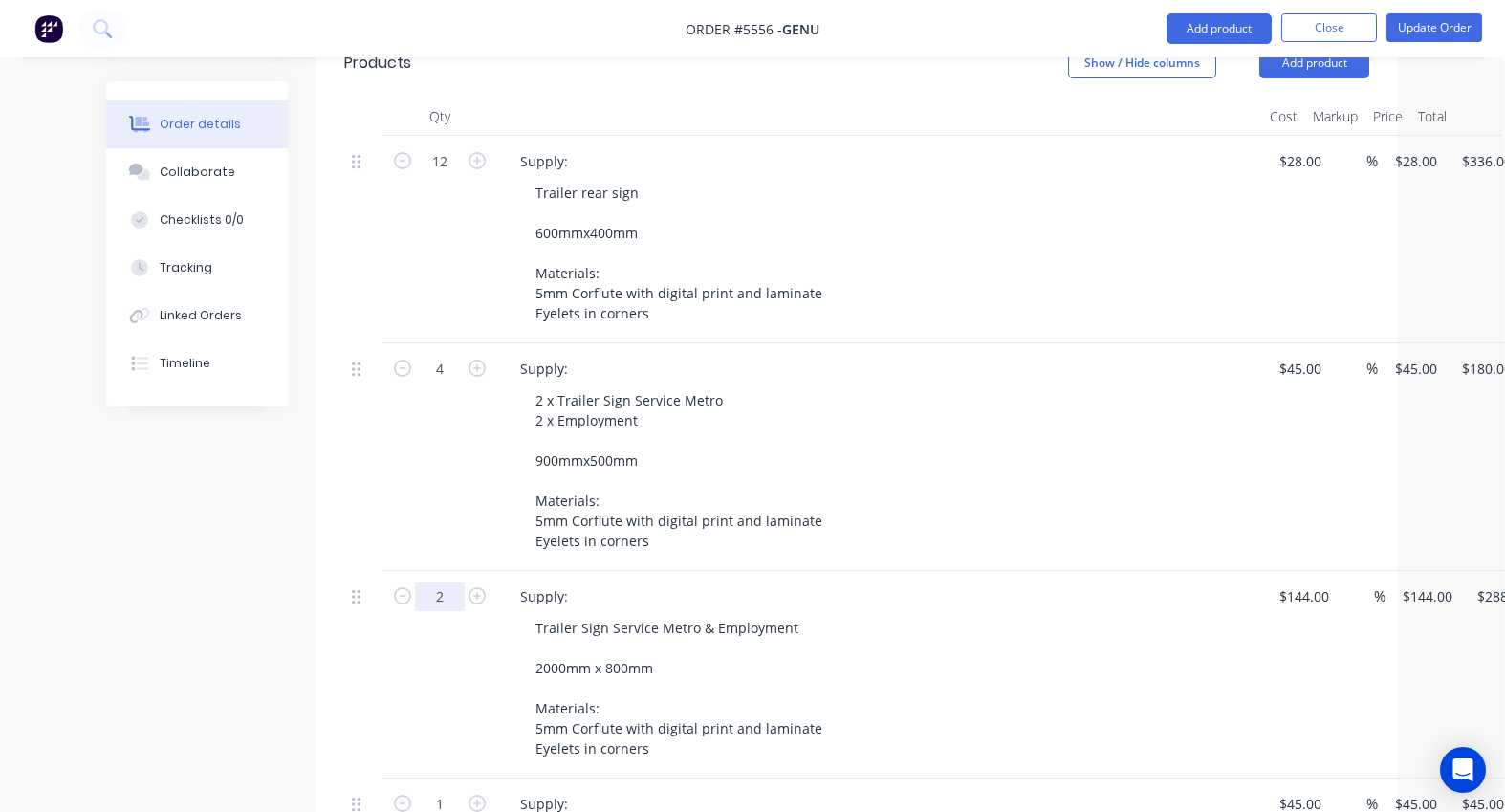
drag, startPoint x: 452, startPoint y: 511, endPoint x: 415, endPoint y: 511, distance: 37.0
click at [415, 176] on input "2" at bounding box center [439, 161] width 50 height 28
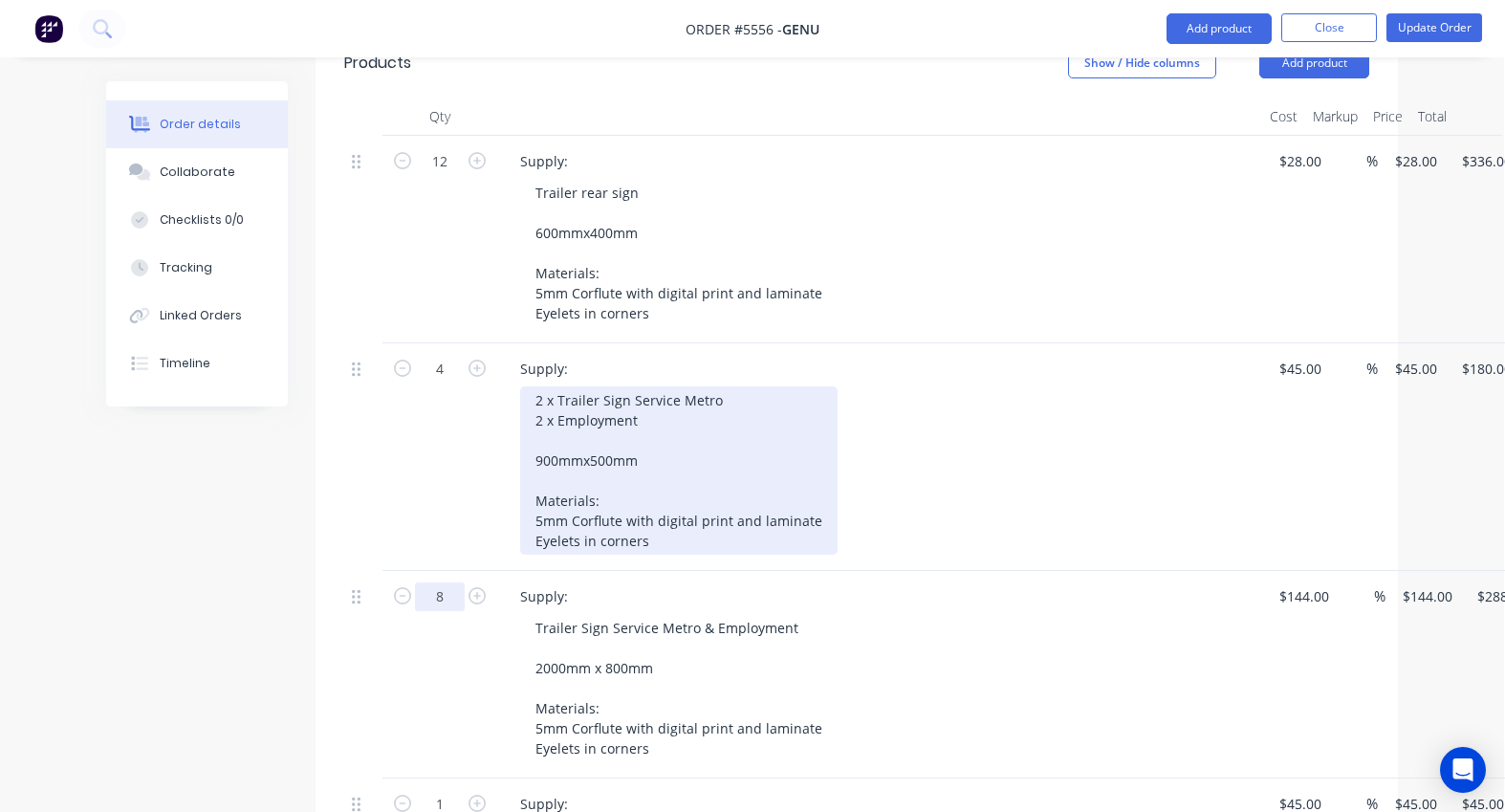
type input "8"
type input "$1,152.00"
drag, startPoint x: 646, startPoint y: 343, endPoint x: 529, endPoint y: 316, distance: 120.1
click at [529, 386] on div "2 x Trailer Sign Service Metro 2 x Employment 900mmx500mm Materials: 5mm Corflu…" at bounding box center [678, 470] width 317 height 168
copy div "2 x Trailer Sign Service Metro 2 x Employment"
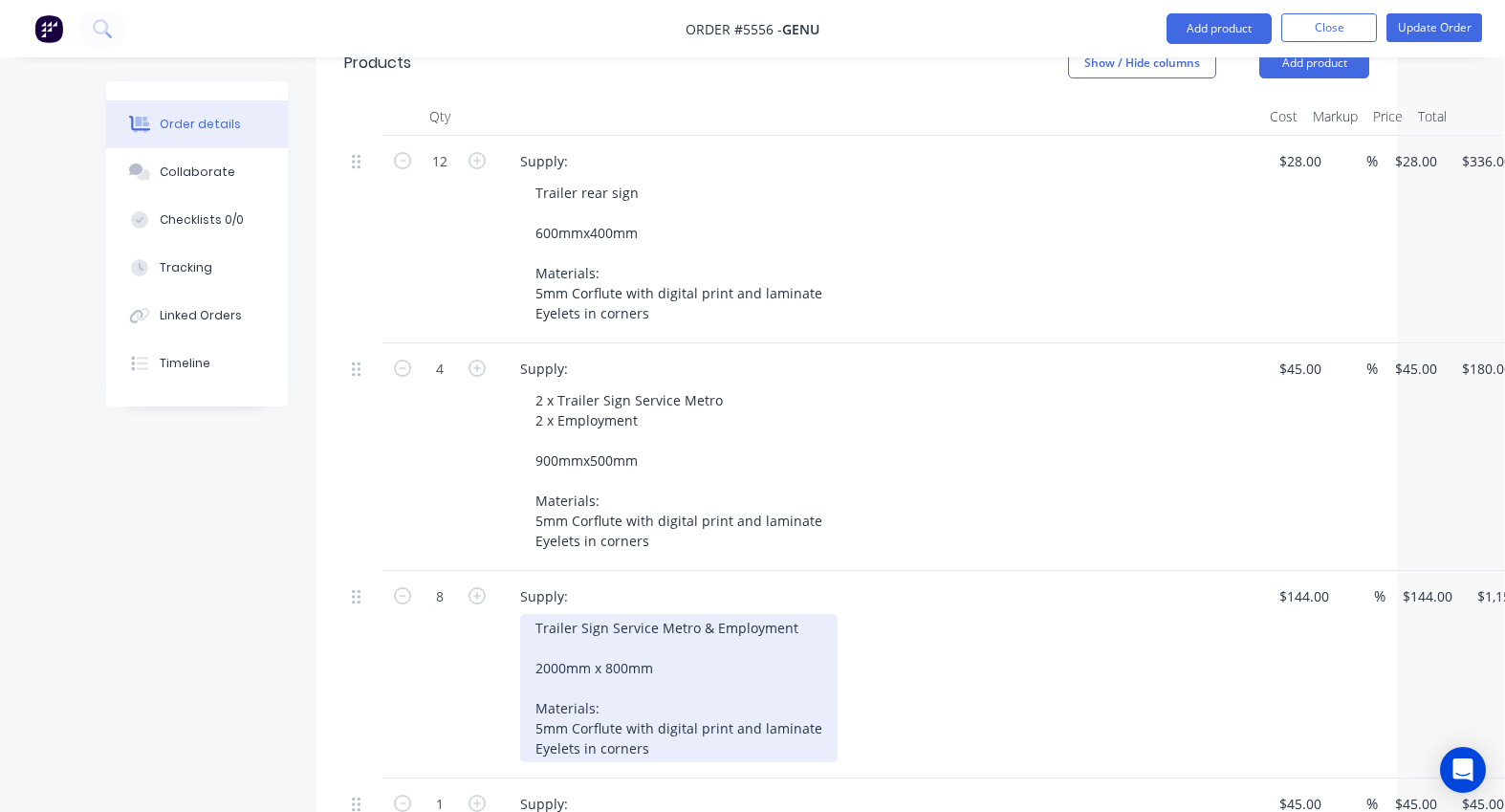
click at [608, 614] on div "Trailer Sign Service Metro & Employment 2000mm x 800mm Materials: 5mm Corflute …" at bounding box center [678, 688] width 317 height 148
drag, startPoint x: 793, startPoint y: 546, endPoint x: 448, endPoint y: 546, distance: 345.0
click at [448, 571] on div "8 Supply: Trailer Sign Service Metro & Employment 2000mm x 800mm Materials: 5mm…" at bounding box center [857, 674] width 1025 height 208
paste div
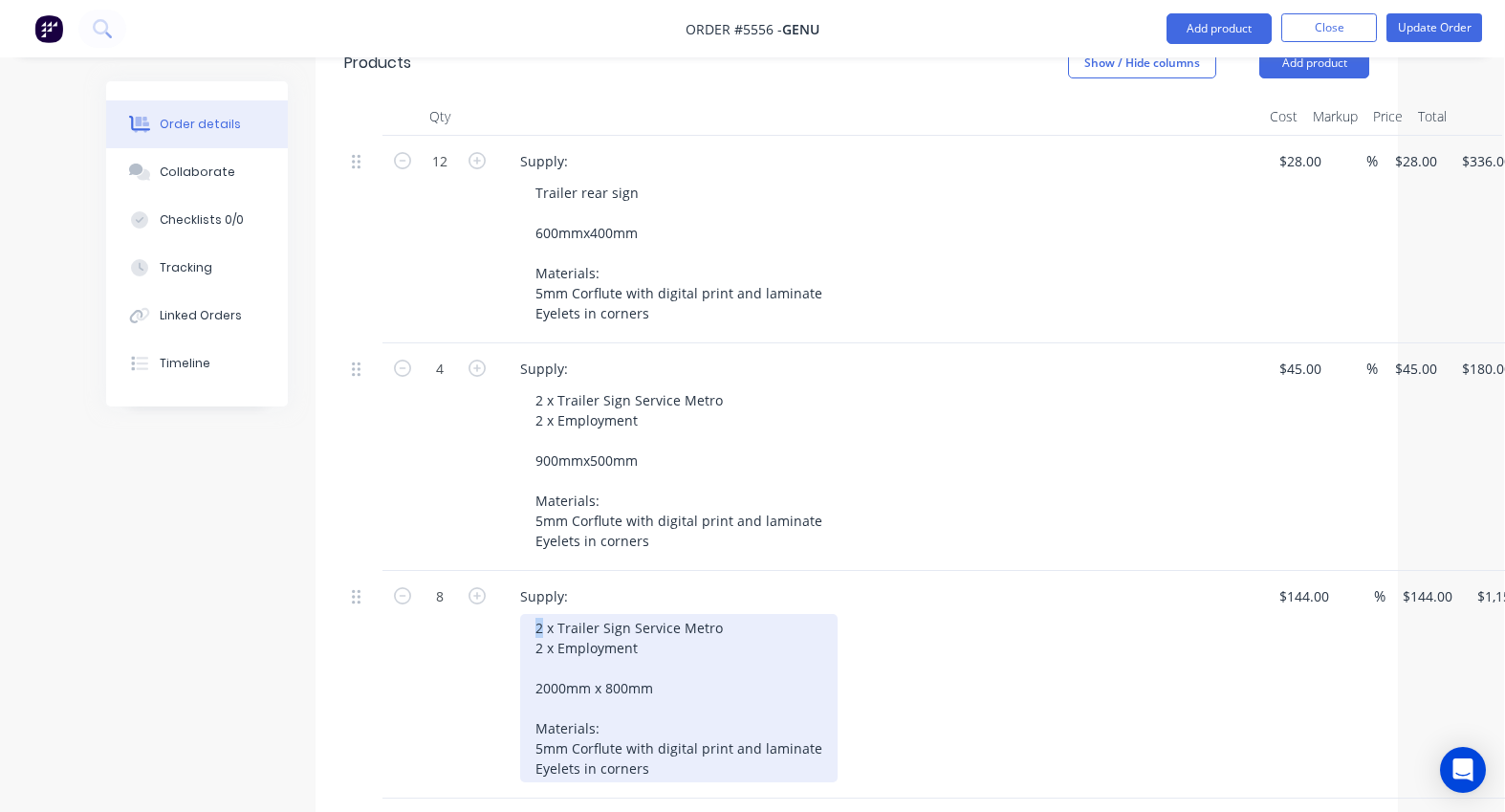
drag, startPoint x: 541, startPoint y: 546, endPoint x: 527, endPoint y: 546, distance: 14.0
click at [527, 614] on div "2 x Trailer Sign Service Metro 2 x Employment 2000mm x 800mm Materials: 5mm Cor…" at bounding box center [678, 698] width 317 height 168
click at [534, 614] on div "4 x Trailer Sign Service Metro 2 x Employment 2000mm x 800mm Materials: 5mm Cor…" at bounding box center [678, 698] width 317 height 168
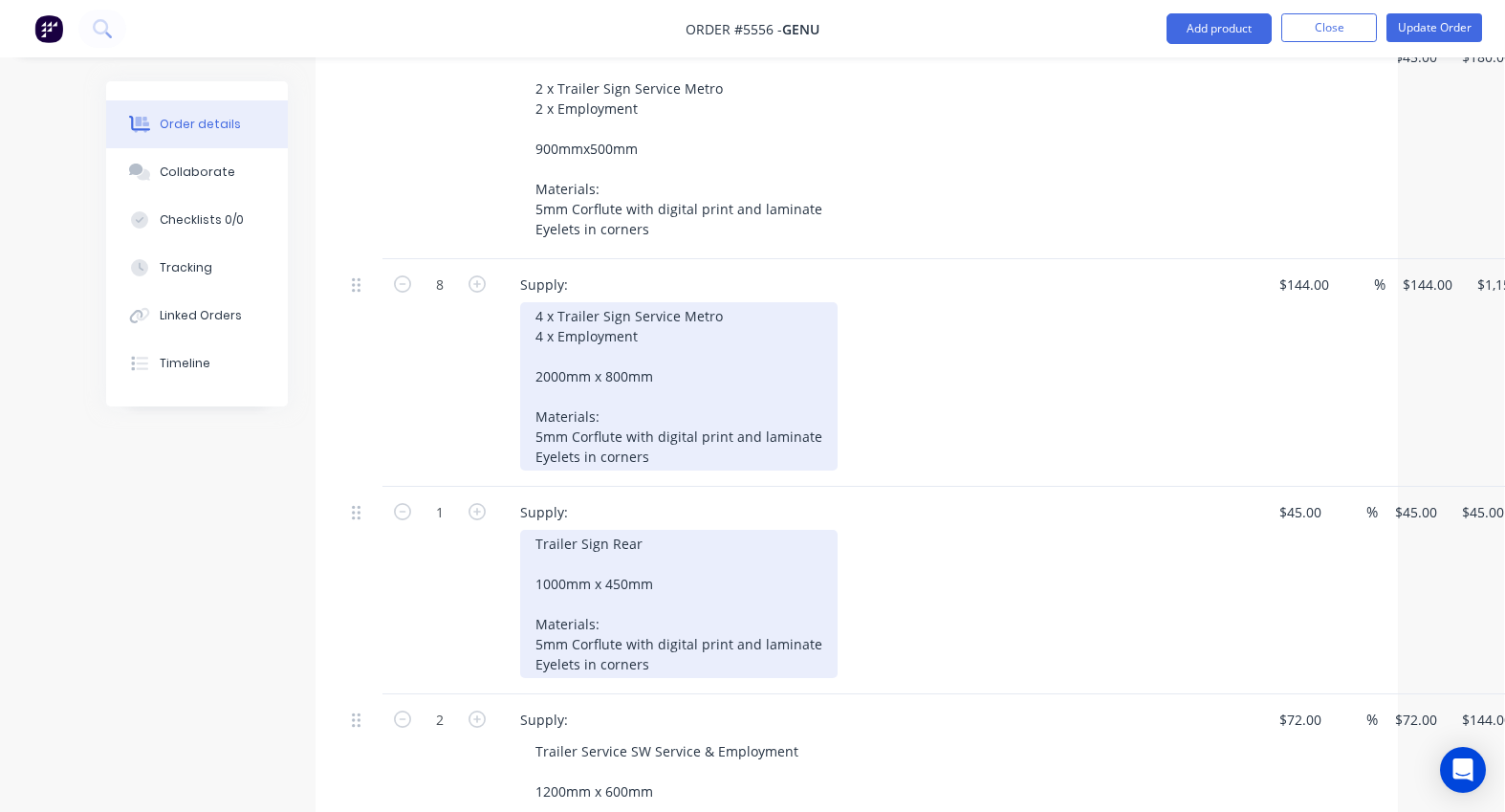
scroll to position [907, 1]
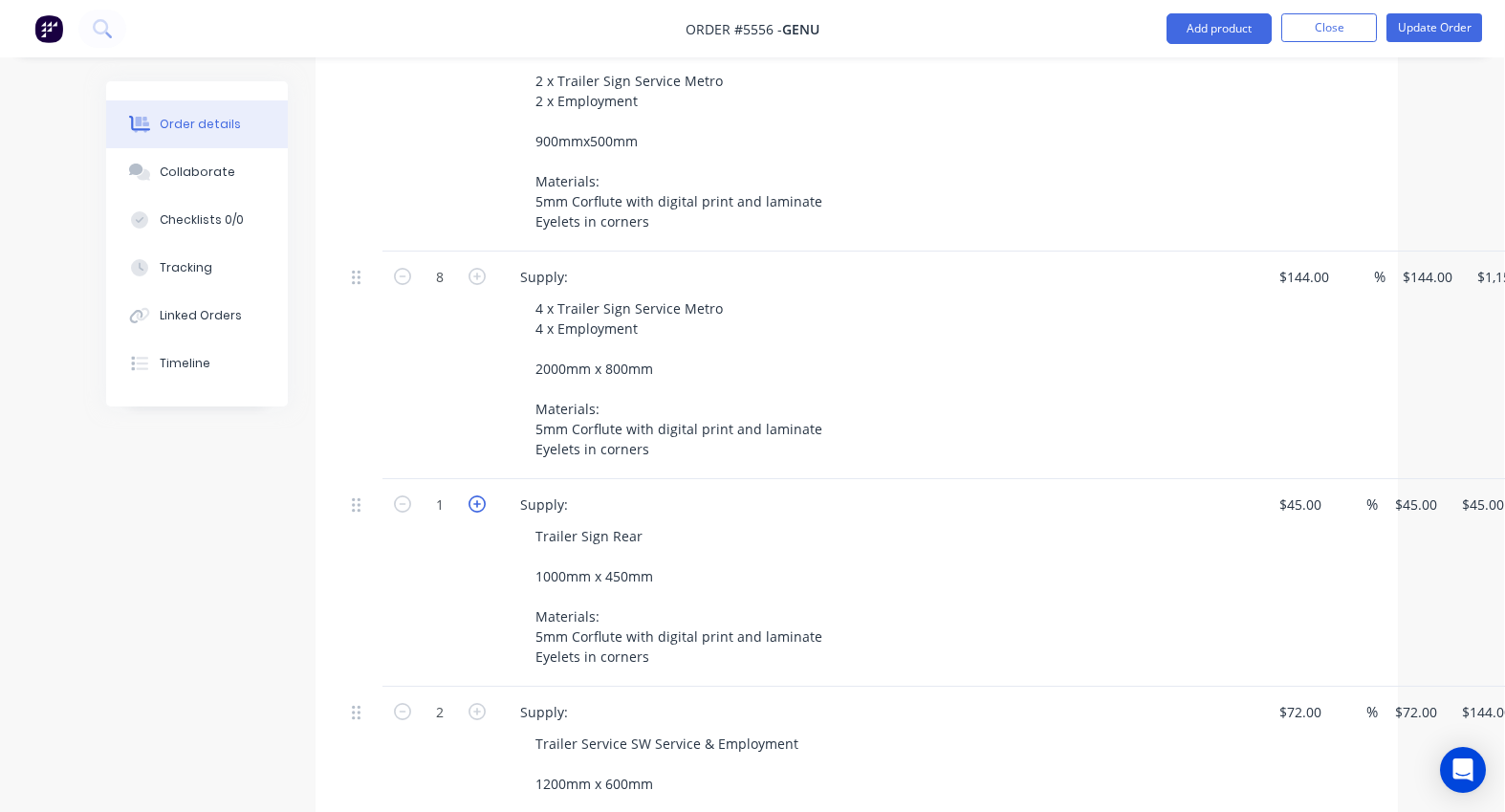
click at [478, 495] on icon "button" at bounding box center [477, 504] width 18 height 18
type input "2"
type input "$90.00"
click at [478, 495] on icon "button" at bounding box center [477, 504] width 18 height 18
type input "3"
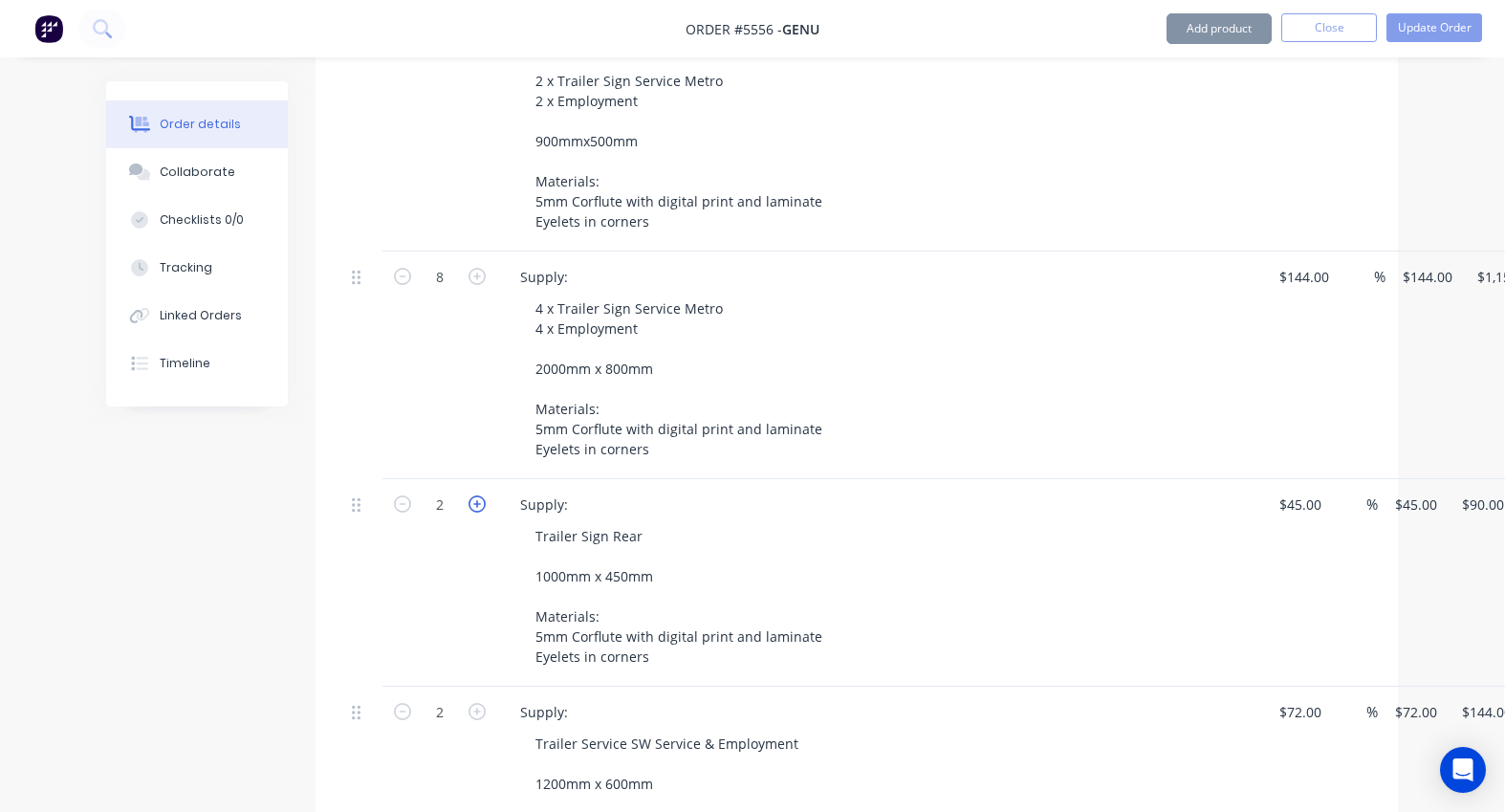
type input "$135.00"
click at [478, 495] on icon "button" at bounding box center [477, 504] width 18 height 18
type input "4"
type input "$180.00"
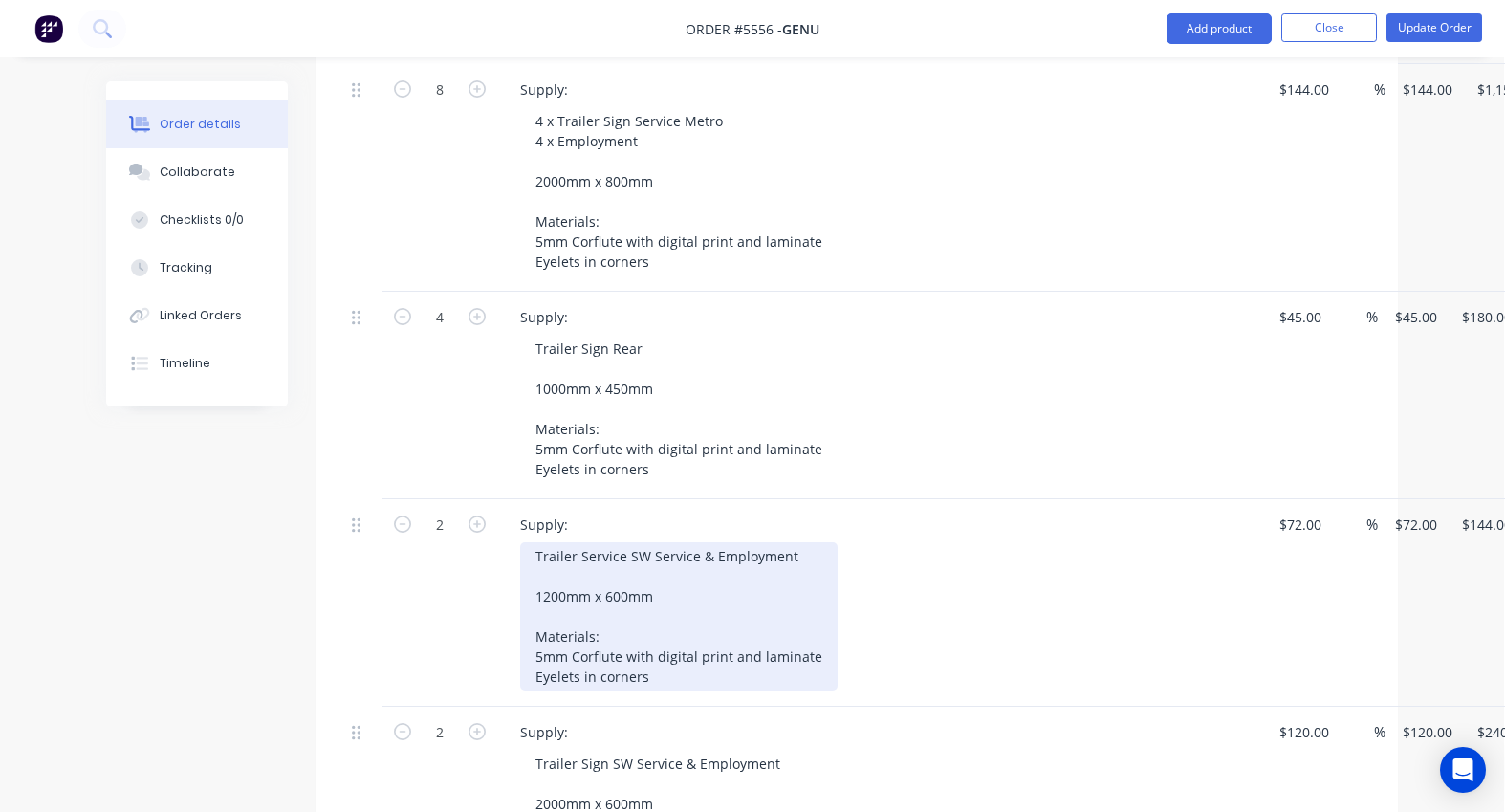
scroll to position [1094, 2]
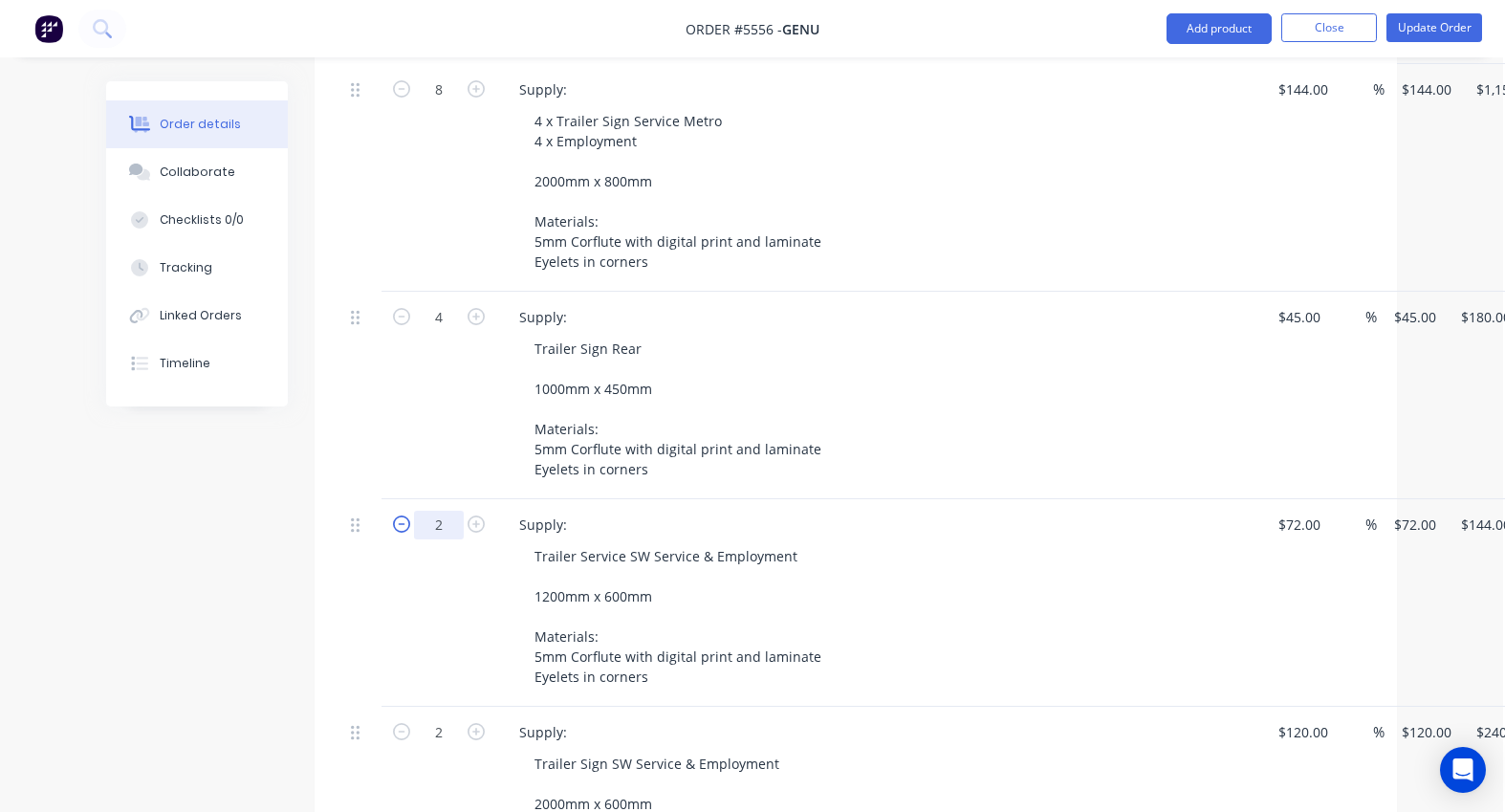
drag, startPoint x: 457, startPoint y: 442, endPoint x: 400, endPoint y: 442, distance: 57.0
click at [400, 508] on form "2" at bounding box center [439, 522] width 100 height 28
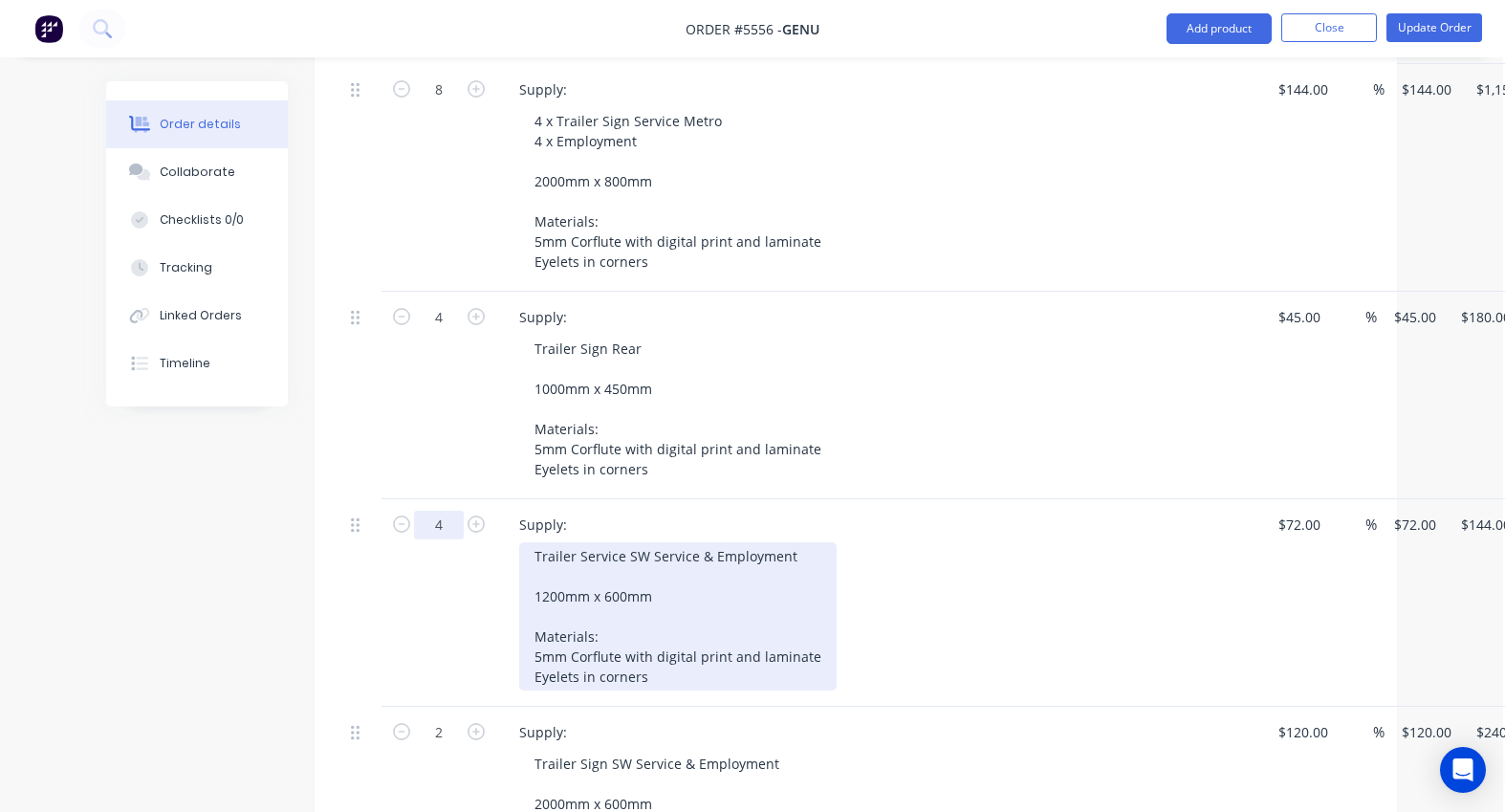
type input "4"
type input "$288.00"
click at [528, 542] on div "Trailer Service SW Service & Employment 1200mm x 600mm Materials: 5mm Corflute …" at bounding box center [677, 616] width 317 height 148
click at [728, 542] on div "2 x Trailer Service SW Service & Employment 1200mm x 600mm Materials: 5mm Corfl…" at bounding box center [678, 616] width 319 height 148
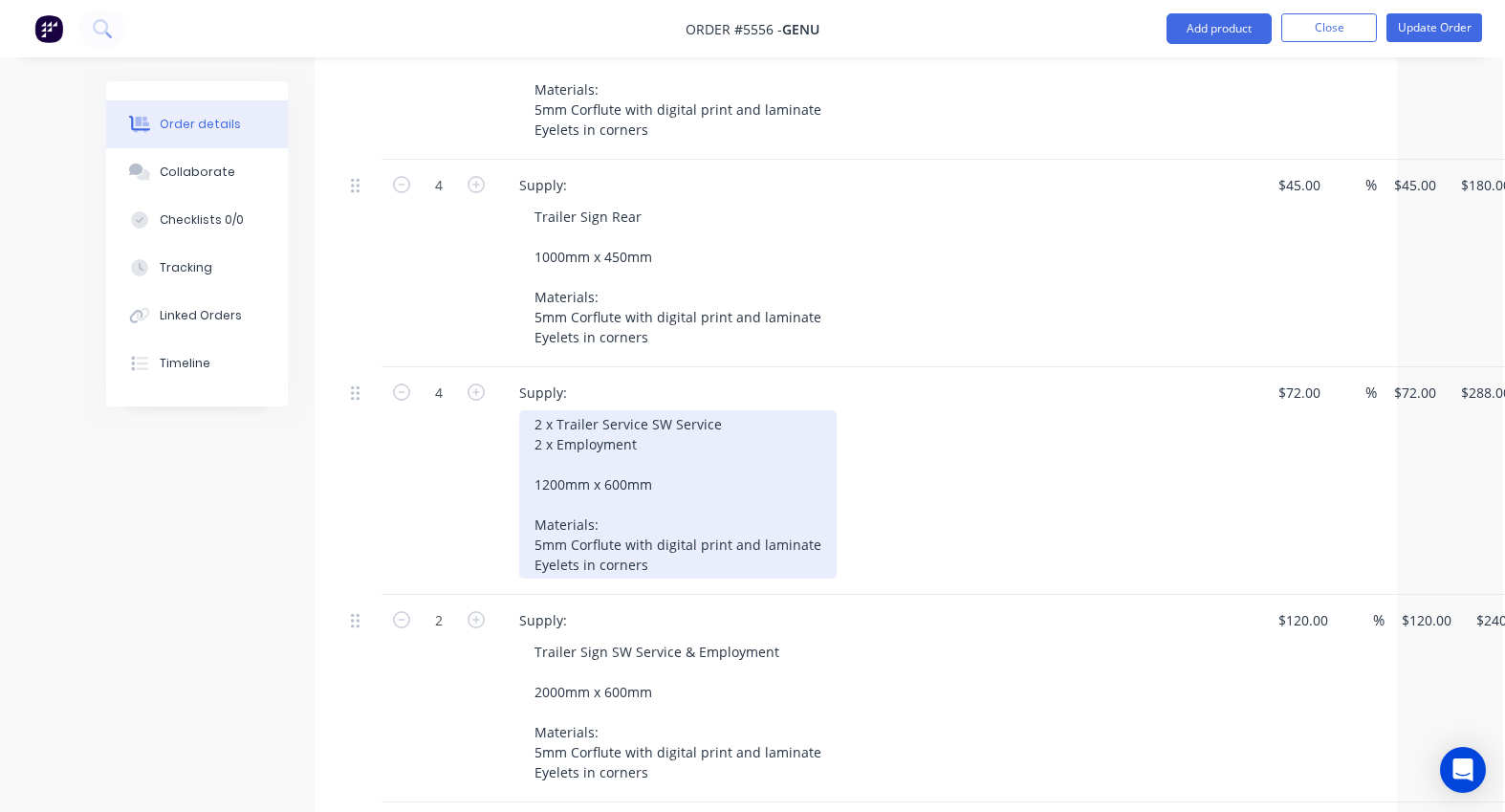
scroll to position [1240, 2]
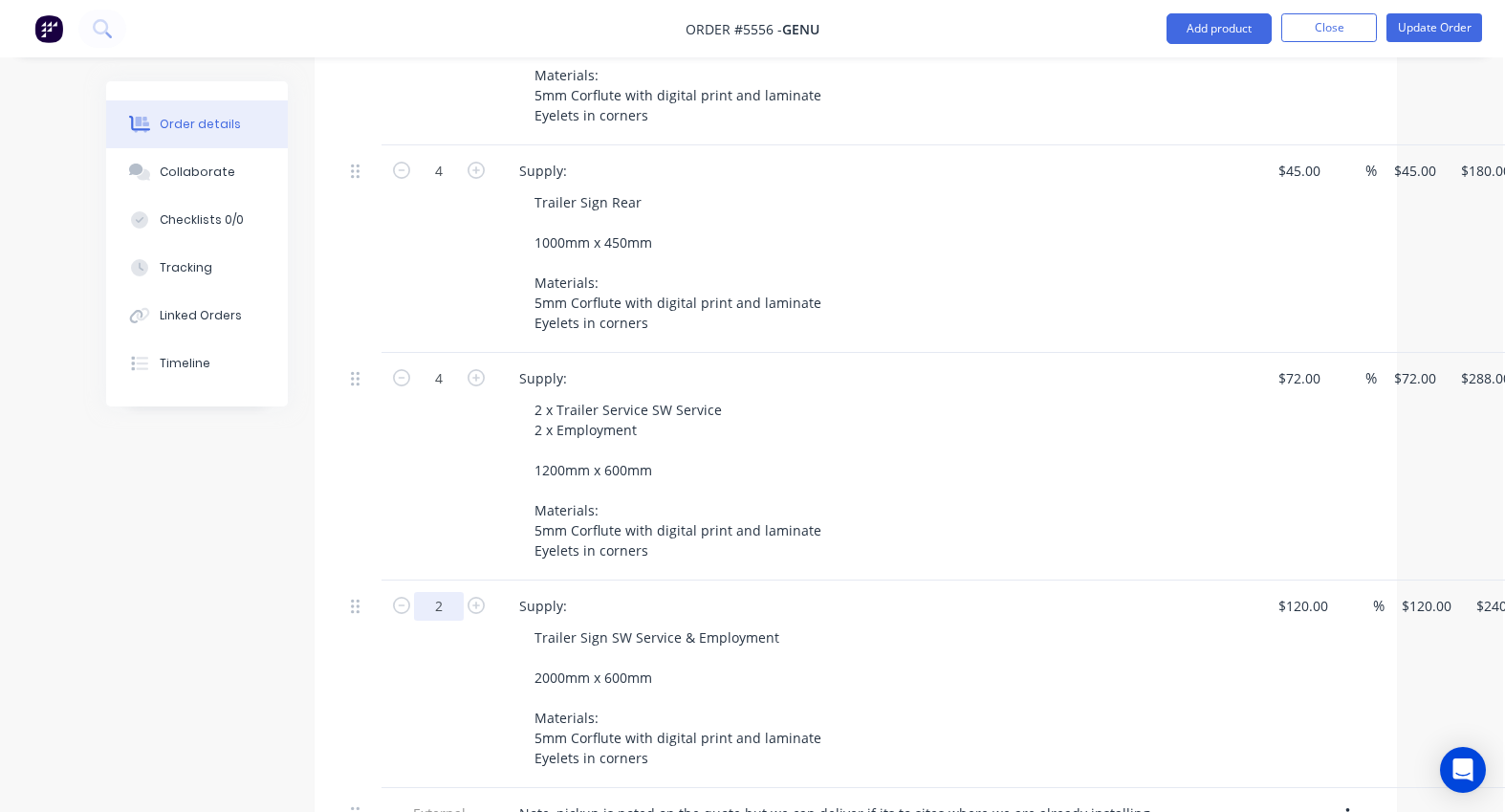
drag, startPoint x: 456, startPoint y: 518, endPoint x: 427, endPoint y: 518, distance: 29.0
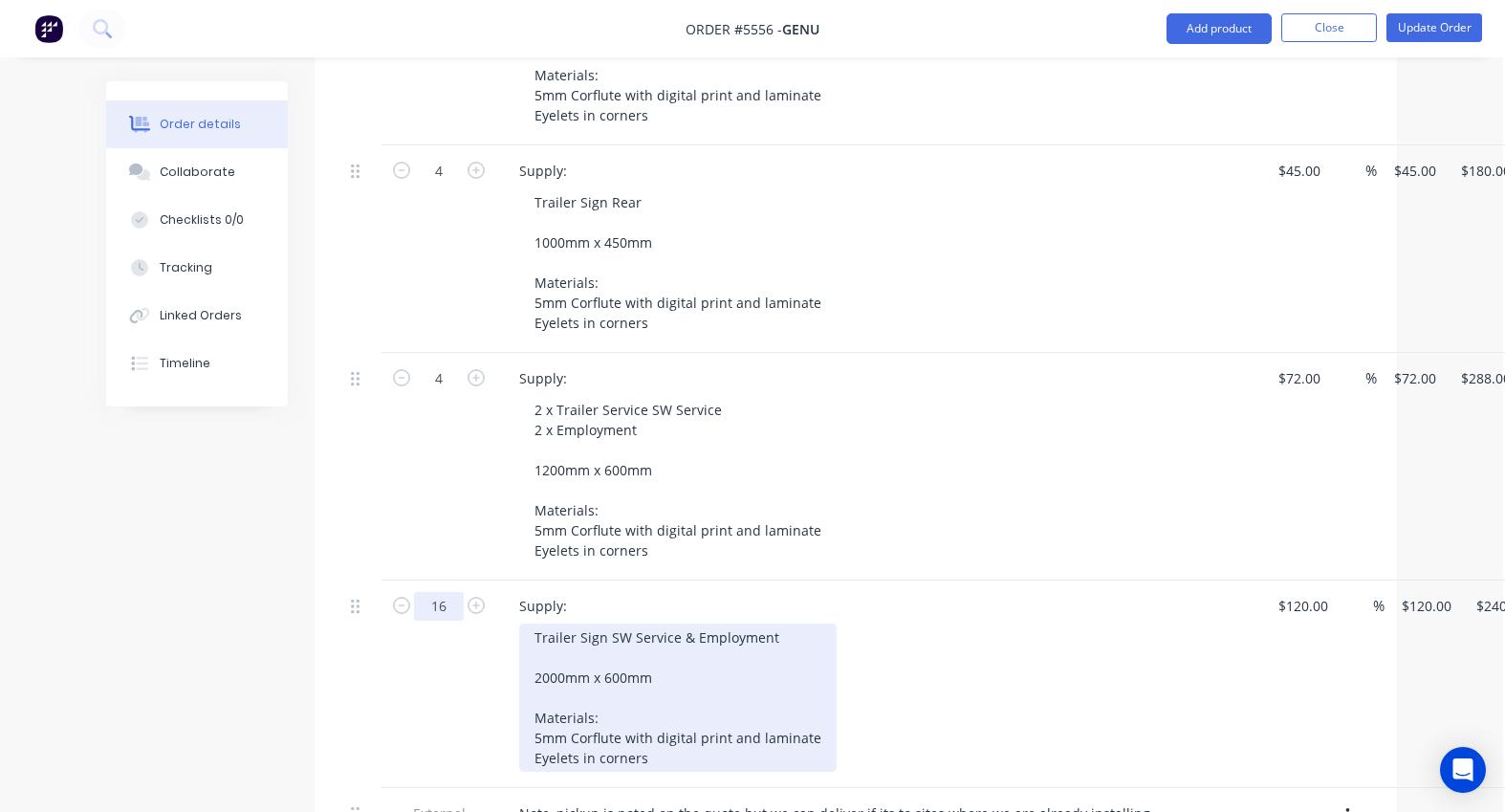
type input "16"
type input "$1,920.00"
click at [536, 624] on div "Trailer Sign SW Service & Employment 2000mm x 600mm Materials: 5mm Corflute wit…" at bounding box center [677, 698] width 317 height 148
click at [712, 624] on div "8 x Trailer Sign SW Service & Employment 2000mm x 600mm Materials: 5mm Corflute…" at bounding box center [677, 698] width 317 height 148
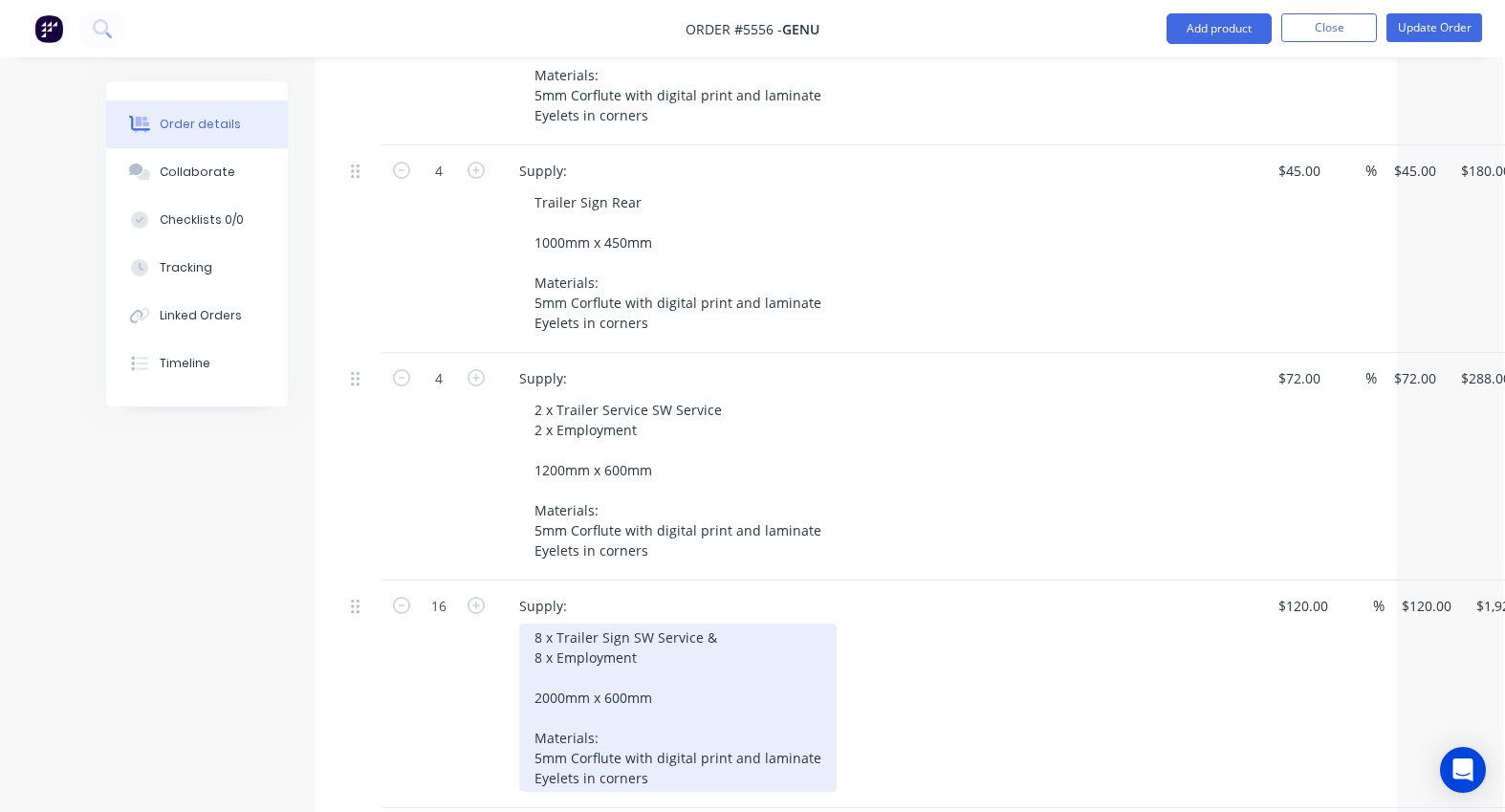
click at [754, 624] on div "8 x Trailer Sign SW Service & 8 x Employment 2000mm x 600mm Materials: 5mm Corf…" at bounding box center [677, 708] width 317 height 168
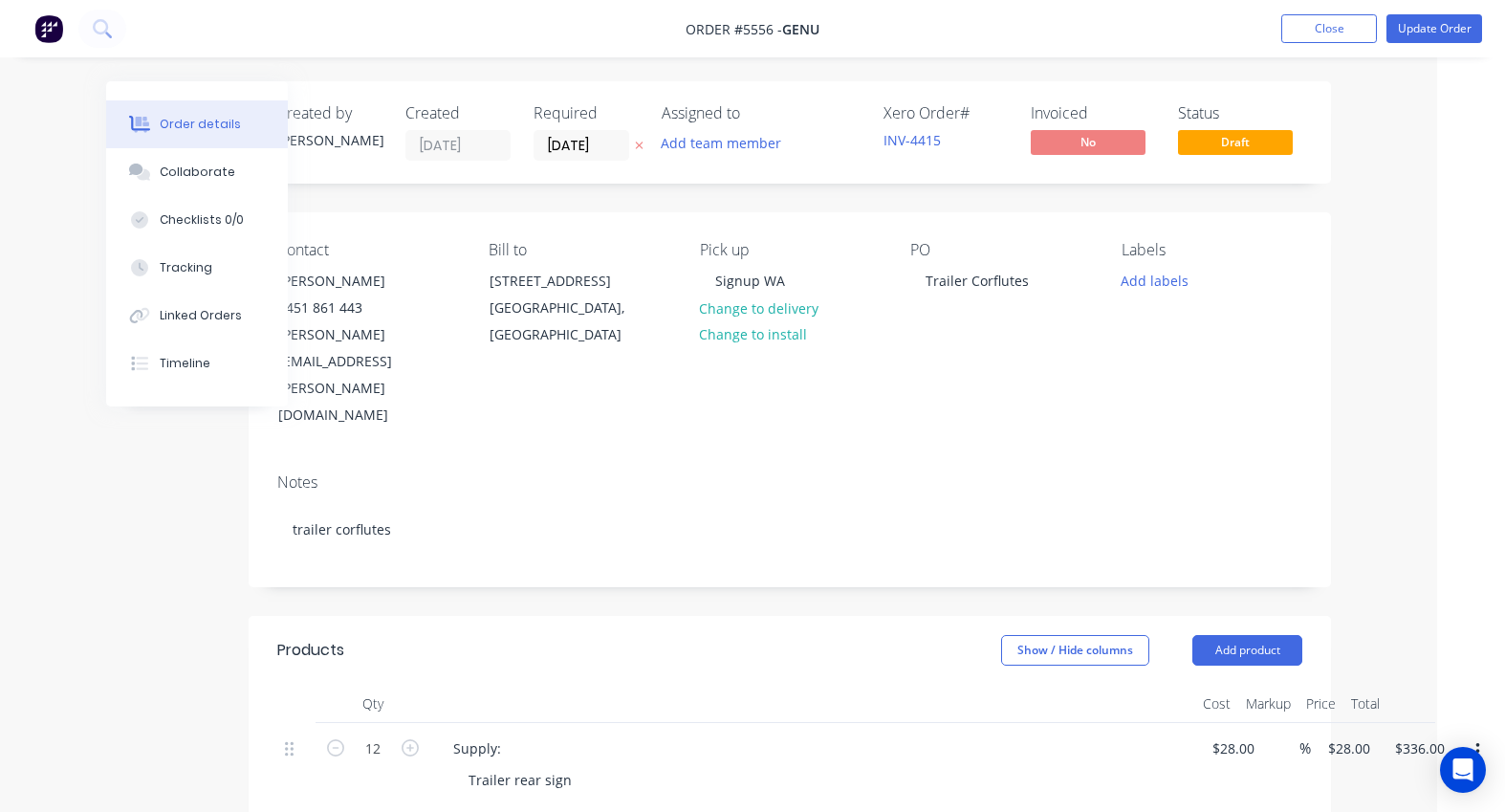
scroll to position [0, 68]
click at [1422, 38] on button "Update Order" at bounding box center [1434, 28] width 96 height 28
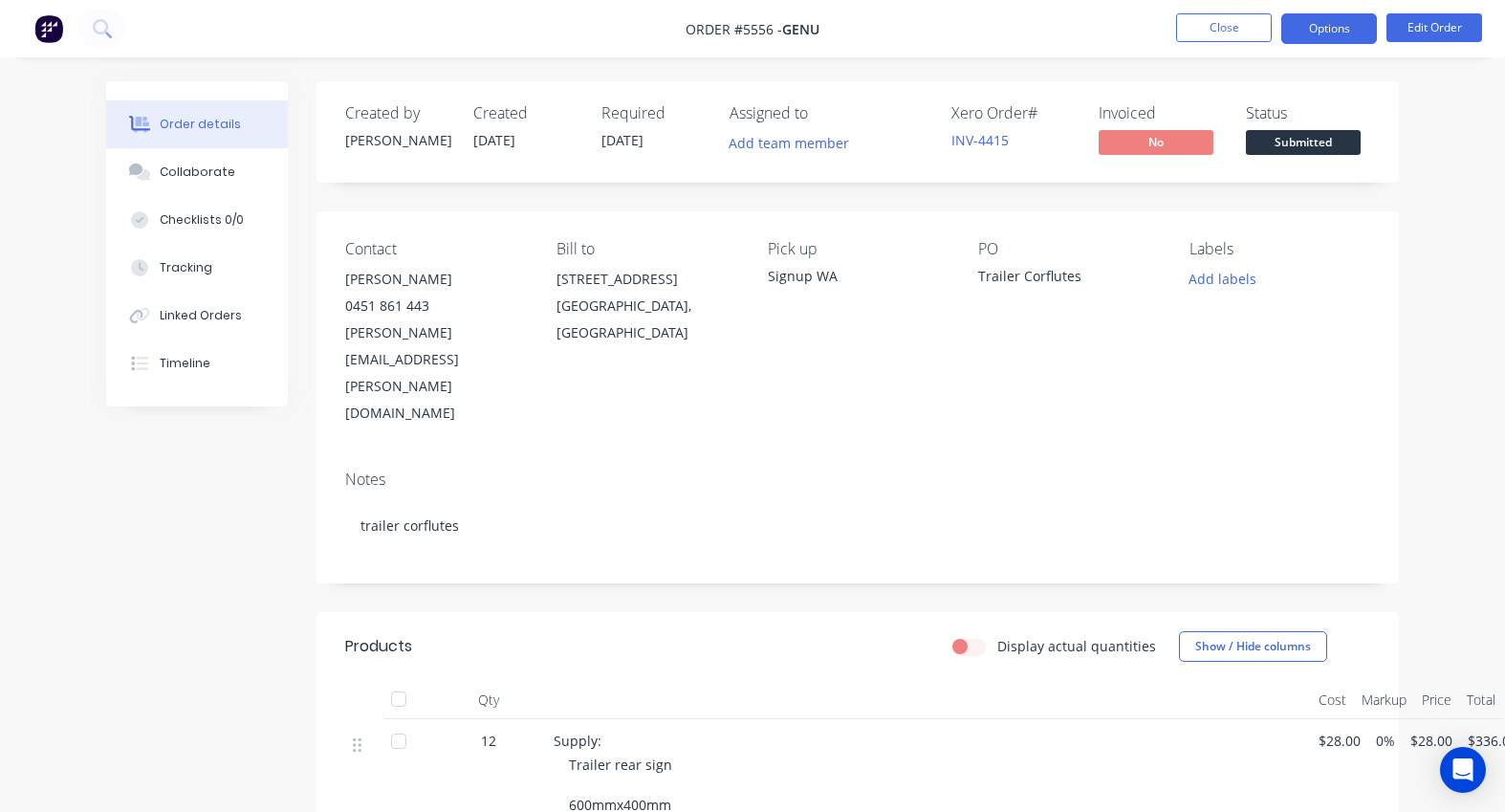
click at [1332, 27] on button "Options" at bounding box center [1329, 28] width 96 height 30
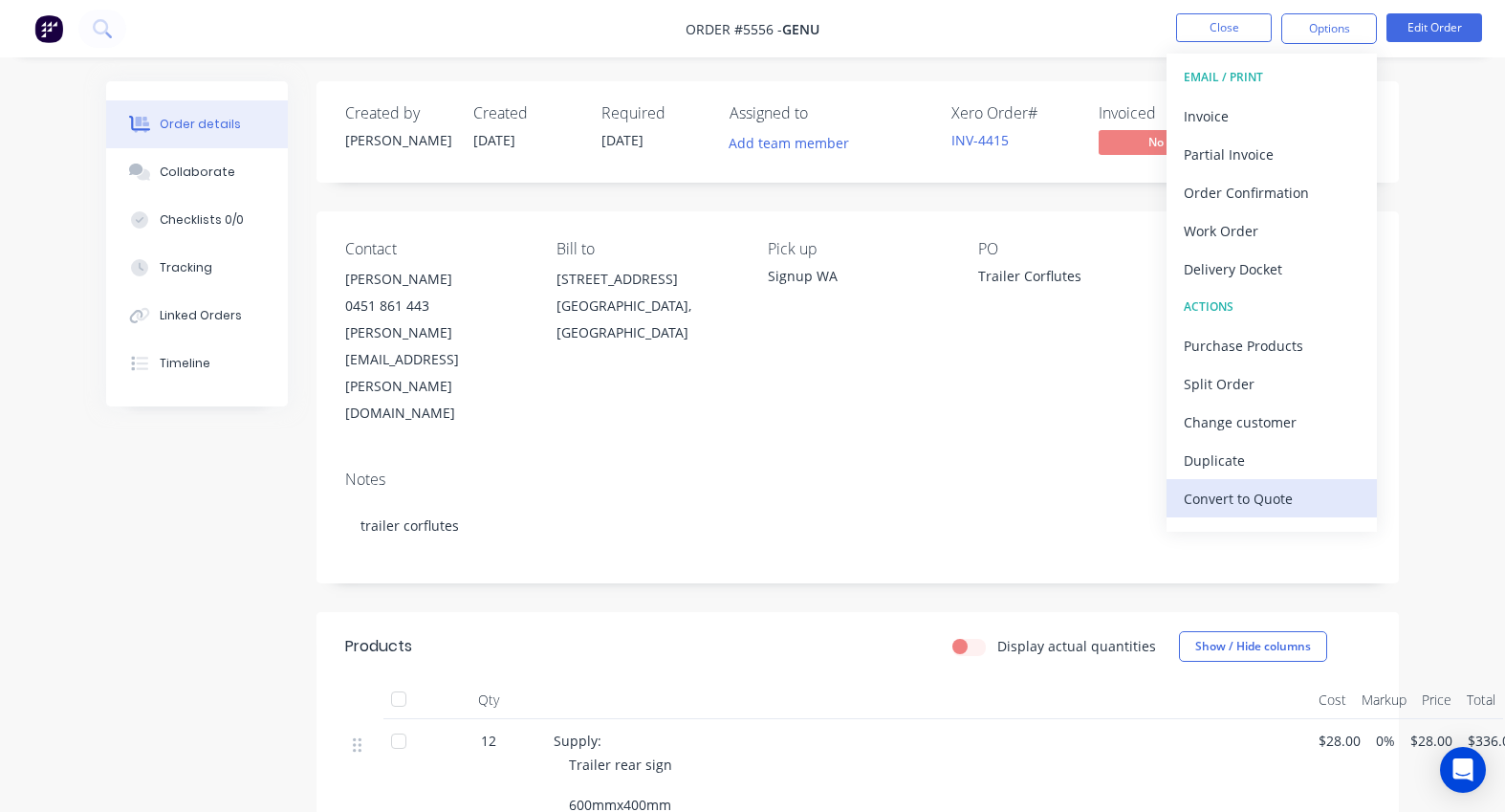
click at [1233, 496] on div "Convert to Quote" at bounding box center [1272, 499] width 176 height 27
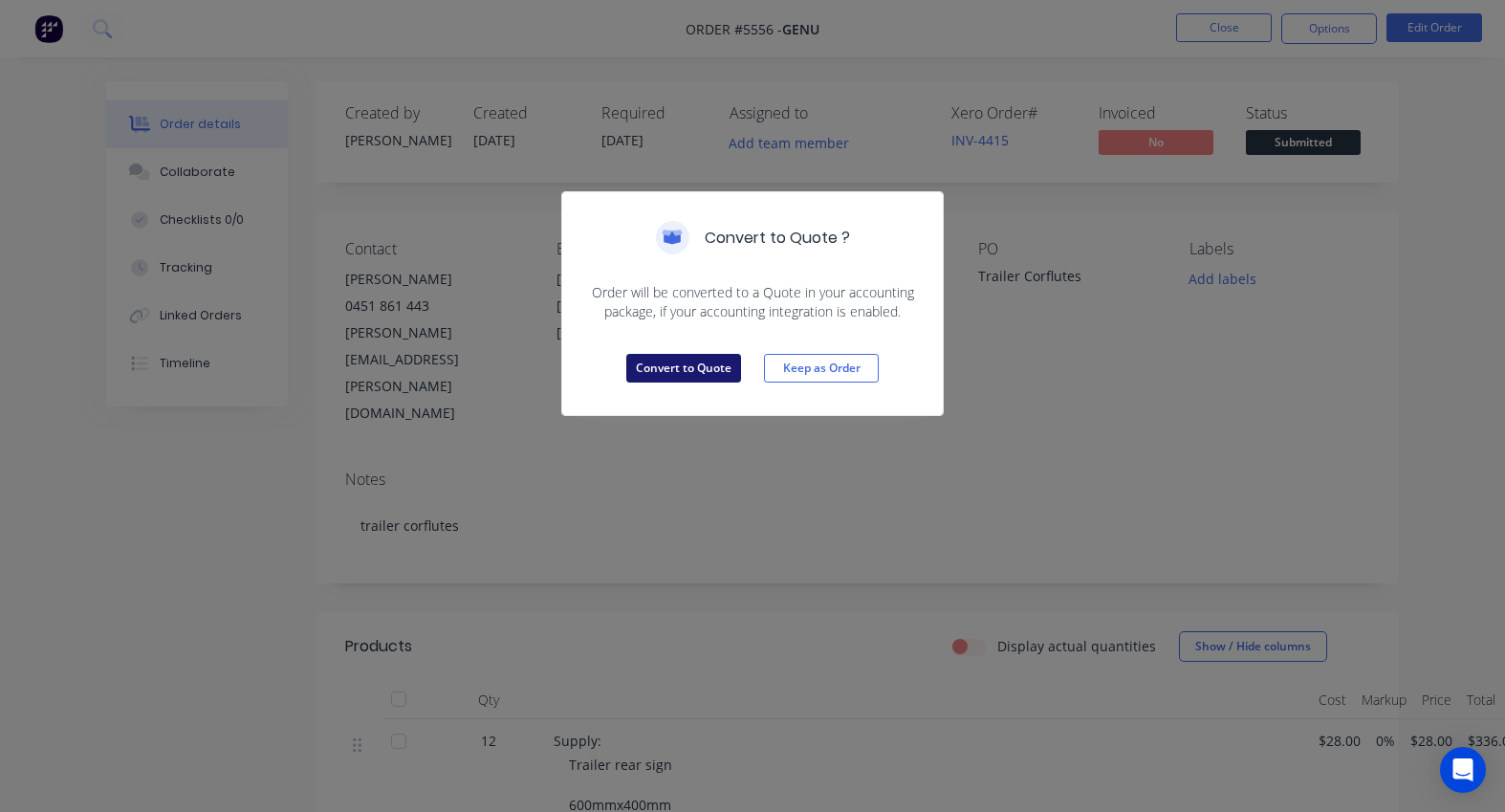
click at [676, 366] on button "Convert to Quote" at bounding box center [684, 367] width 115 height 28
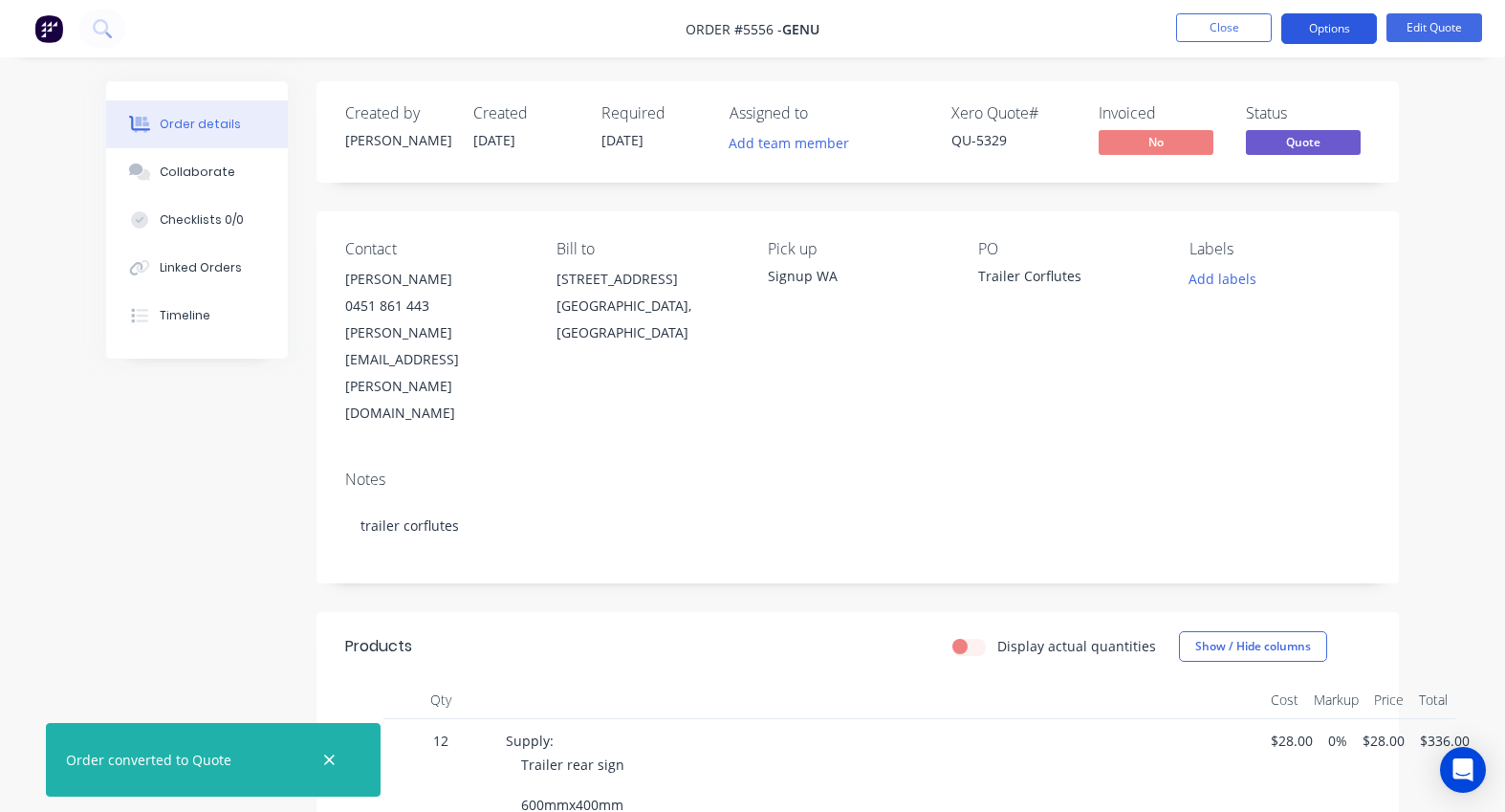
click at [1338, 15] on button "Options" at bounding box center [1329, 28] width 96 height 30
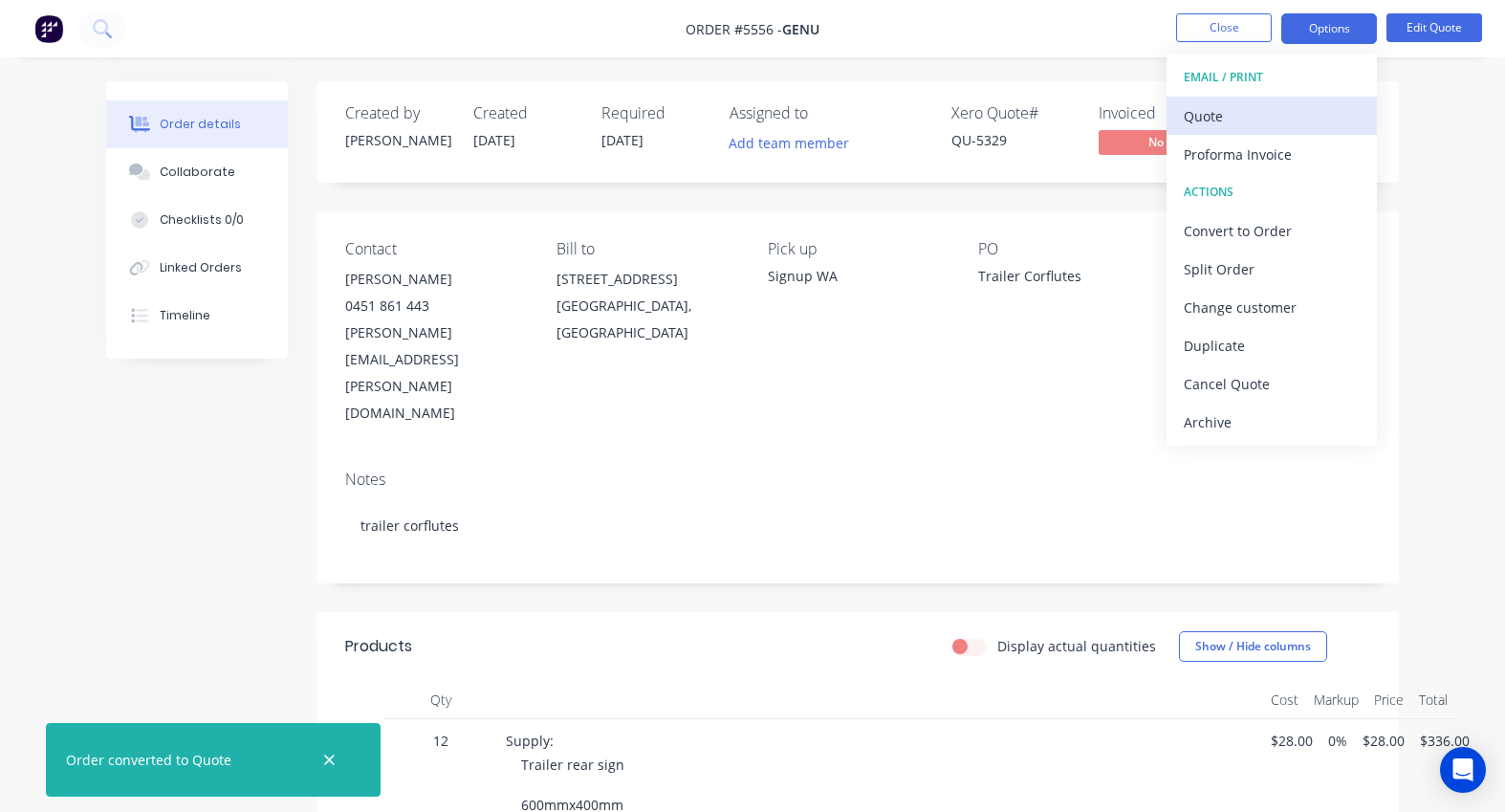
click at [1222, 114] on div "Quote" at bounding box center [1272, 116] width 176 height 27
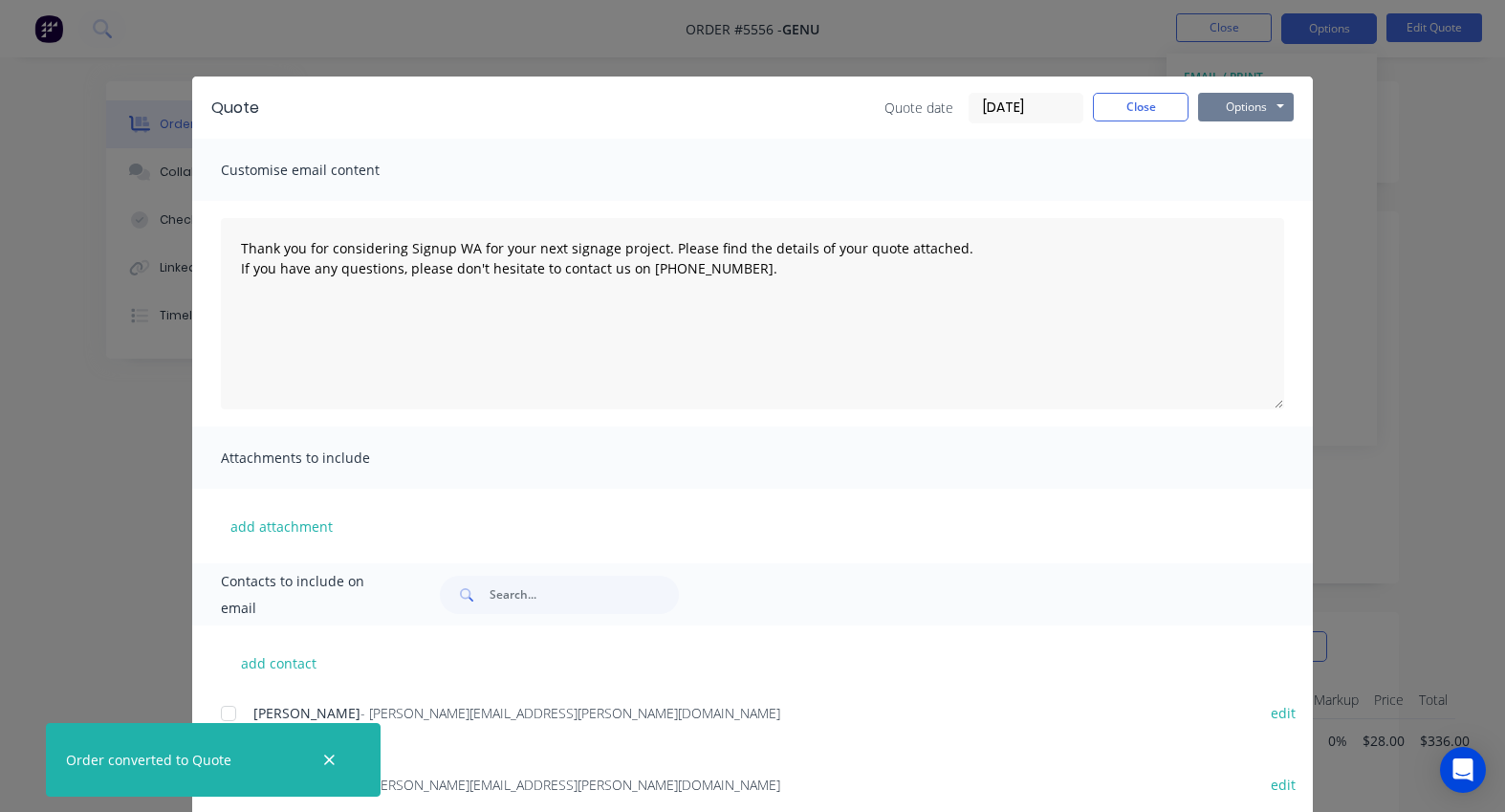
click at [1249, 110] on button "Options" at bounding box center [1246, 106] width 96 height 28
click at [1249, 172] on button "Print" at bounding box center [1259, 173] width 122 height 31
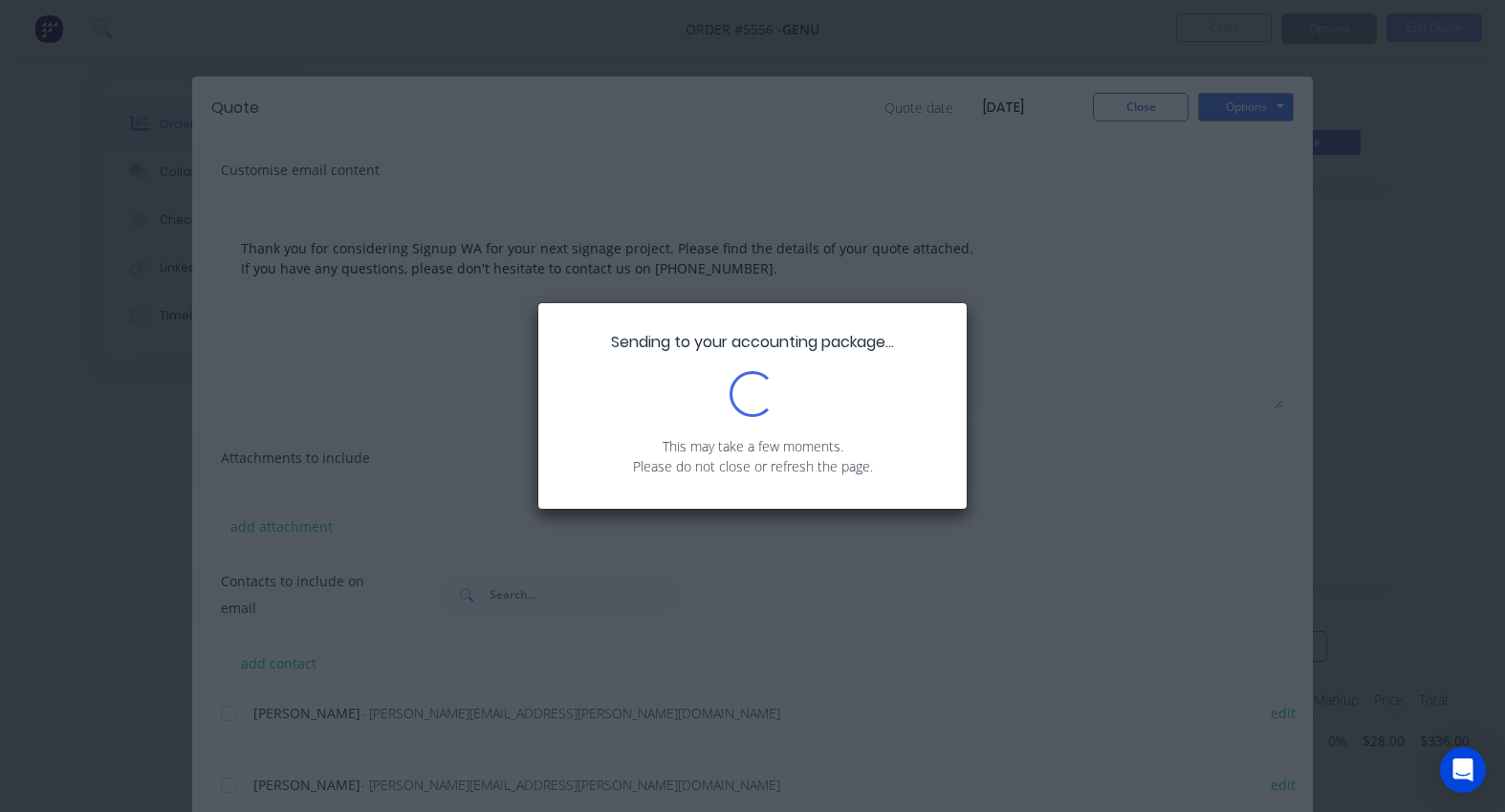
type textarea "Thank you for considering Signup WA for your next signage project. Please find …"
